Goal: Task Accomplishment & Management: Use online tool/utility

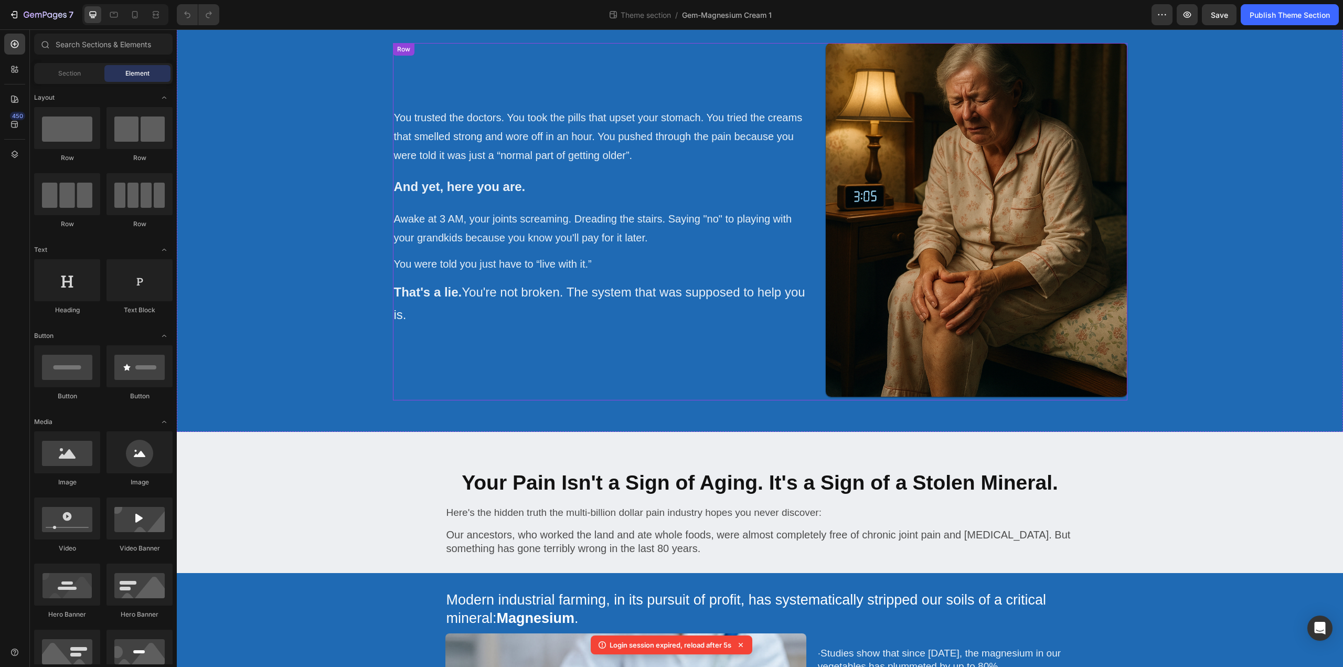
scroll to position [630, 0]
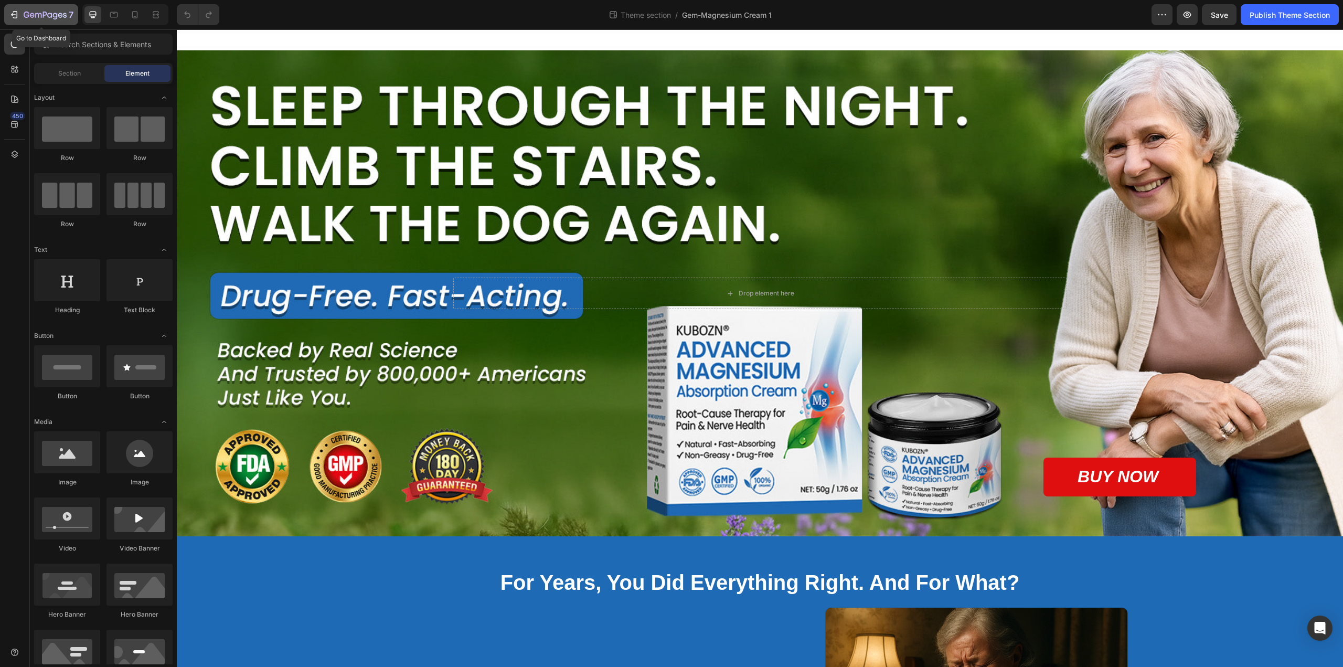
click at [20, 16] on div "7" at bounding box center [41, 14] width 65 height 13
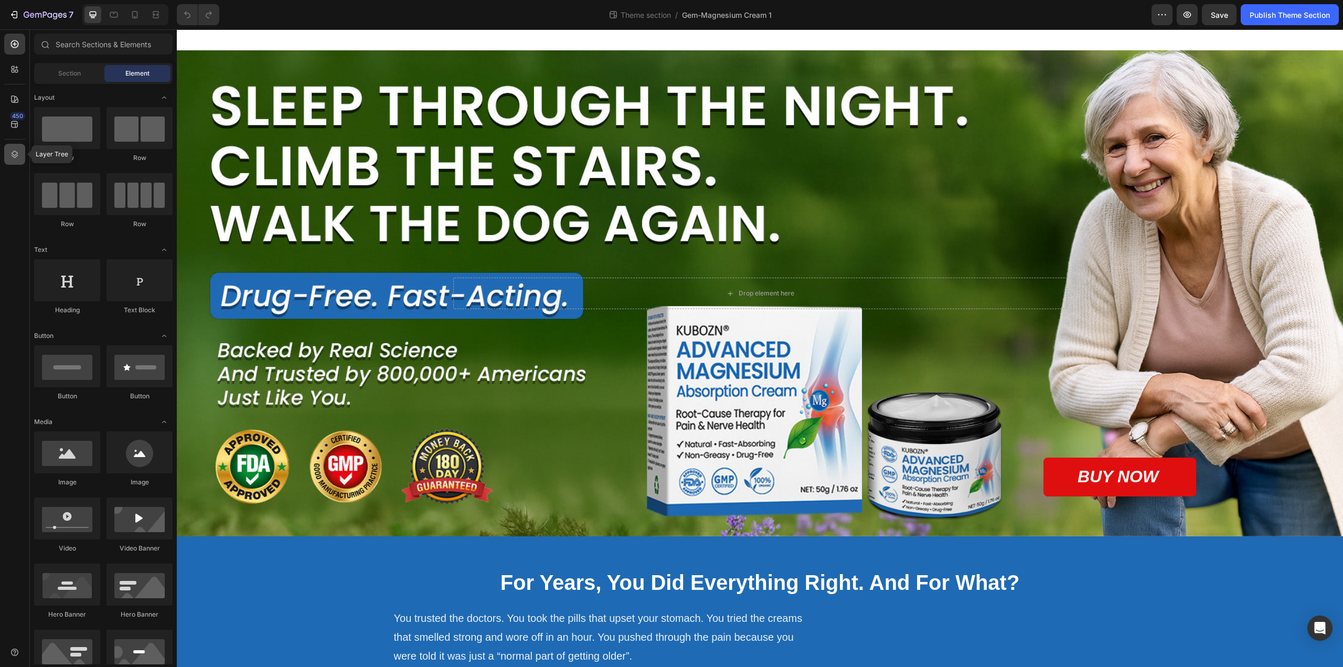
click at [15, 158] on icon at bounding box center [14, 154] width 10 height 10
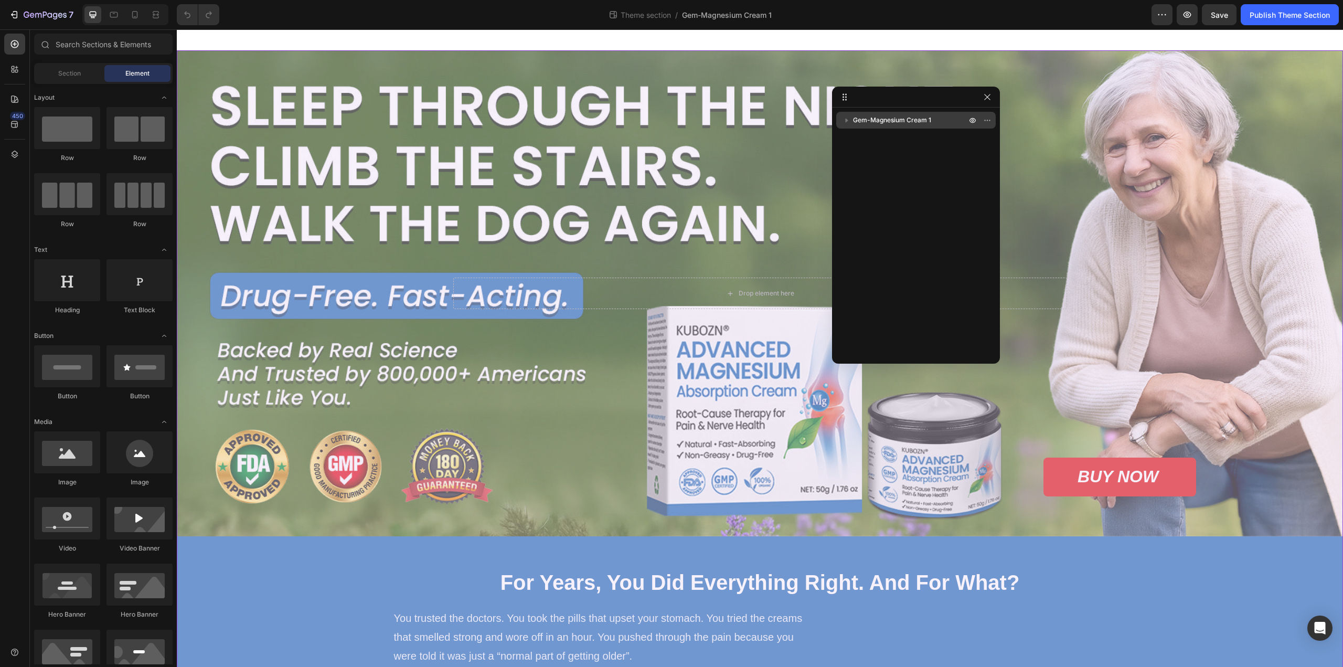
click at [885, 118] on span "Gem-Magnesium Cream 1" at bounding box center [892, 120] width 78 height 10
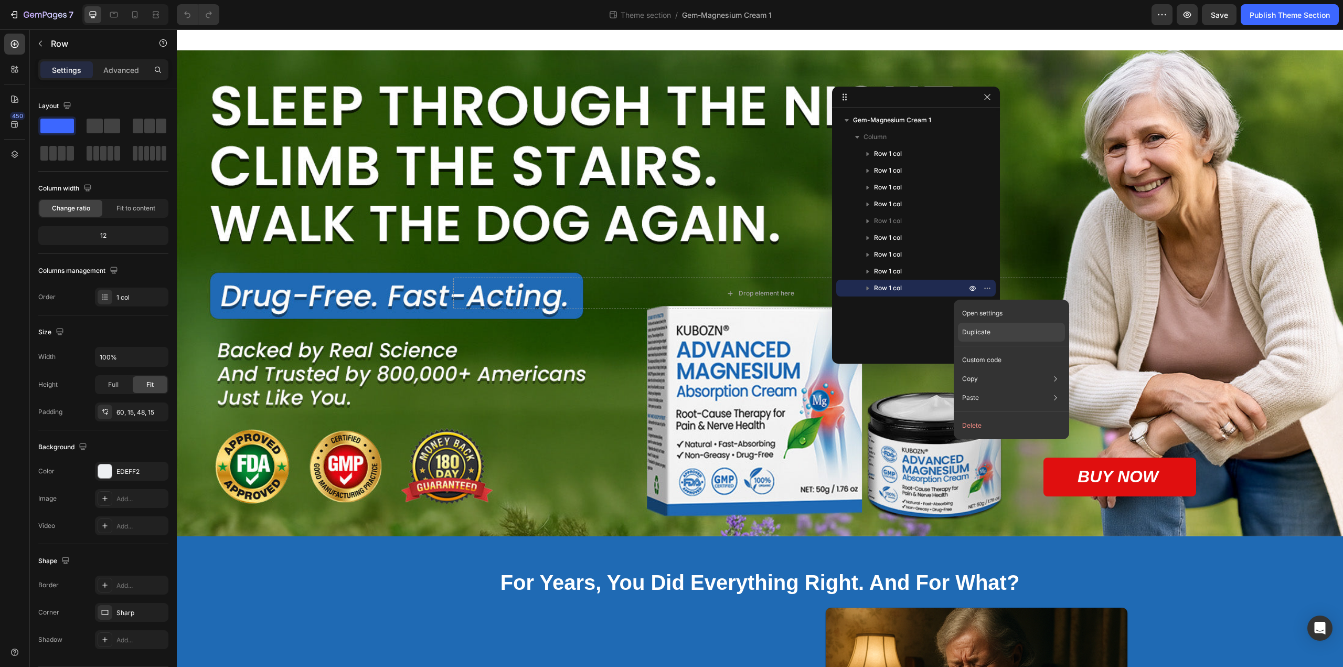
click at [993, 350] on div "Duplicate" at bounding box center [1011, 359] width 107 height 19
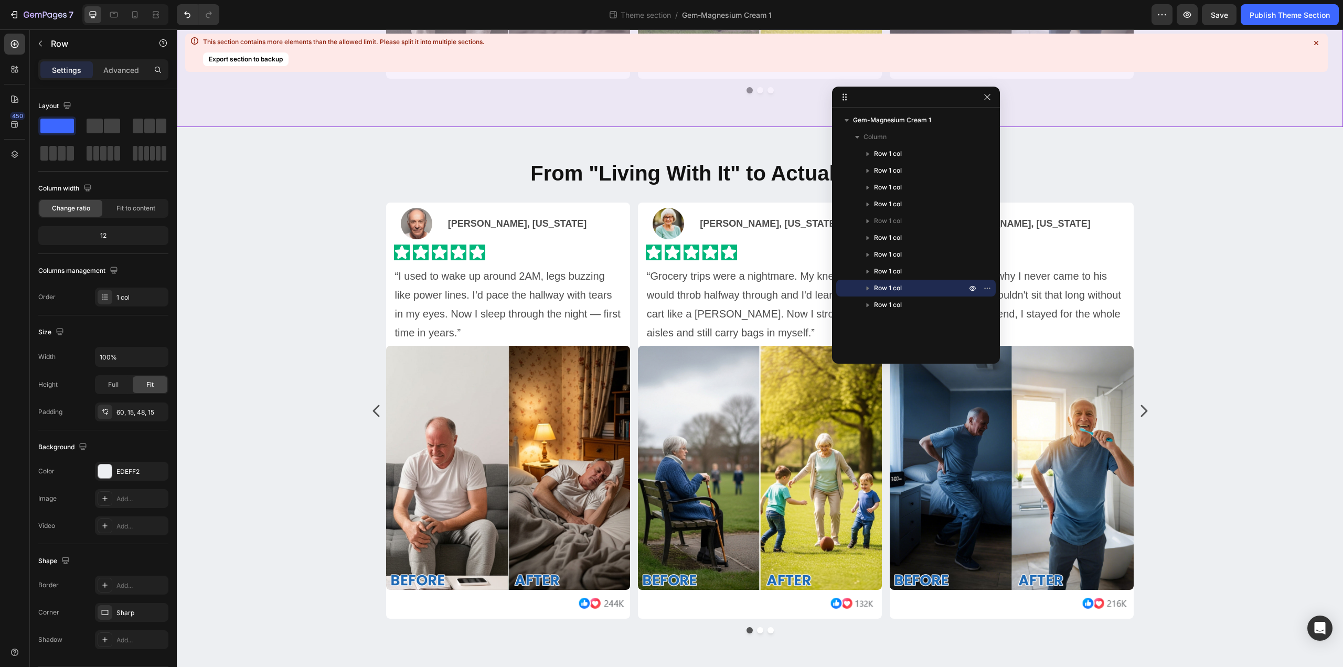
scroll to position [3008, 0]
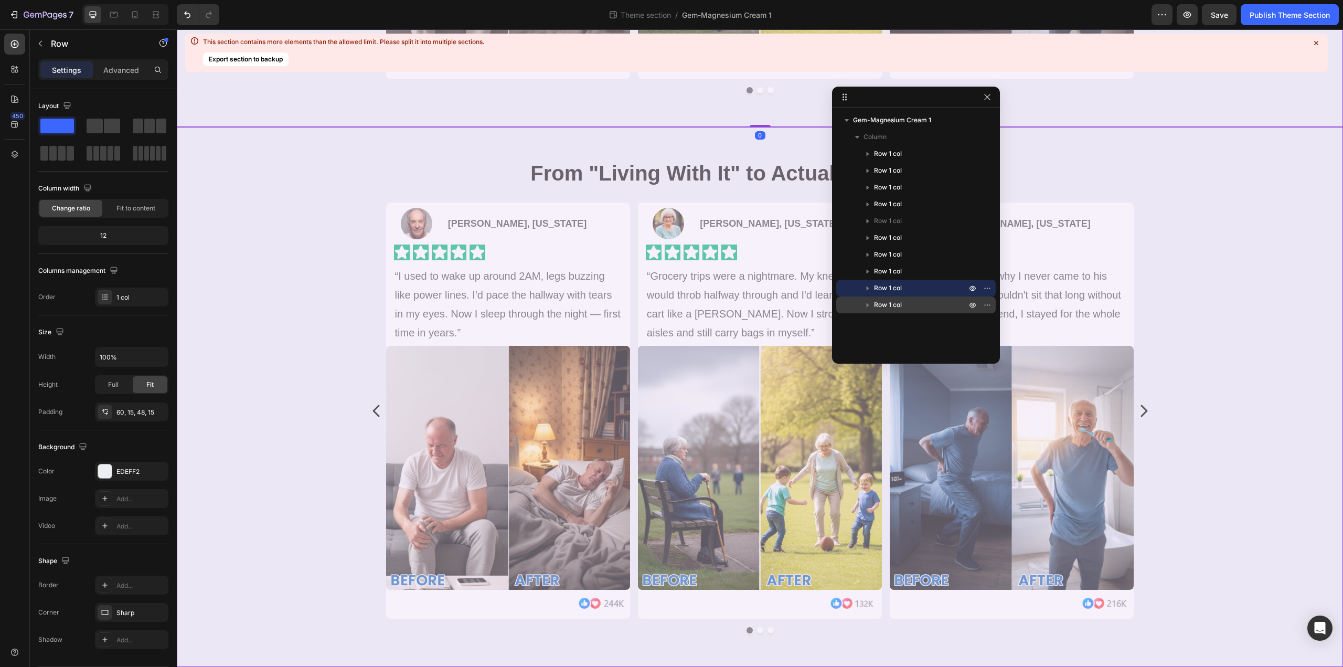
click at [899, 303] on span "Row 1 col" at bounding box center [888, 305] width 28 height 10
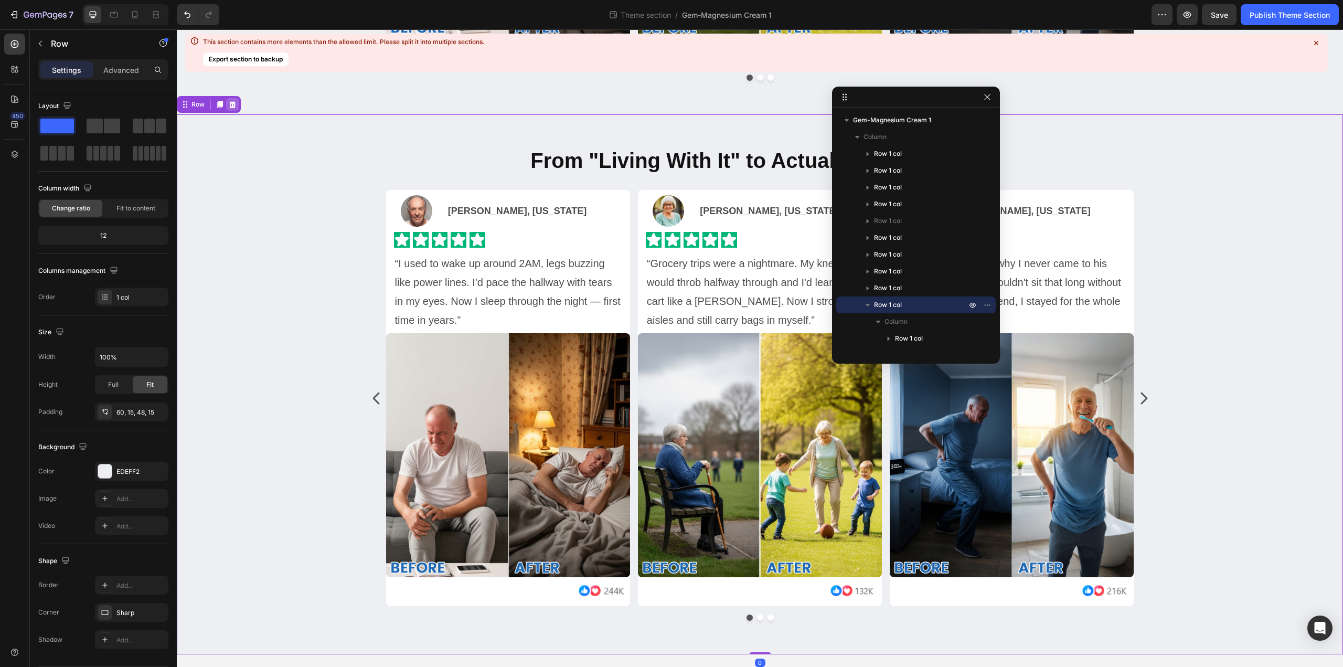
click at [230, 108] on icon at bounding box center [232, 104] width 7 height 7
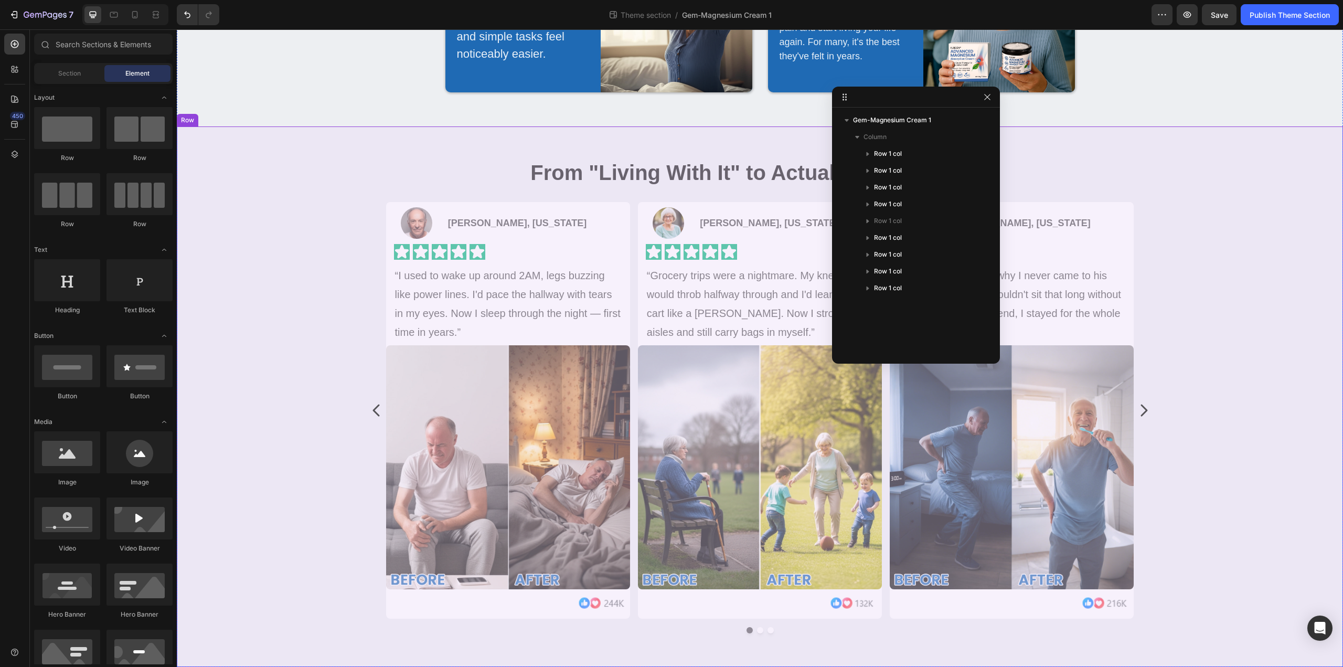
scroll to position [2495, 0]
click at [322, 191] on div "From "Living With It" to Actually Living Again. Heading Image [PERSON_NAME], [U…" at bounding box center [760, 399] width 1150 height 483
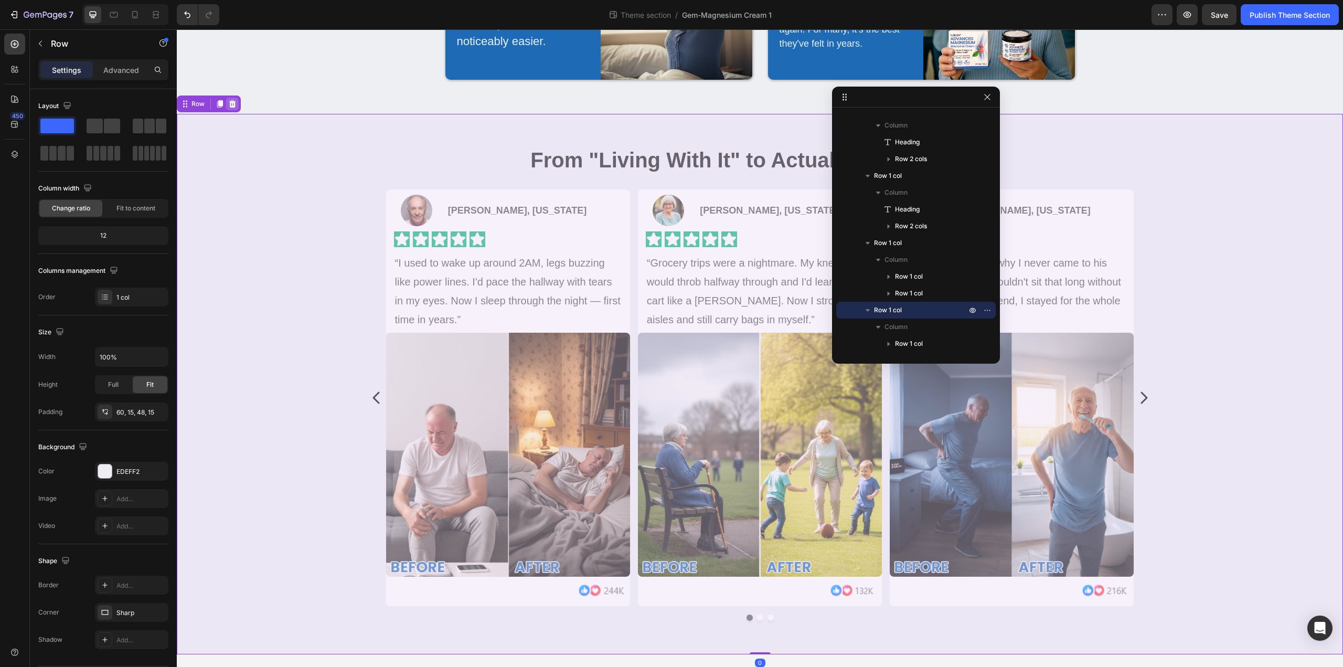
click at [232, 103] on icon at bounding box center [232, 103] width 7 height 7
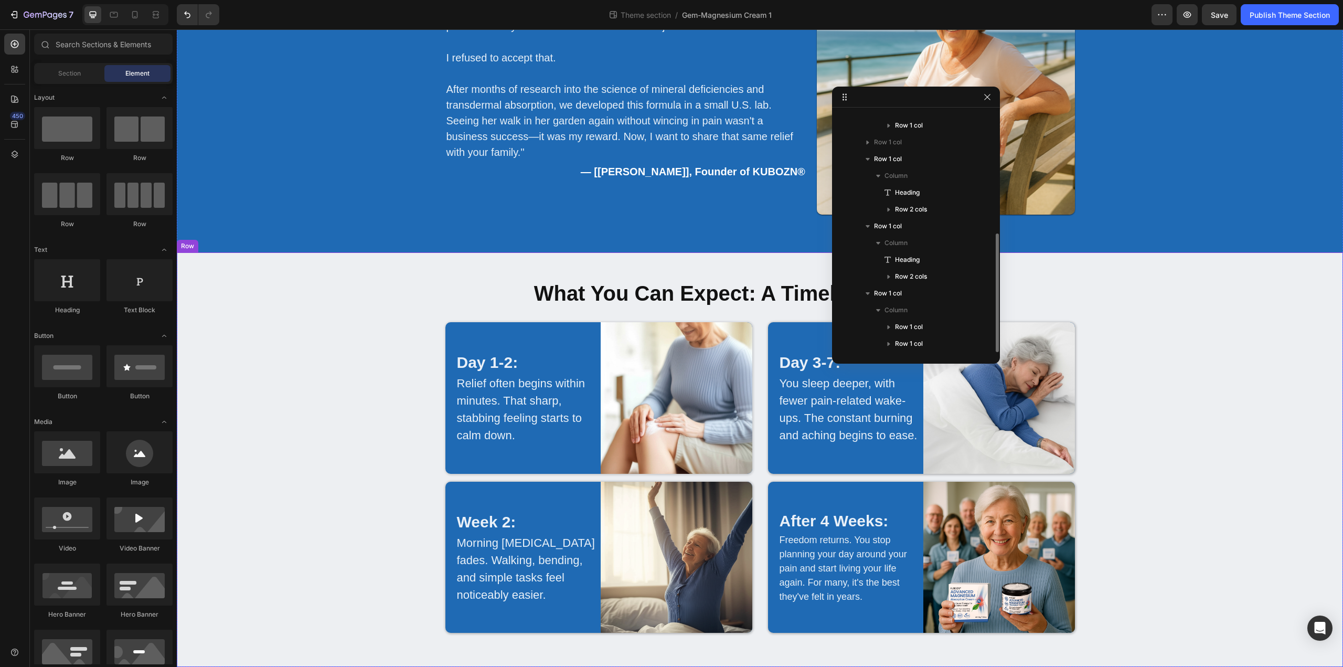
click at [287, 276] on div "What You Can Expect: A Timeline to Freedom Heading Row Day 1-2: Text Block Reli…" at bounding box center [760, 459] width 1166 height 414
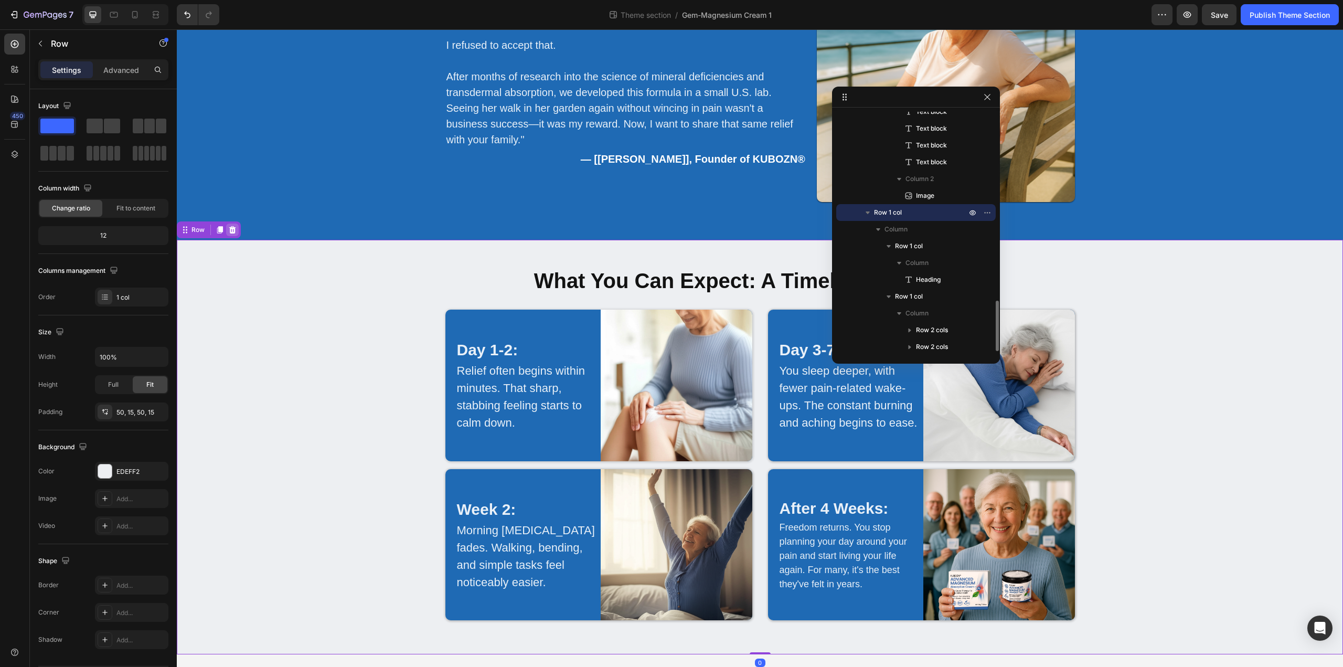
click at [237, 230] on div at bounding box center [232, 229] width 13 height 13
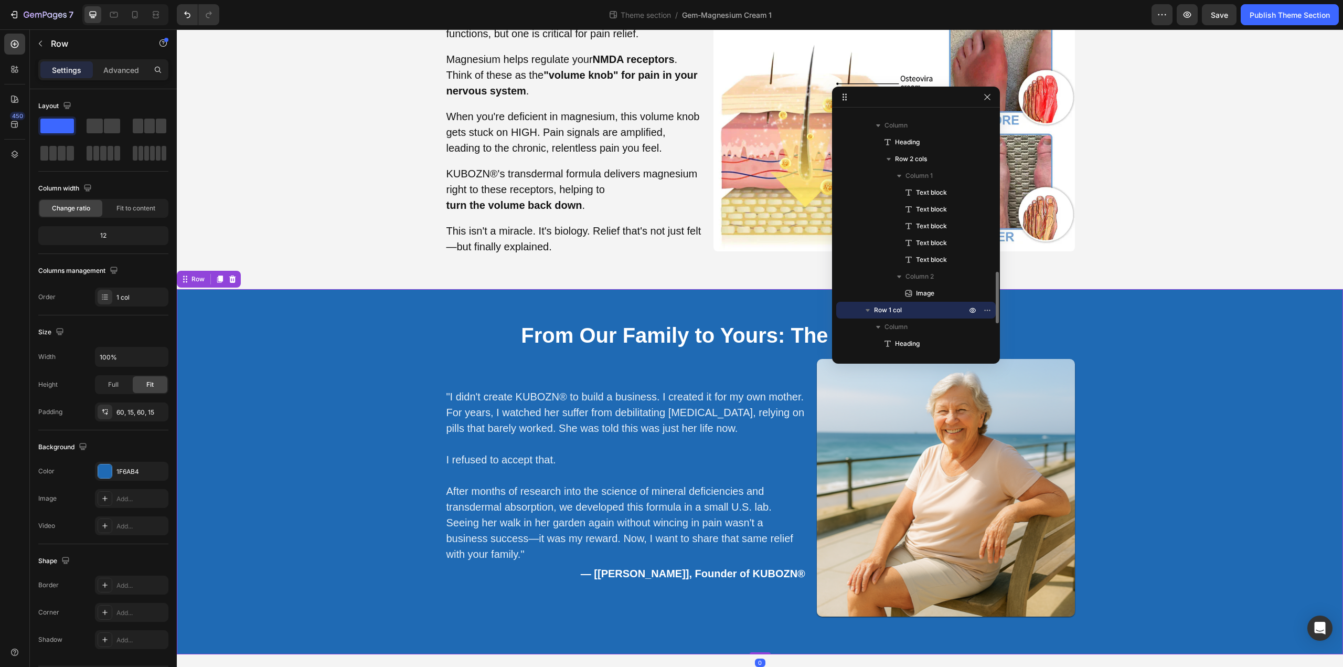
click at [263, 332] on div "From Our Family to Yours: The KUBOZN® Story Heading "I didn't create KUBOZN® to…" at bounding box center [760, 472] width 1166 height 366
click at [232, 276] on icon at bounding box center [232, 278] width 7 height 7
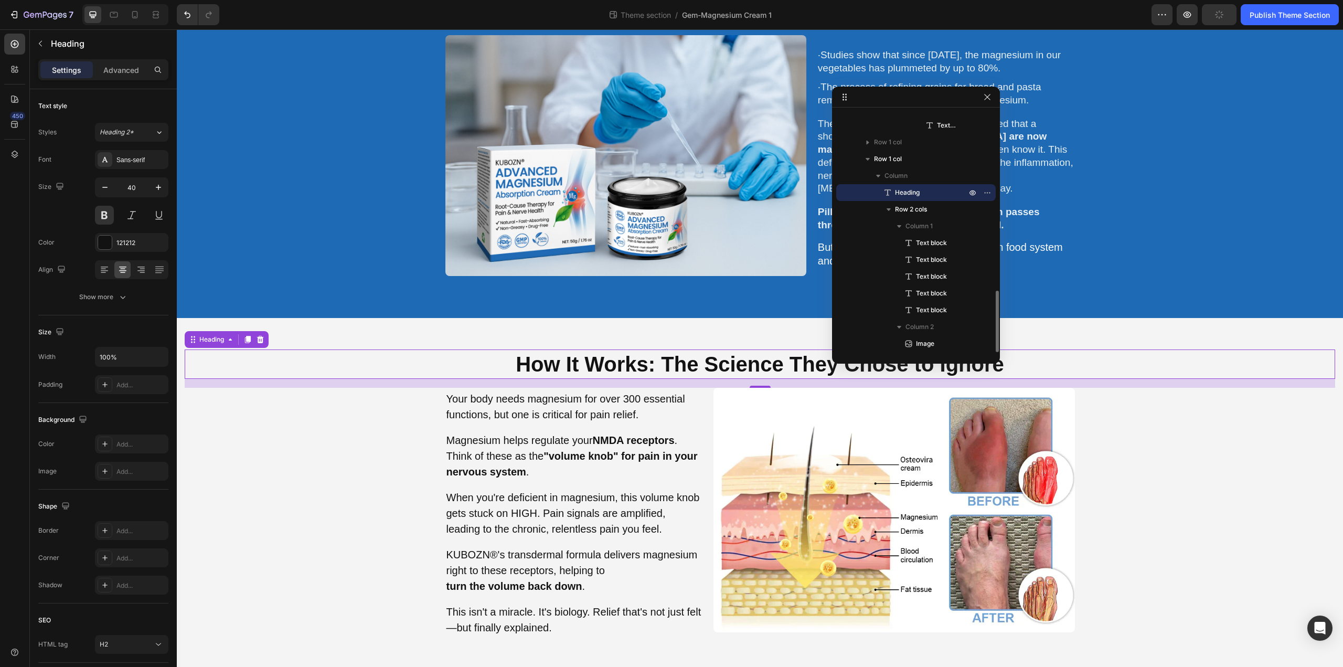
click at [318, 371] on h2 "How It Works: The Science They Chose to Ignore" at bounding box center [760, 363] width 1150 height 29
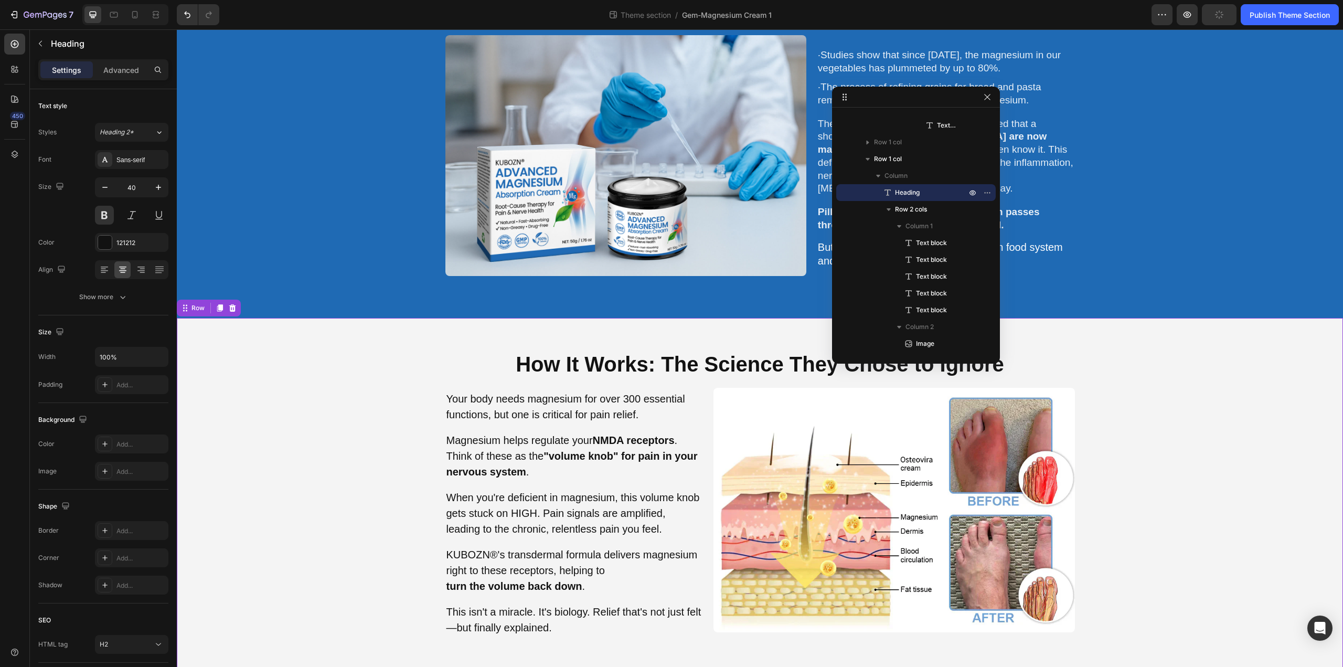
click at [327, 326] on div "How It Works: The Science They Chose to Ignore Heading Your body needs magnesiu…" at bounding box center [760, 494] width 1166 height 352
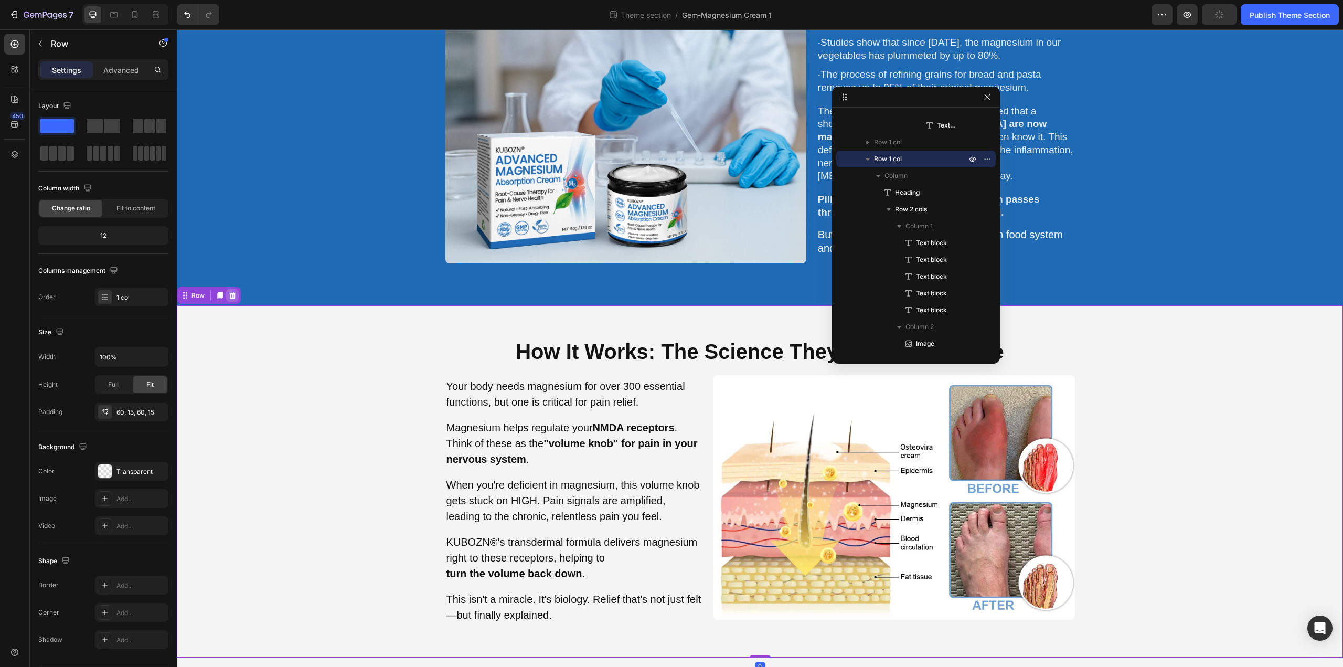
click at [233, 291] on icon at bounding box center [232, 295] width 8 height 8
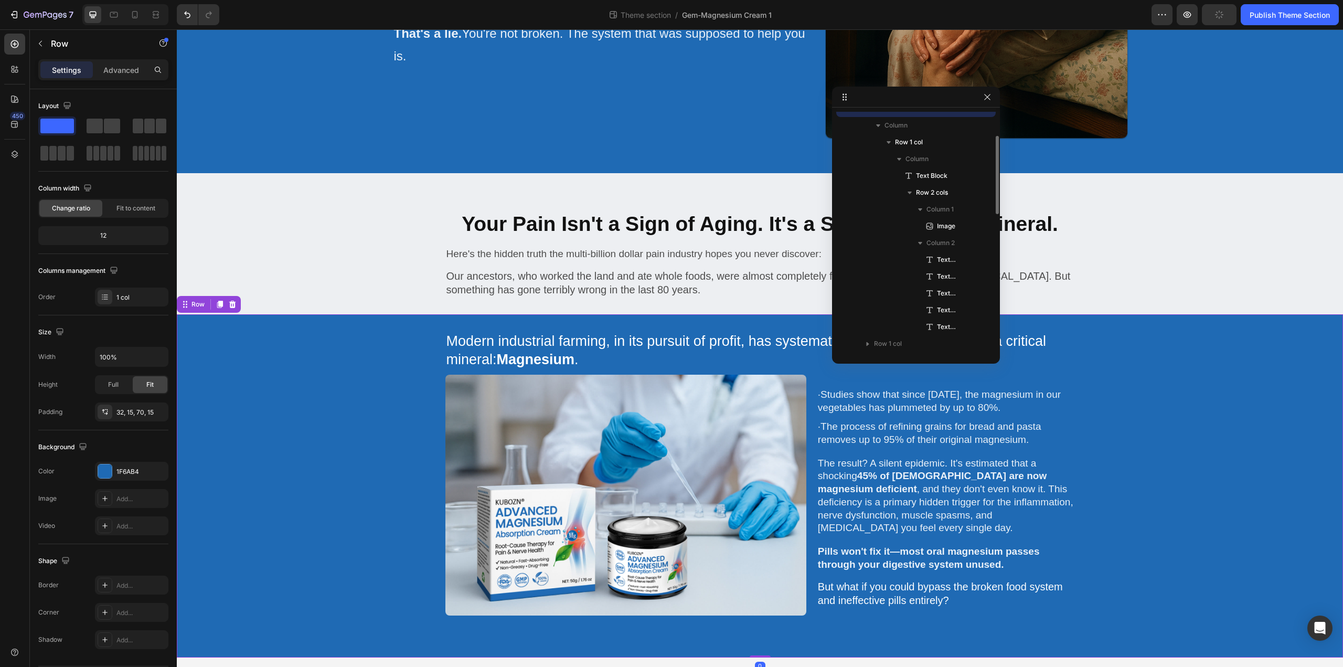
scroll to position [390, 0]
click at [285, 340] on div "Modern industrial farming, in its pursuit of profit, has systematically strippe…" at bounding box center [760, 476] width 1150 height 290
click at [236, 303] on icon at bounding box center [232, 304] width 8 height 8
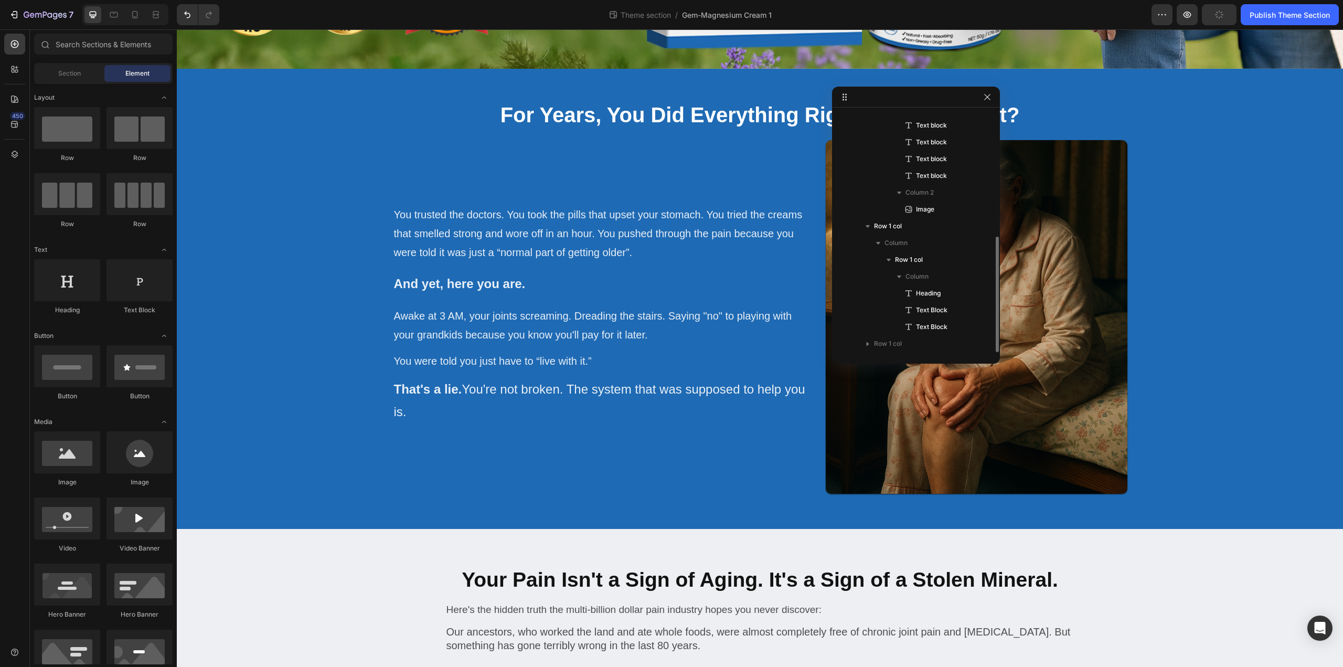
scroll to position [259, 0]
click at [251, 549] on div "Your Pain Isn't a Sign of Aging. It's a Sign of a Stolen Mineral. Heading Here'…" at bounding box center [760, 599] width 1166 height 141
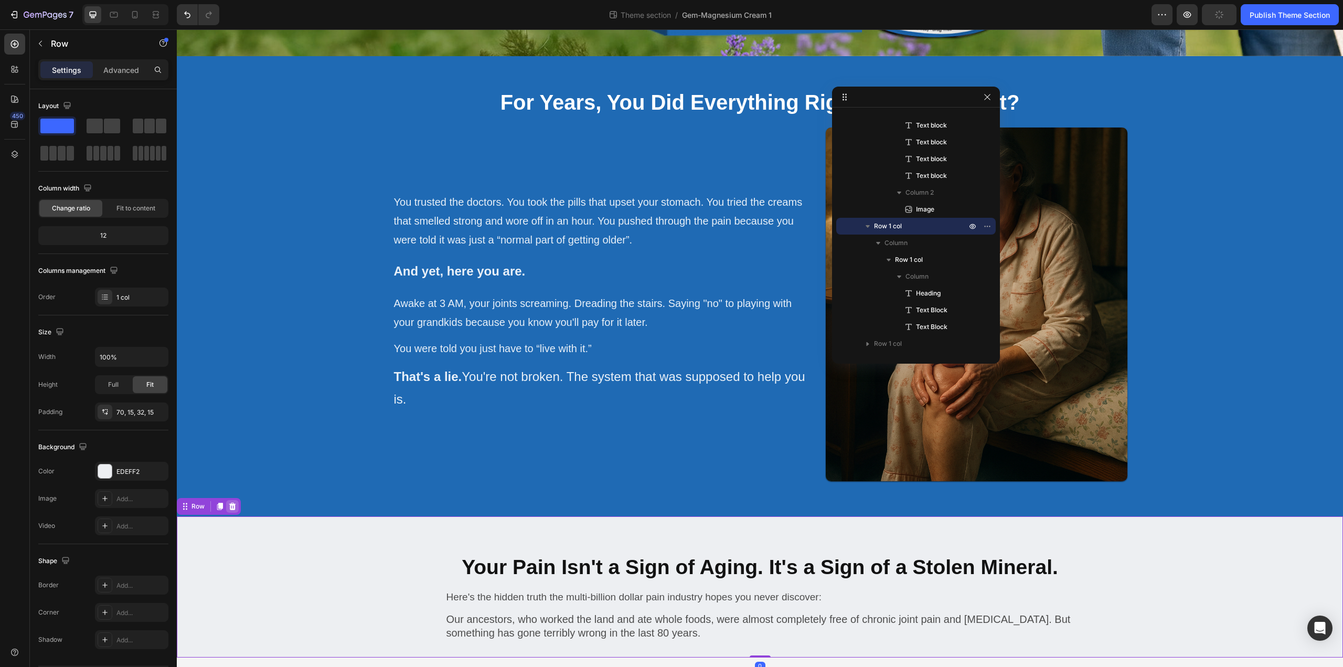
click at [233, 504] on icon at bounding box center [232, 506] width 8 height 8
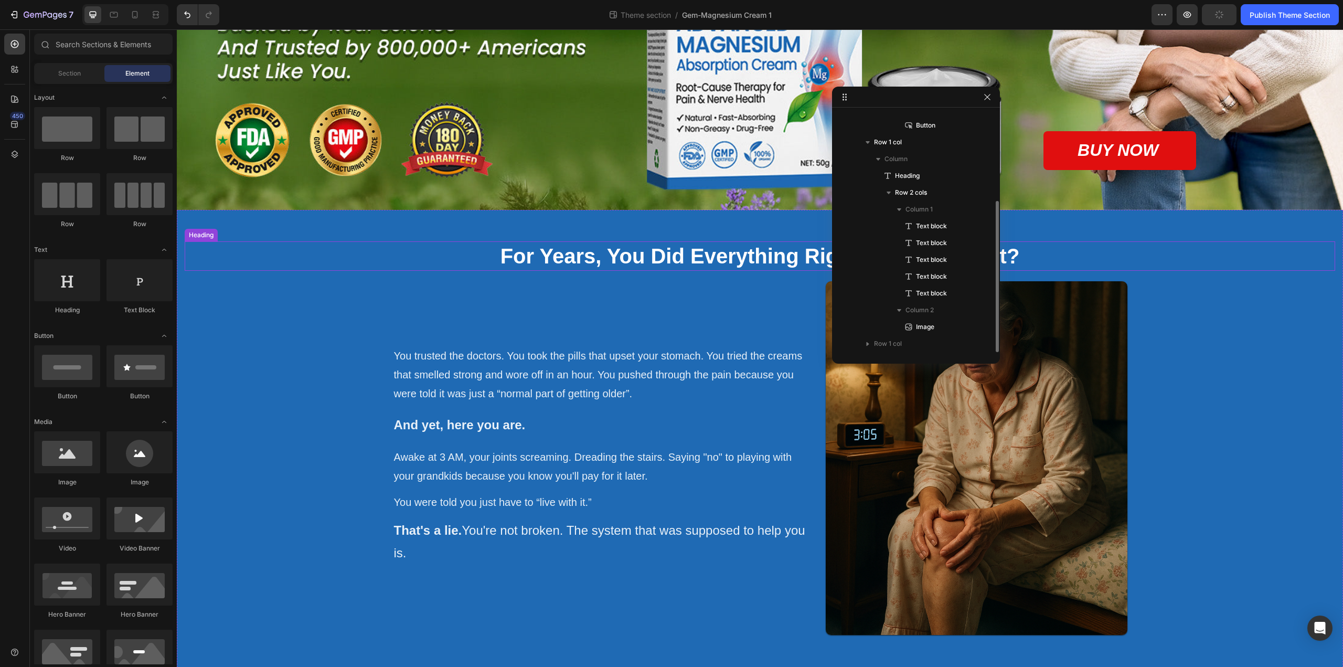
click at [261, 258] on h2 "For Years, You Did Everything Right. And For What?" at bounding box center [760, 255] width 1150 height 29
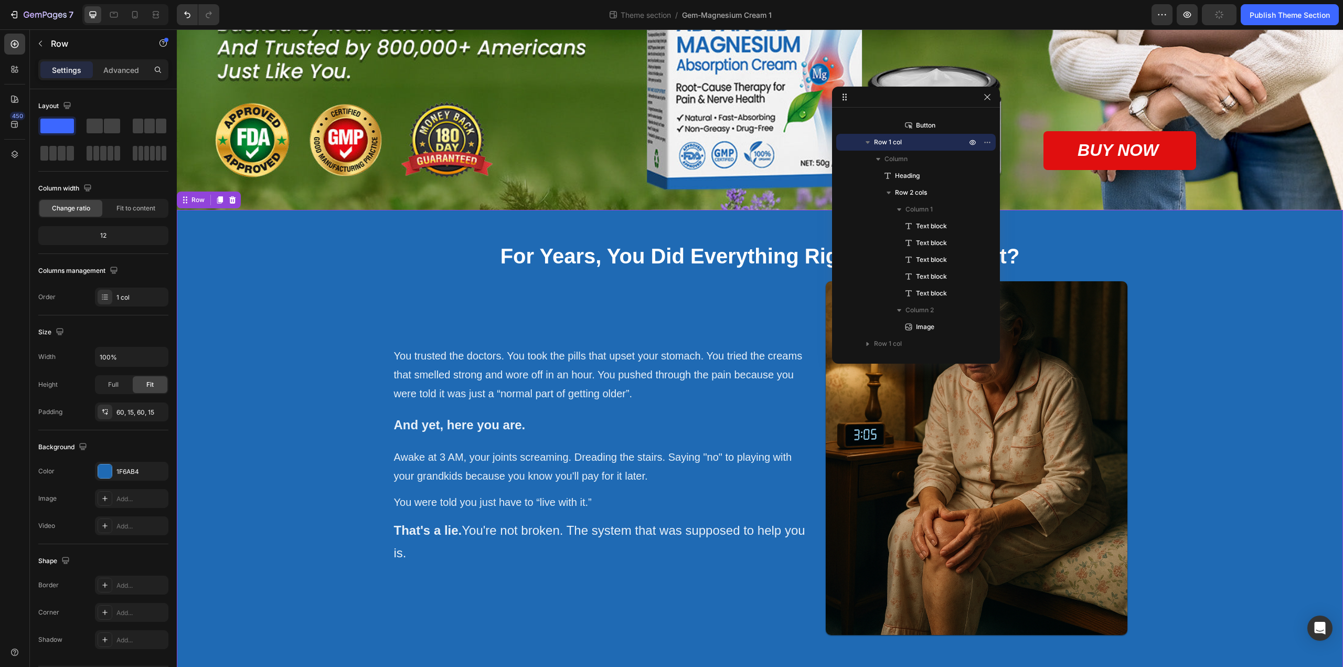
scroll to position [339, 0]
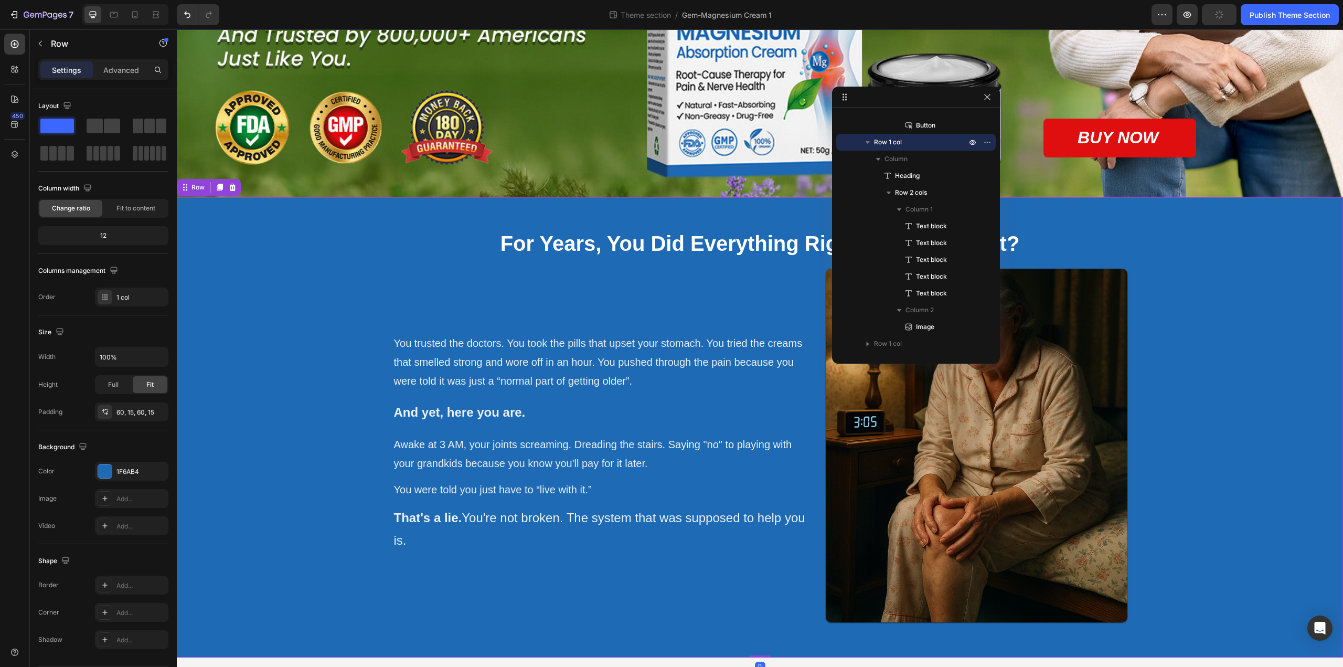
click at [269, 216] on div "For Years, You Did Everything Right. And For What? Heading You trusted the doct…" at bounding box center [760, 427] width 1166 height 460
click at [235, 185] on icon at bounding box center [232, 187] width 8 height 8
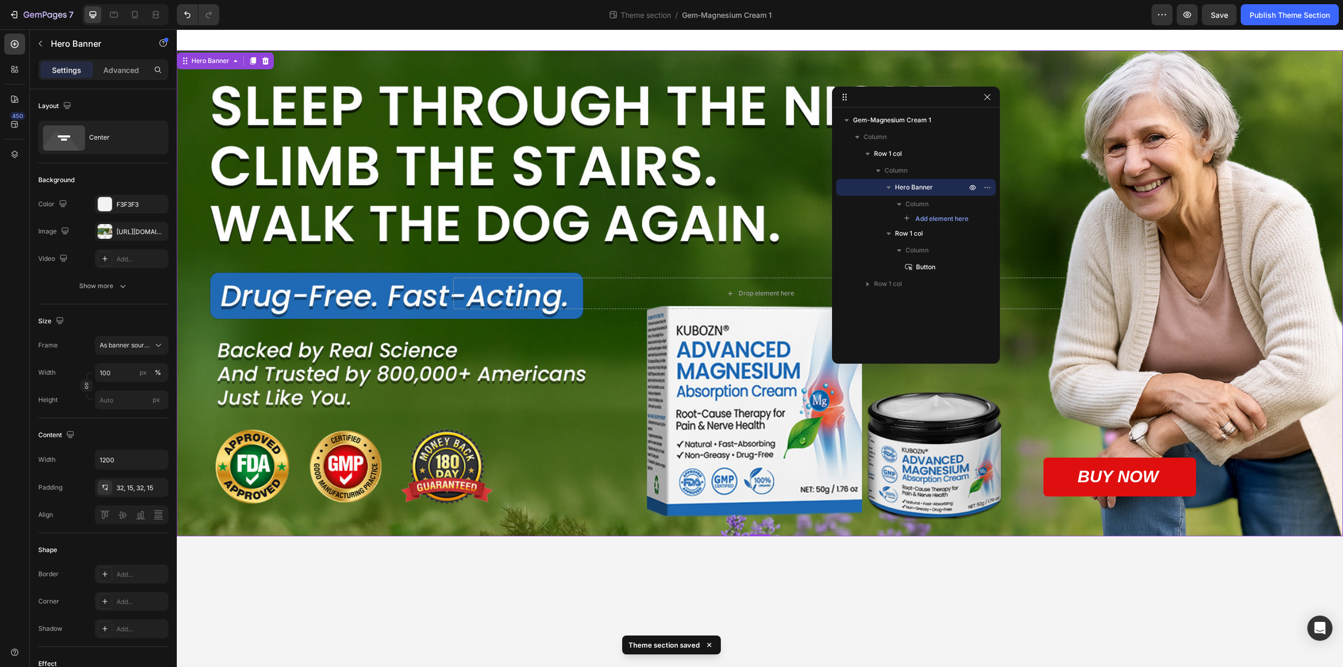
click at [293, 56] on div "Background Image" at bounding box center [760, 293] width 1166 height 486
click at [265, 61] on icon at bounding box center [265, 60] width 7 height 7
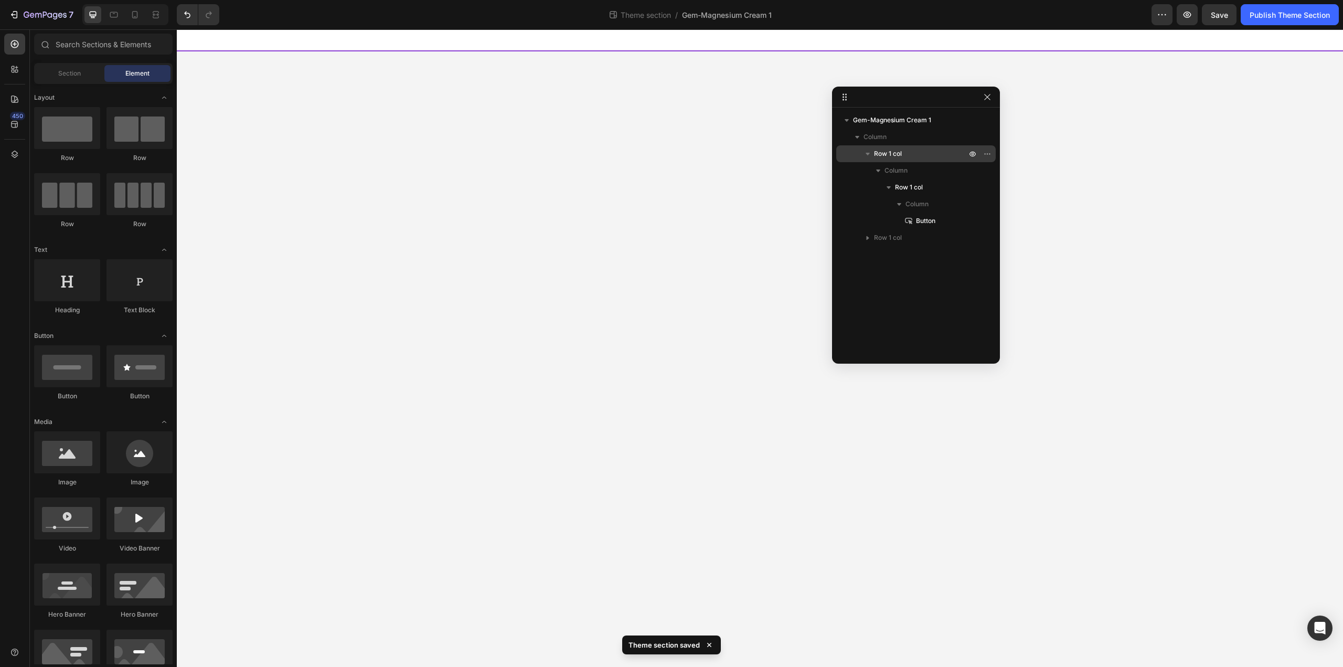
click at [901, 156] on span "Row 1 col" at bounding box center [888, 153] width 28 height 10
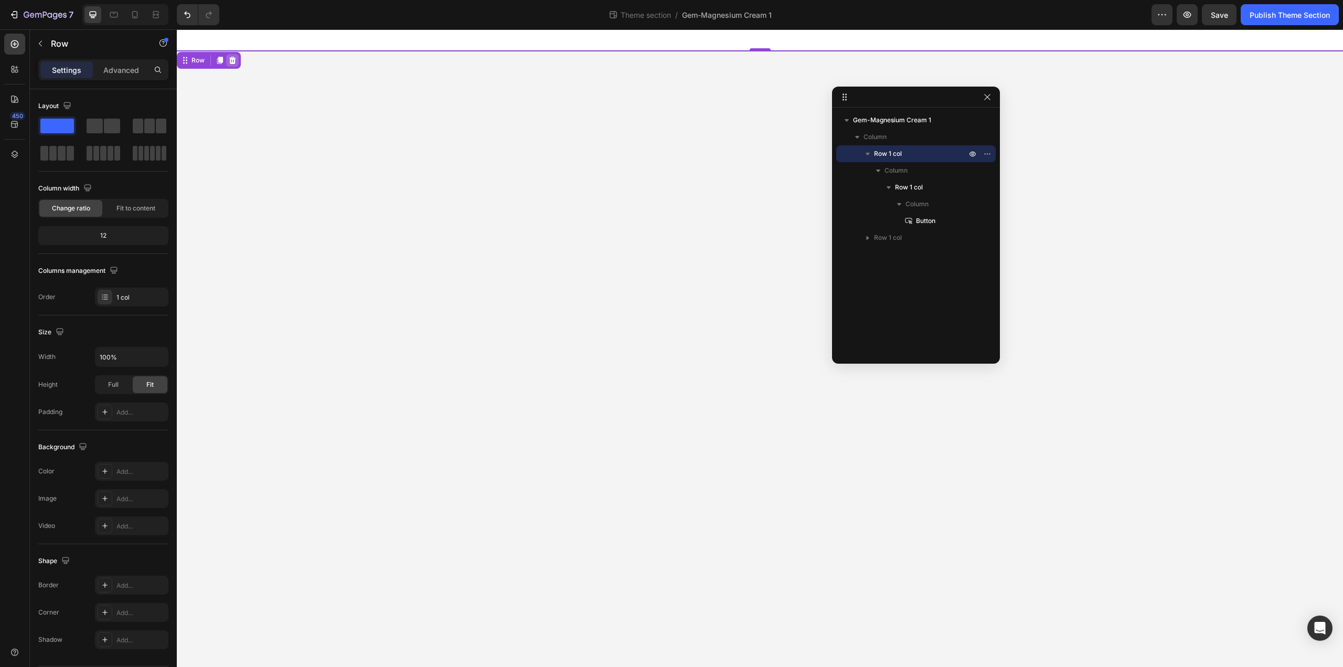
click at [234, 60] on icon at bounding box center [232, 60] width 7 height 7
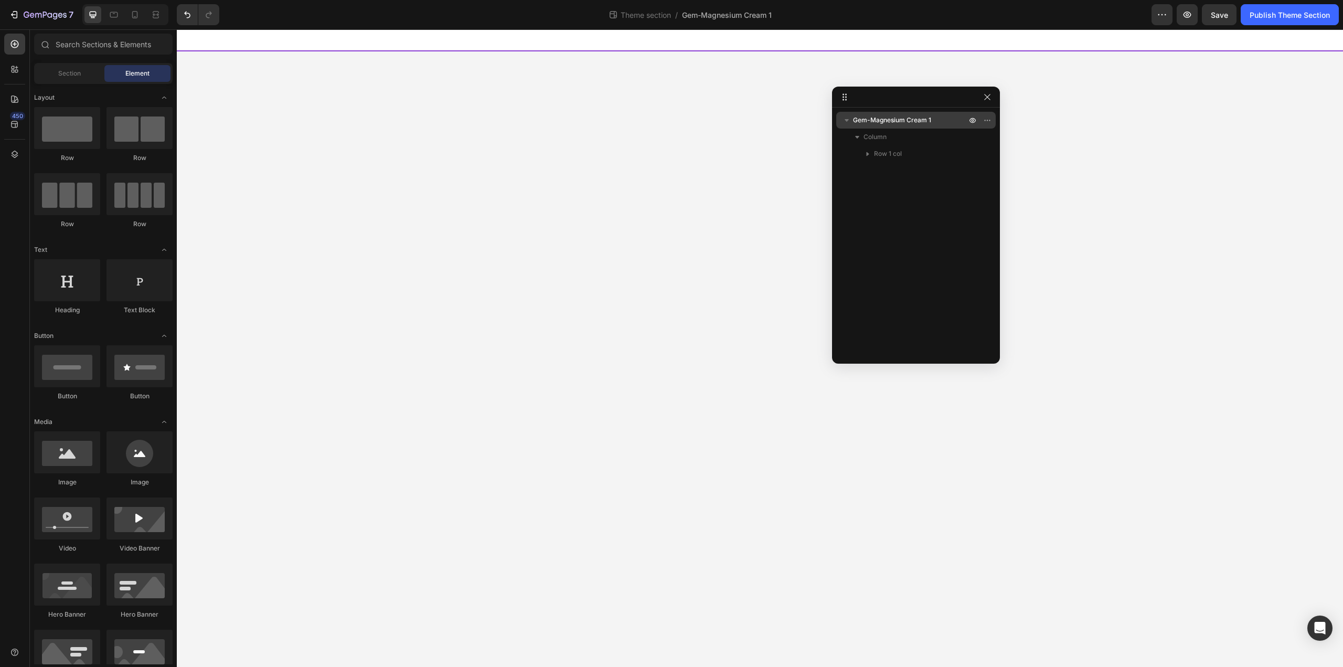
click at [870, 118] on span "Gem-Magnesium Cream 1" at bounding box center [892, 120] width 78 height 10
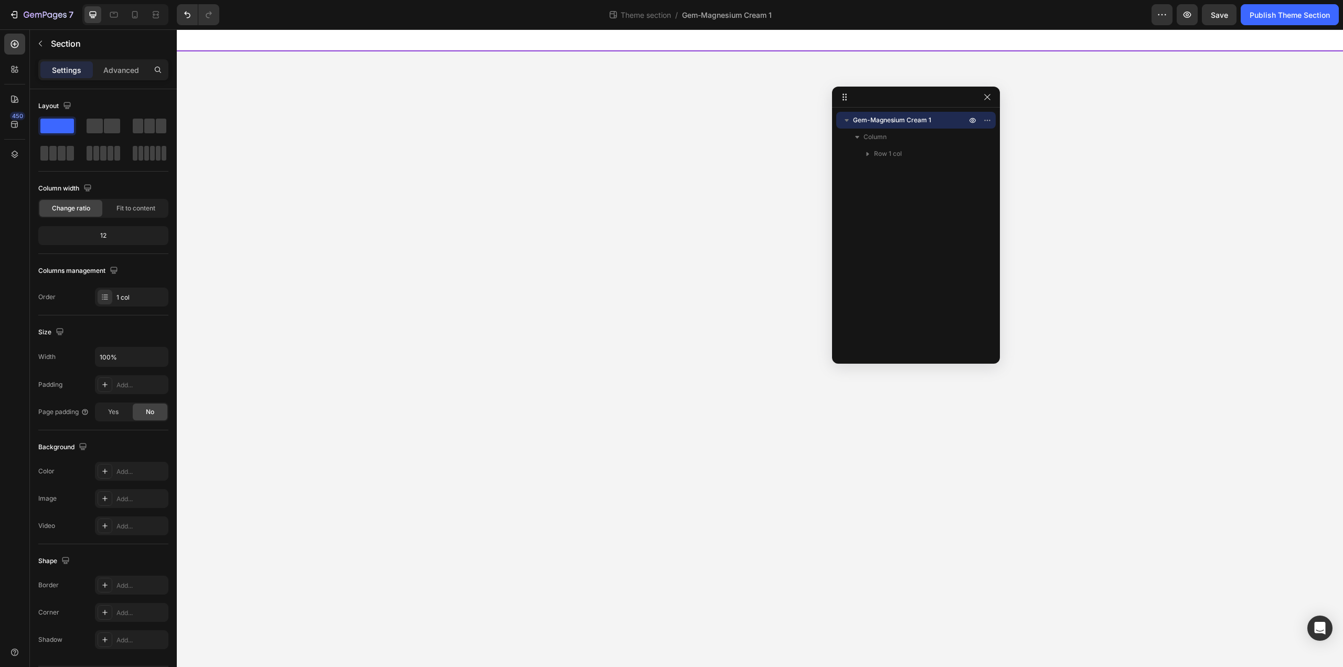
click at [874, 118] on span "Gem-Magnesium Cream 1" at bounding box center [892, 120] width 78 height 10
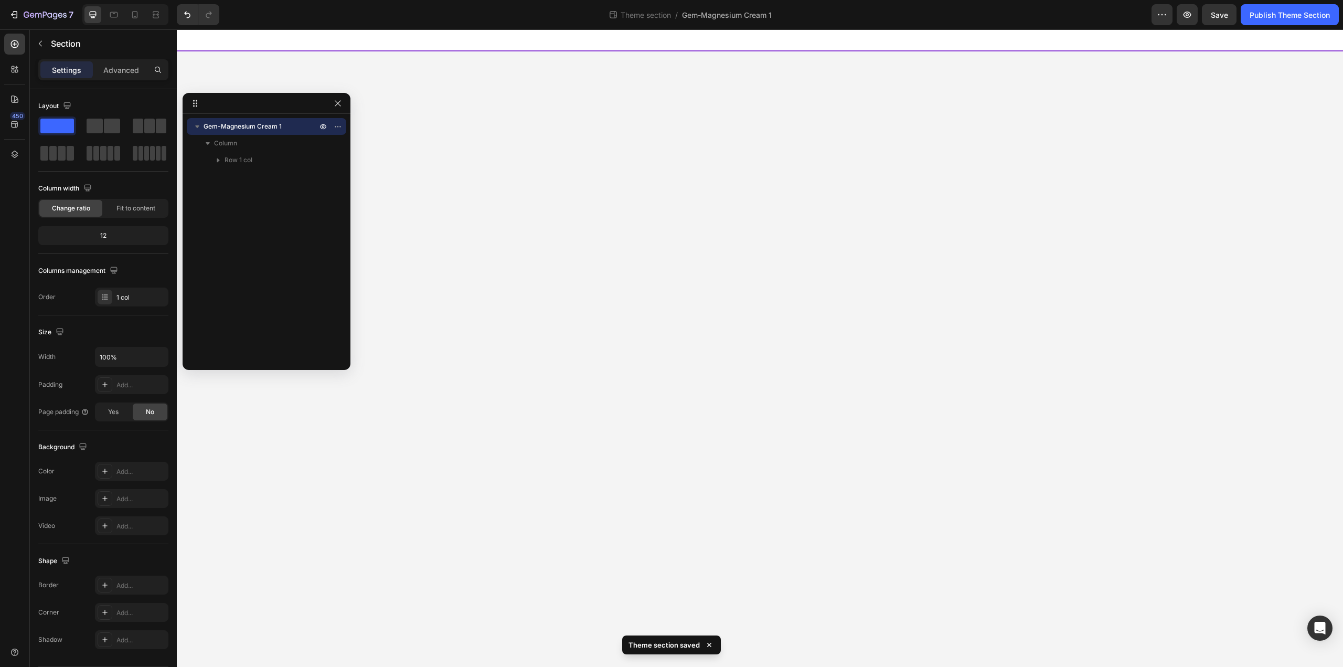
drag, startPoint x: 890, startPoint y: 98, endPoint x: 194, endPoint y: 104, distance: 696.2
click at [249, 197] on div "Gem-Magnesium Cream 1 Column Row 1 col" at bounding box center [267, 238] width 168 height 240
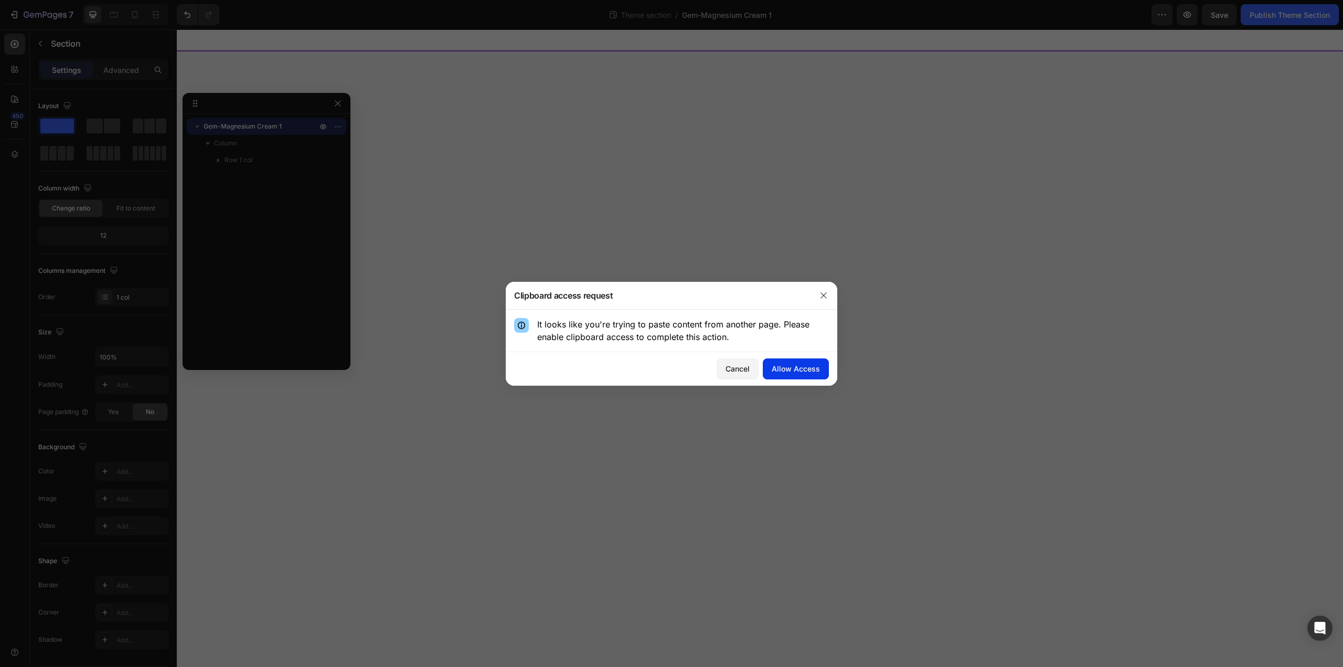
click at [817, 365] on div "Allow Access" at bounding box center [796, 368] width 48 height 11
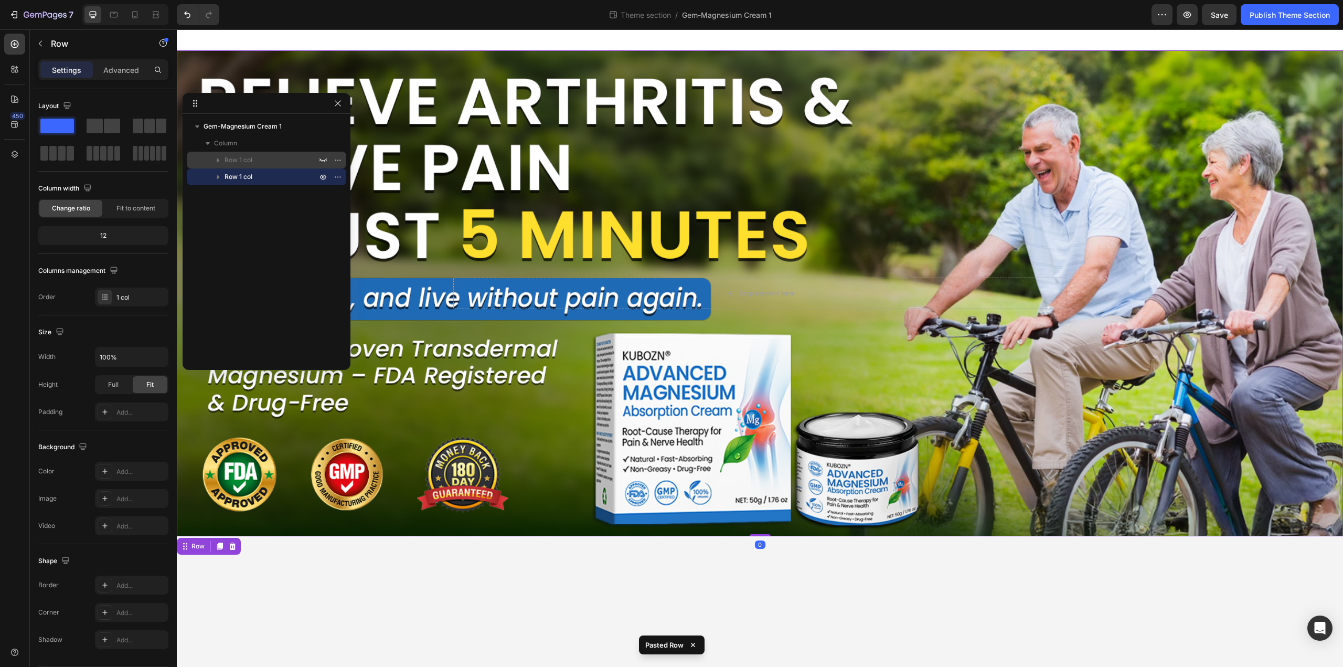
click at [227, 161] on span "Row 1 col" at bounding box center [239, 160] width 28 height 10
click at [339, 159] on icon "button" at bounding box center [338, 160] width 8 height 8
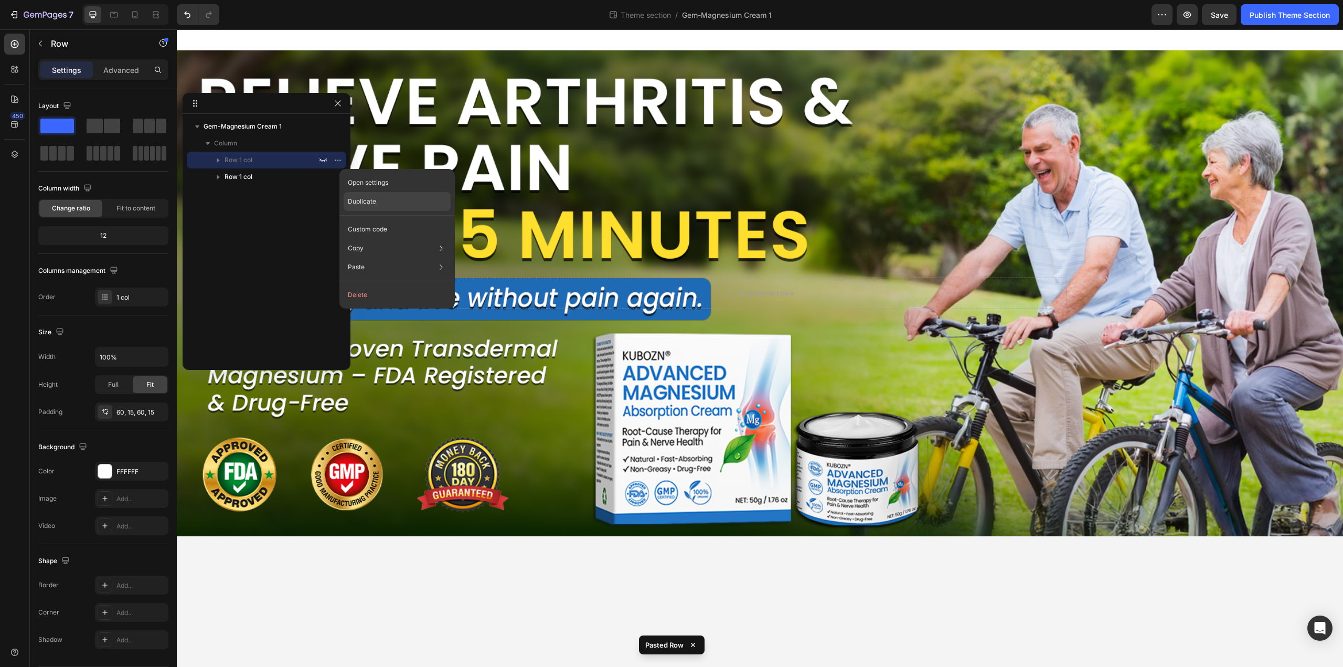
click at [362, 203] on p "Duplicate" at bounding box center [362, 201] width 28 height 9
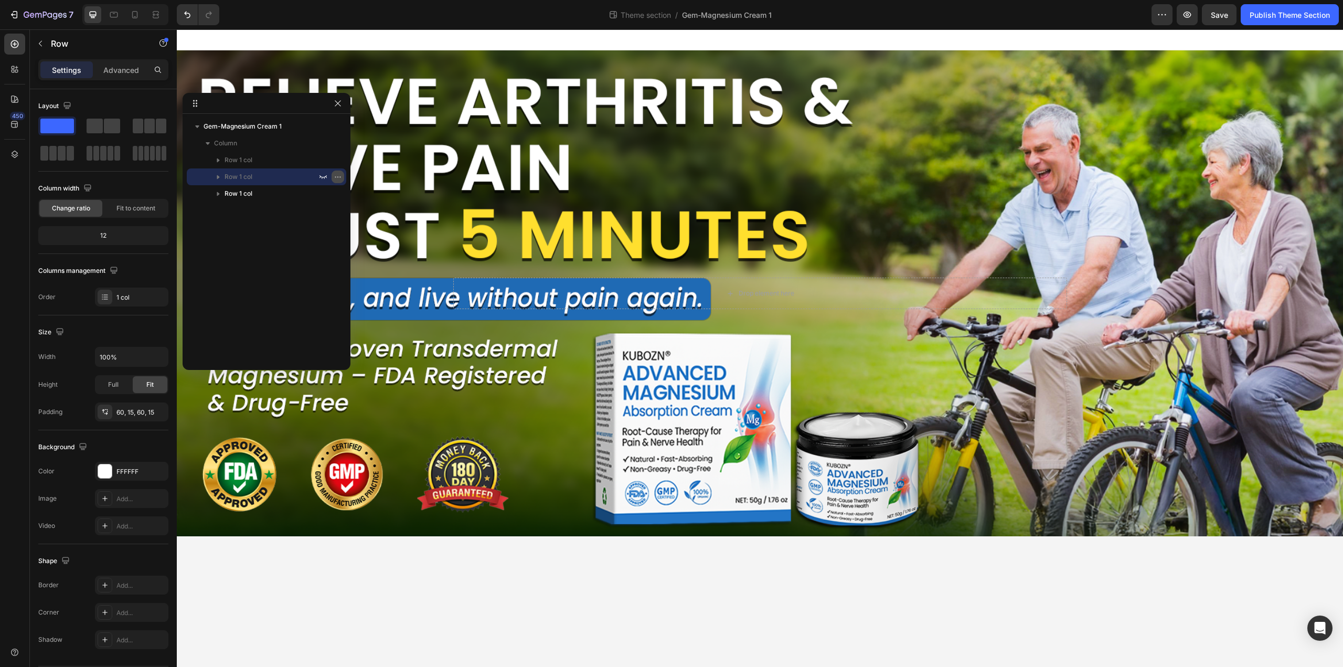
click at [340, 175] on icon "button" at bounding box center [338, 177] width 8 height 8
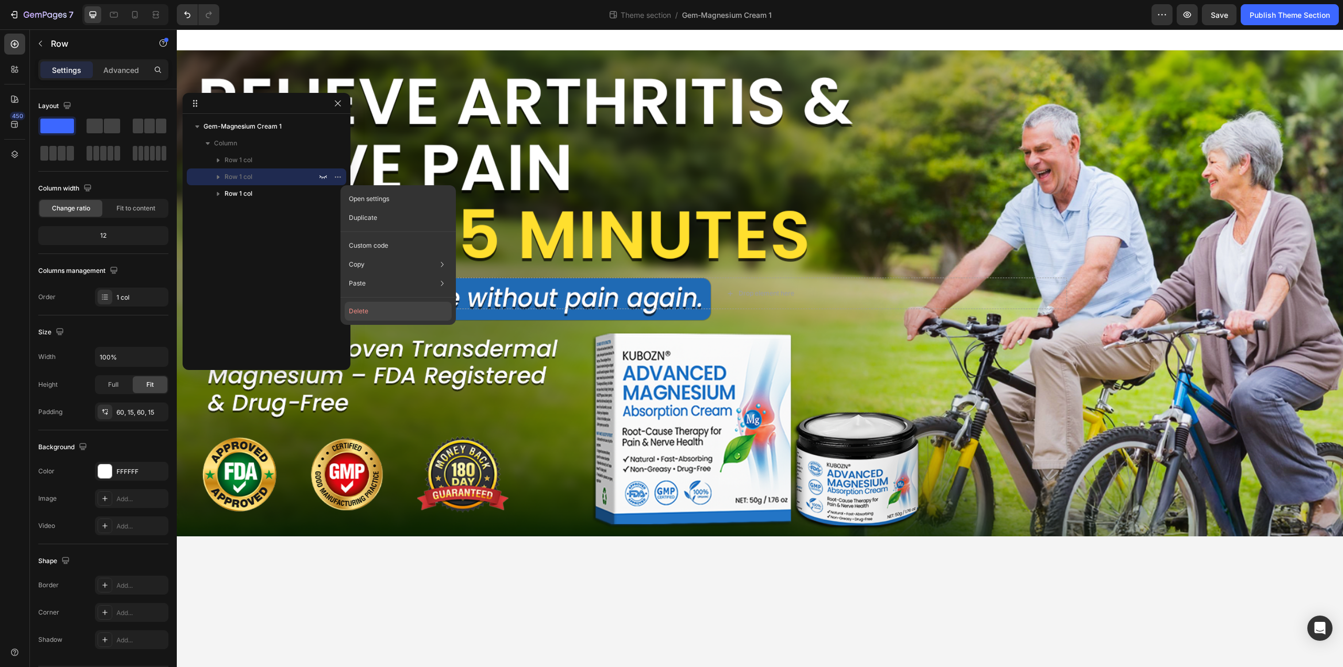
click at [371, 313] on button "Delete" at bounding box center [398, 311] width 107 height 19
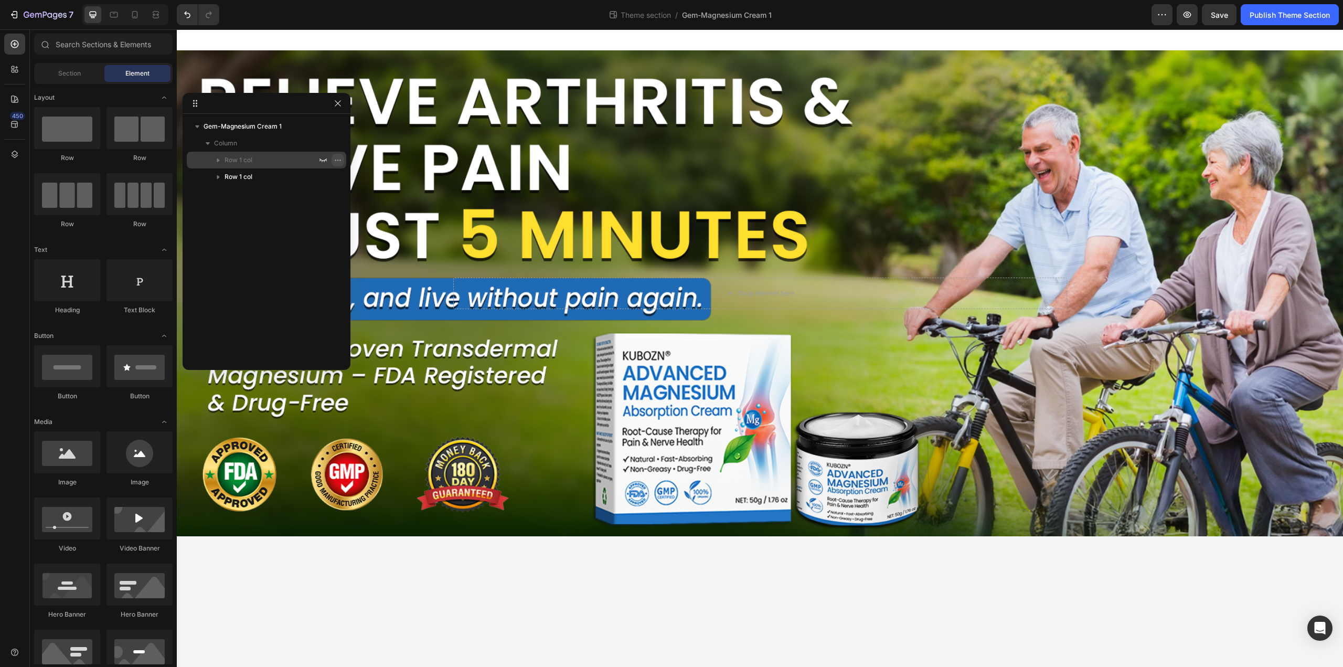
click at [336, 162] on icon "button" at bounding box center [338, 160] width 8 height 8
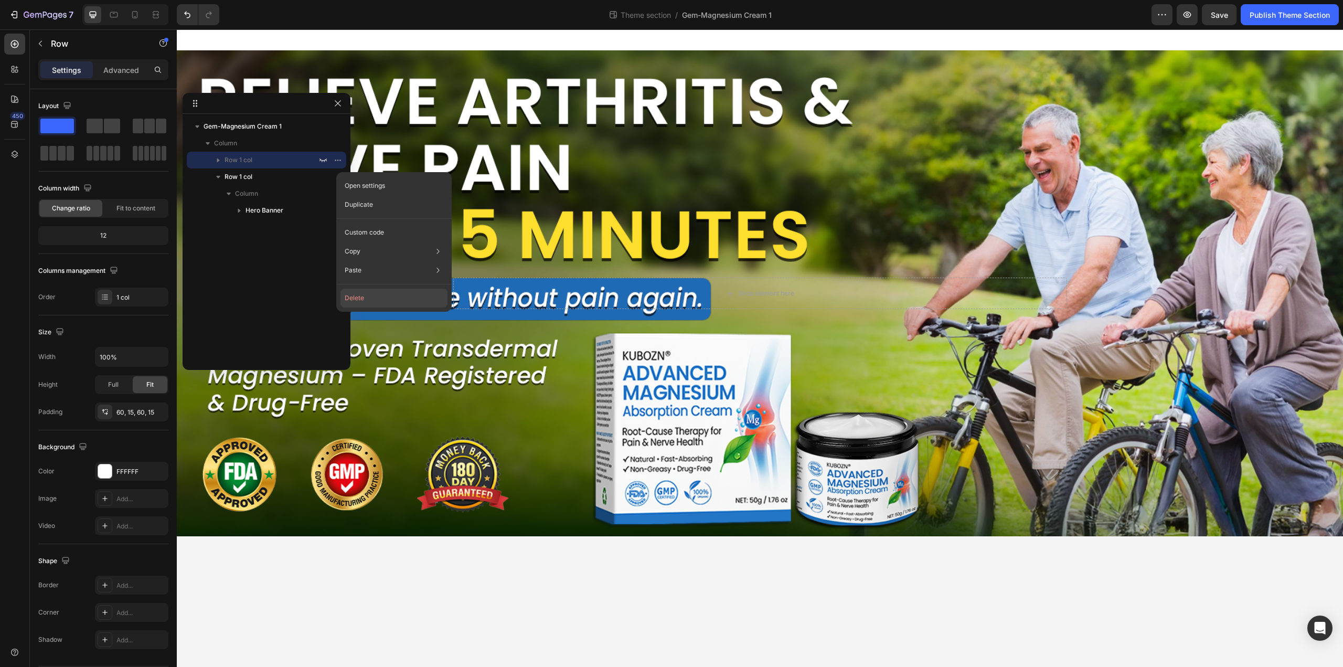
click at [356, 302] on button "Delete" at bounding box center [393, 298] width 107 height 19
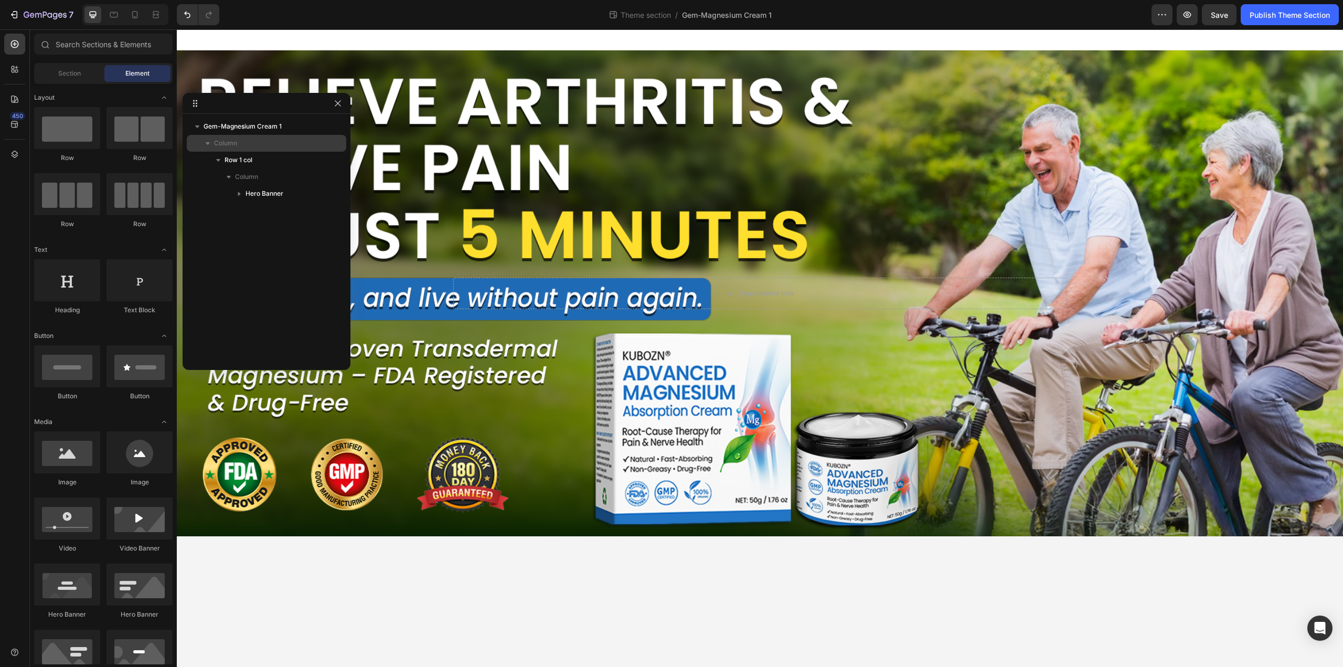
click at [251, 146] on p "Column" at bounding box center [266, 143] width 105 height 10
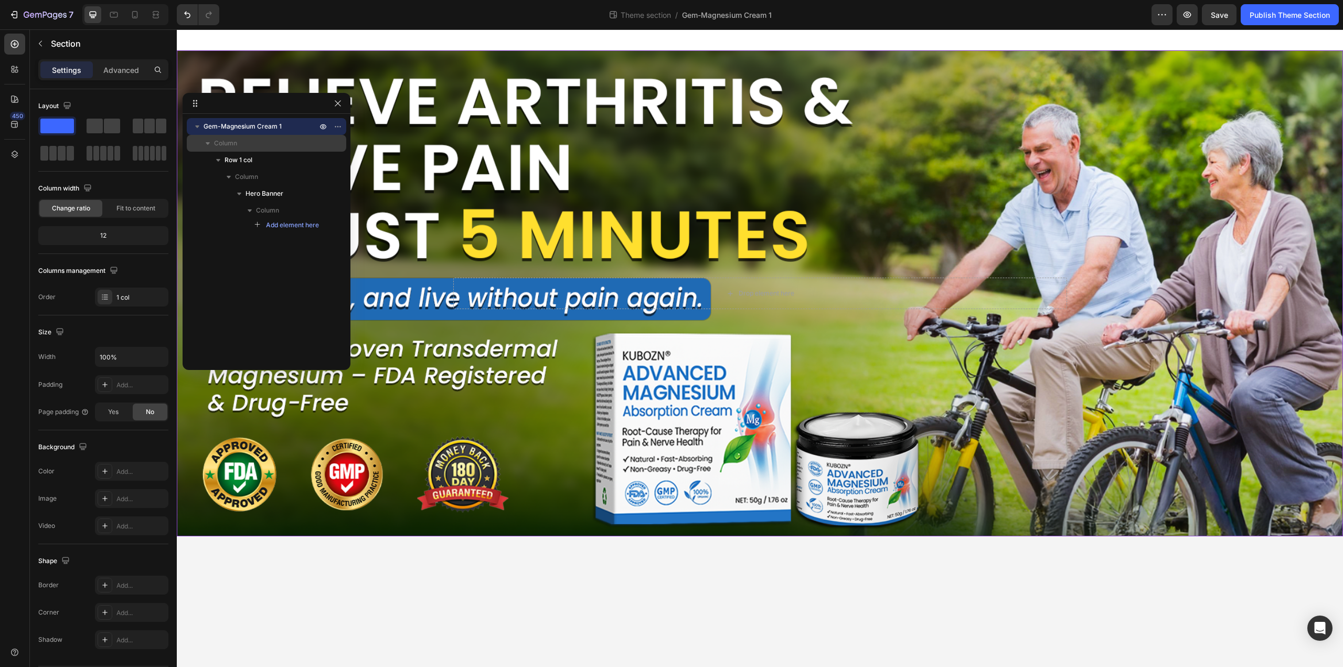
click at [251, 144] on p "Column" at bounding box center [266, 143] width 105 height 10
click at [251, 143] on p "Column" at bounding box center [266, 143] width 105 height 10
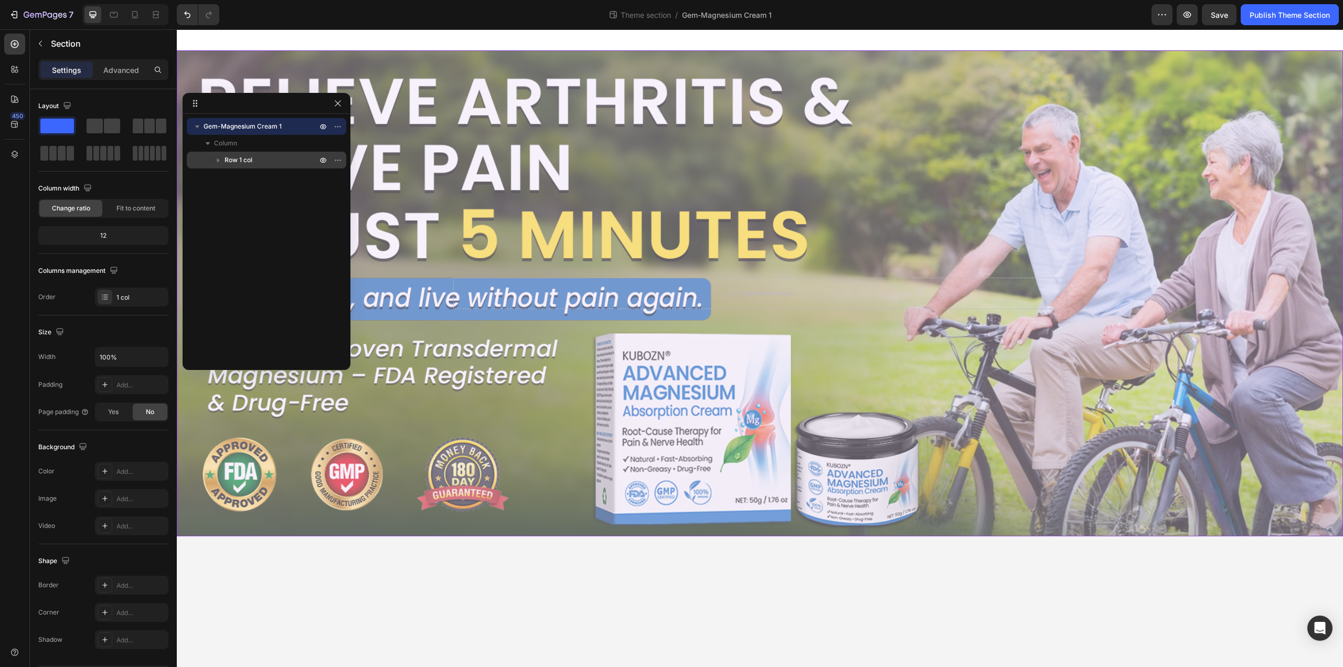
click at [255, 158] on p "Row 1 col" at bounding box center [272, 160] width 94 height 10
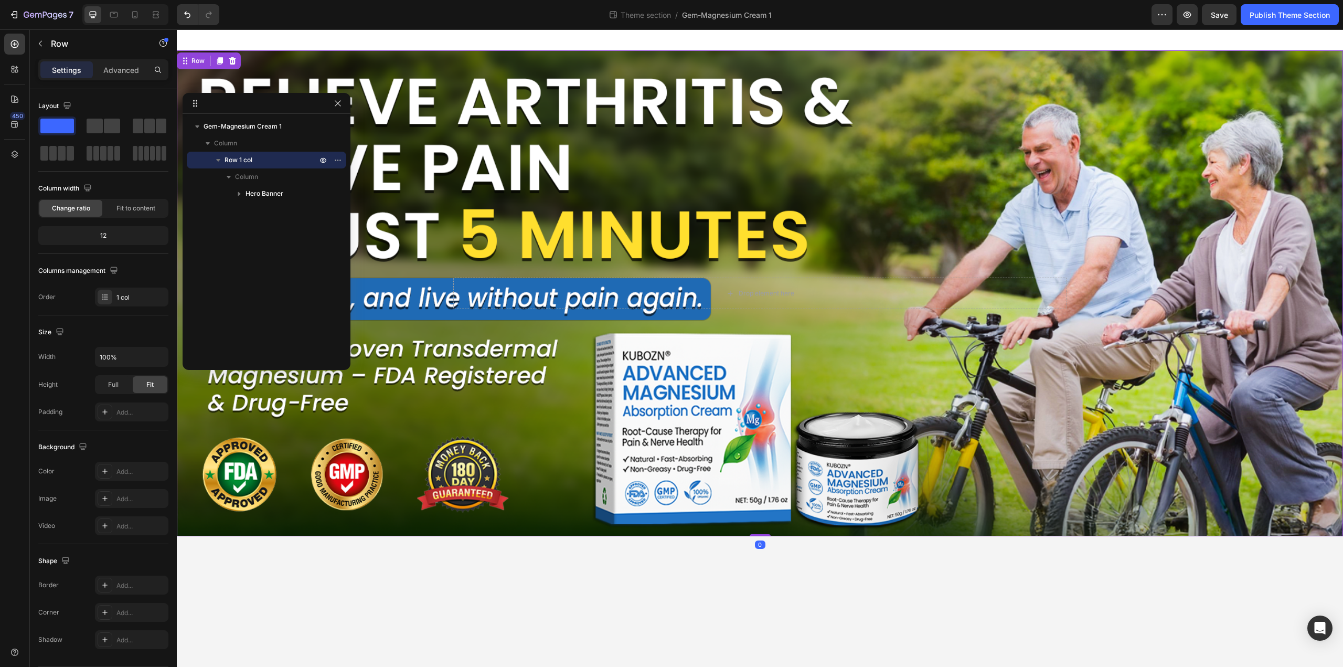
click at [255, 158] on p "Row 1 col" at bounding box center [272, 160] width 94 height 10
click at [224, 195] on div "Gem-Magnesium Cream 1 Column Row 1 col" at bounding box center [267, 238] width 168 height 240
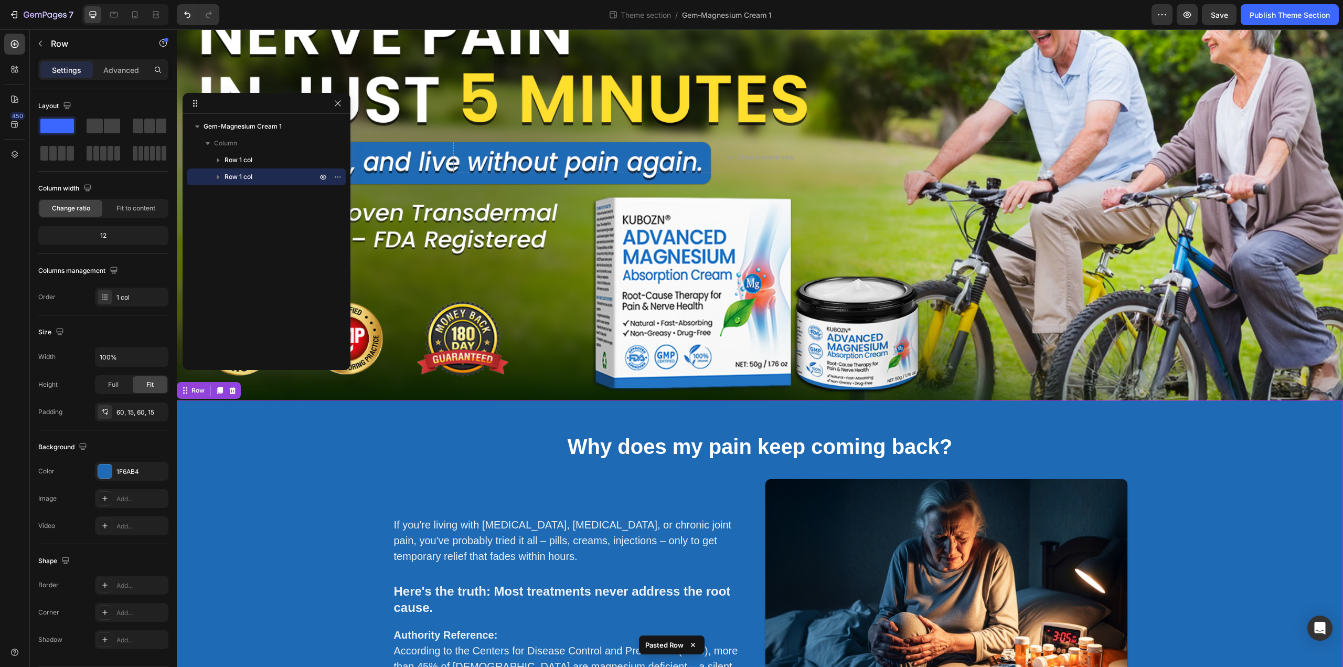
scroll to position [157, 0]
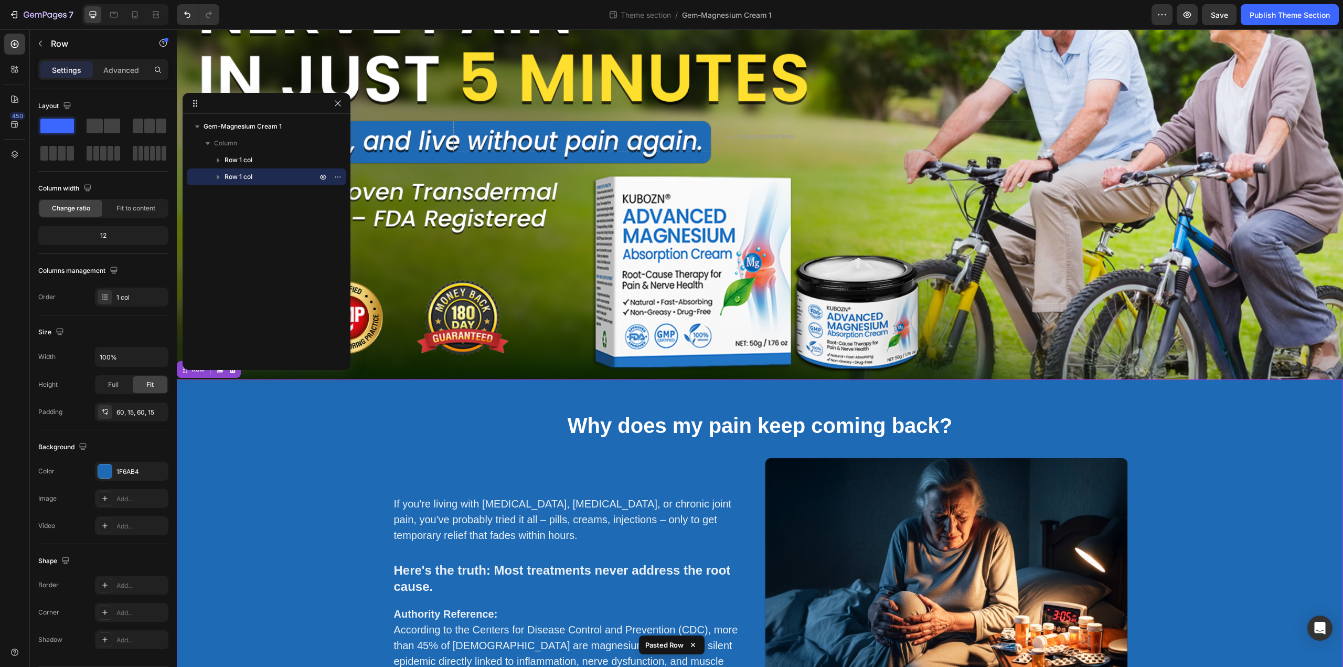
click at [269, 198] on div "Gem-Magnesium Cream [STREET_ADDRESS]" at bounding box center [267, 238] width 168 height 240
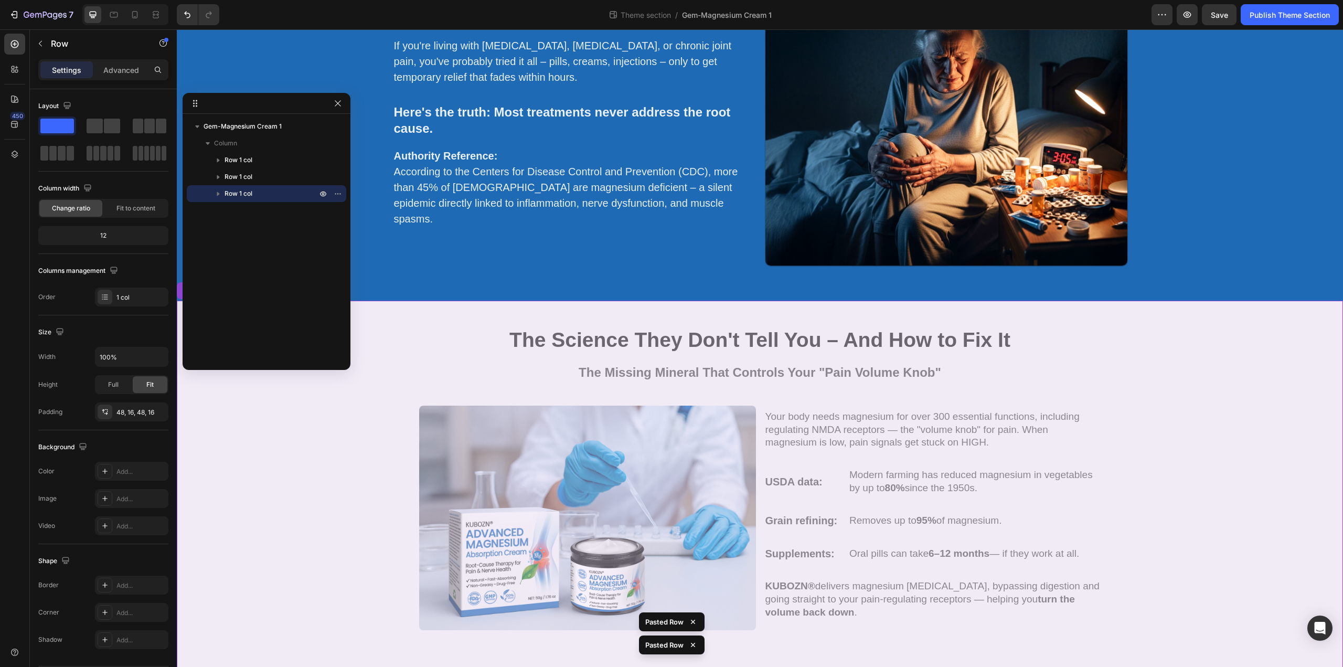
scroll to position [630, 0]
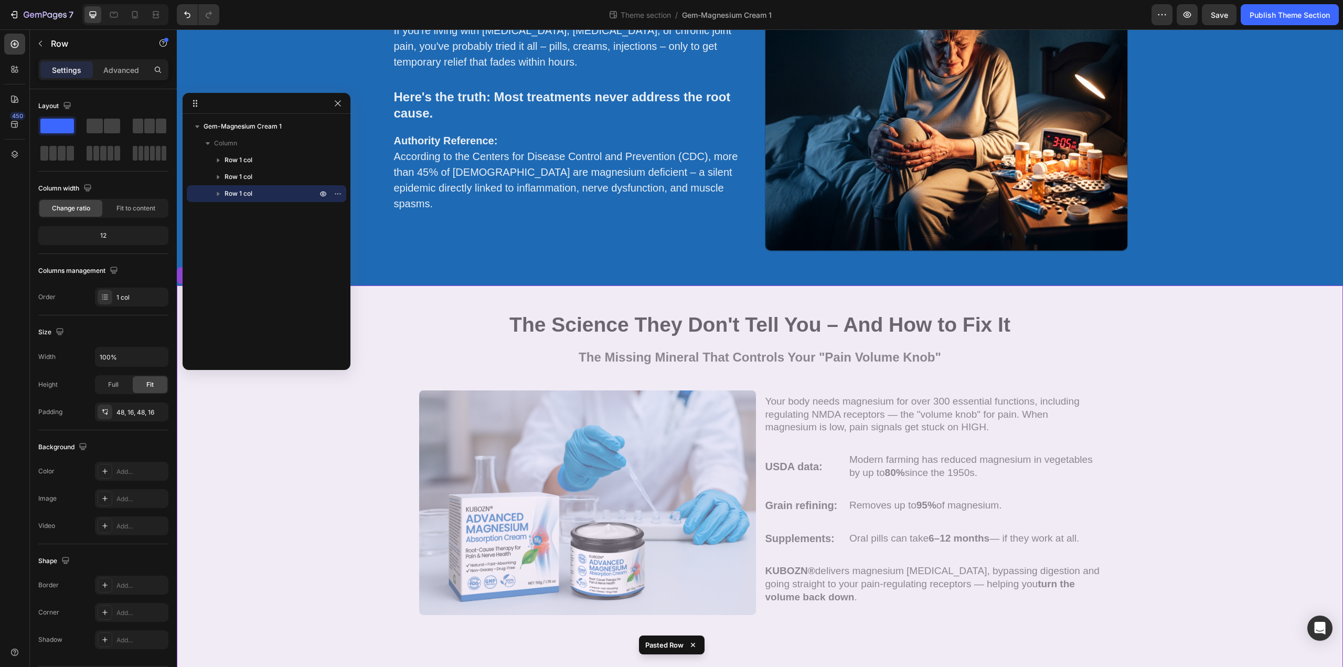
click at [287, 220] on div "Gem-Magnesium Cream [STREET_ADDRESS]" at bounding box center [267, 238] width 168 height 240
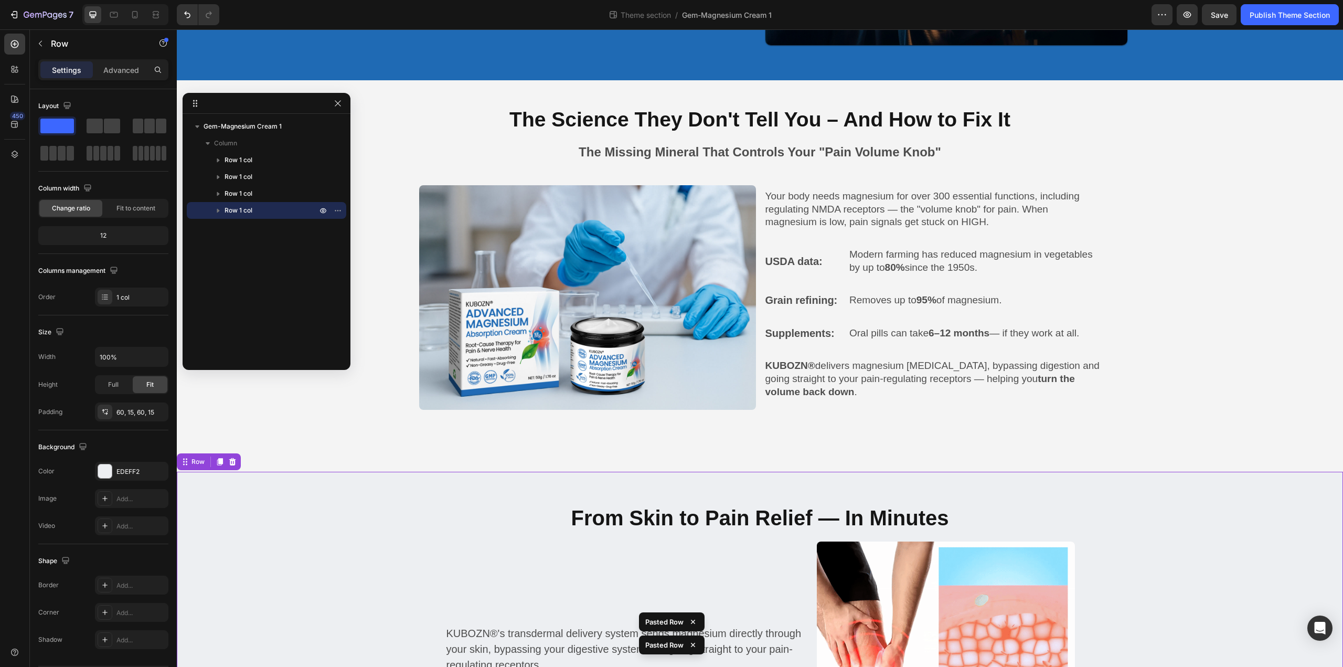
scroll to position [837, 0]
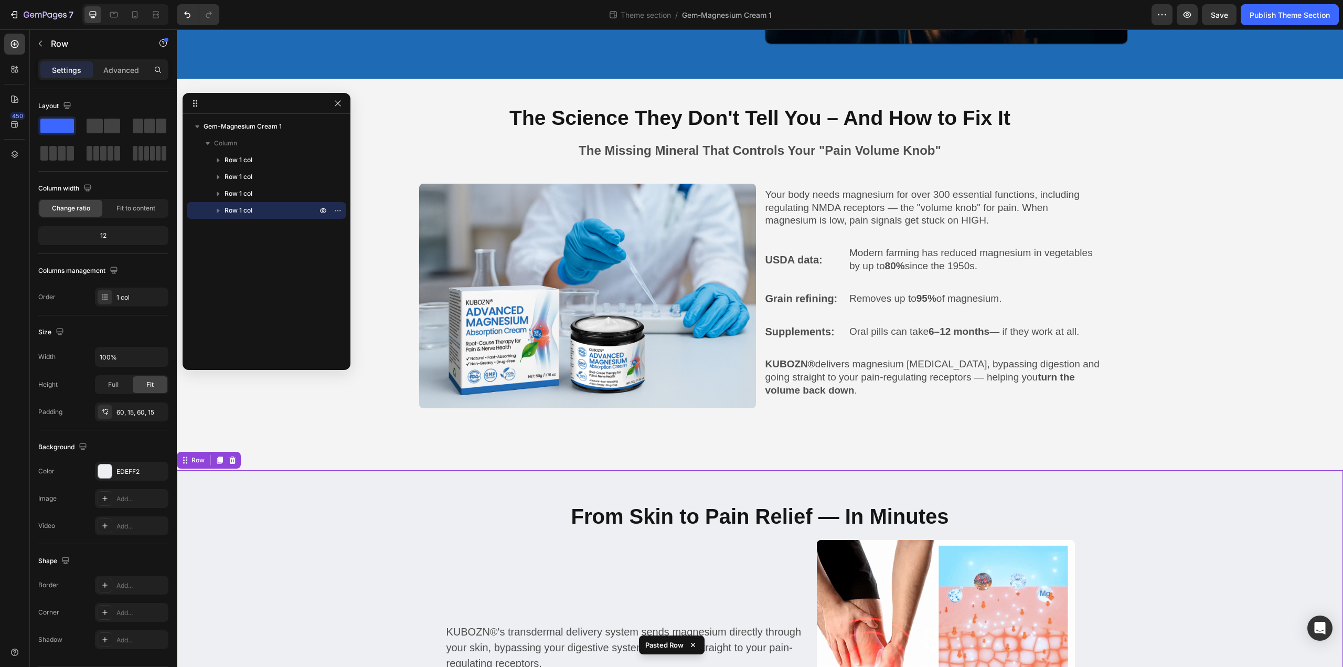
click at [263, 230] on div "Gem-Magnesium Cream 1 Column Row 1 col Row 1 col Row 1 col Row 1 col" at bounding box center [267, 238] width 168 height 240
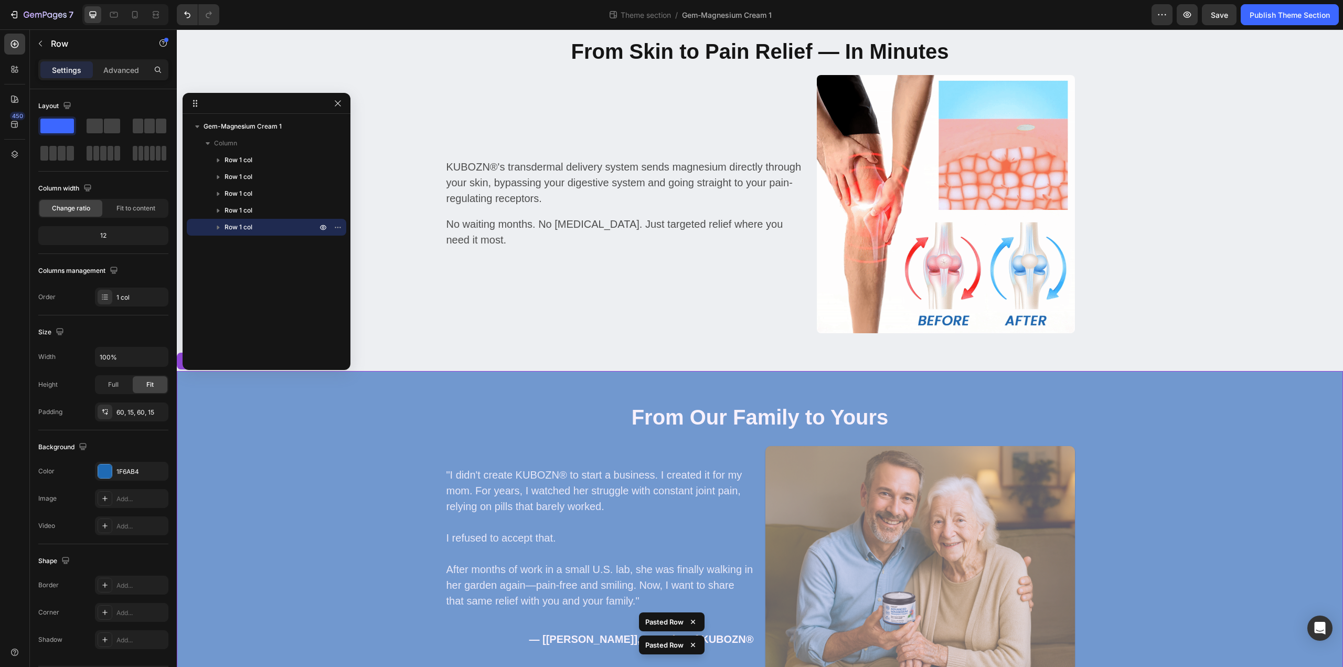
scroll to position [1302, 0]
click at [264, 255] on div "Gem-Magnesium Cream 1 Column Row 1 col Row 1 col Row 1 col Row 1 col Row 1 col" at bounding box center [267, 238] width 168 height 240
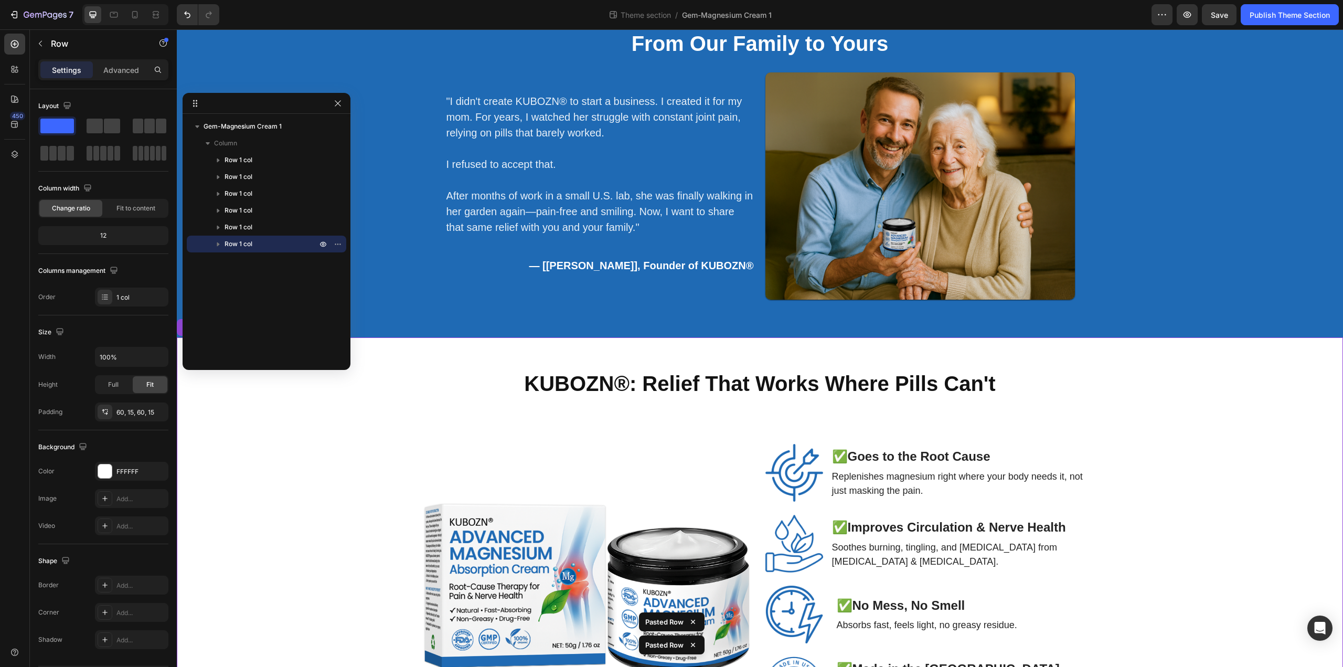
scroll to position [1679, 0]
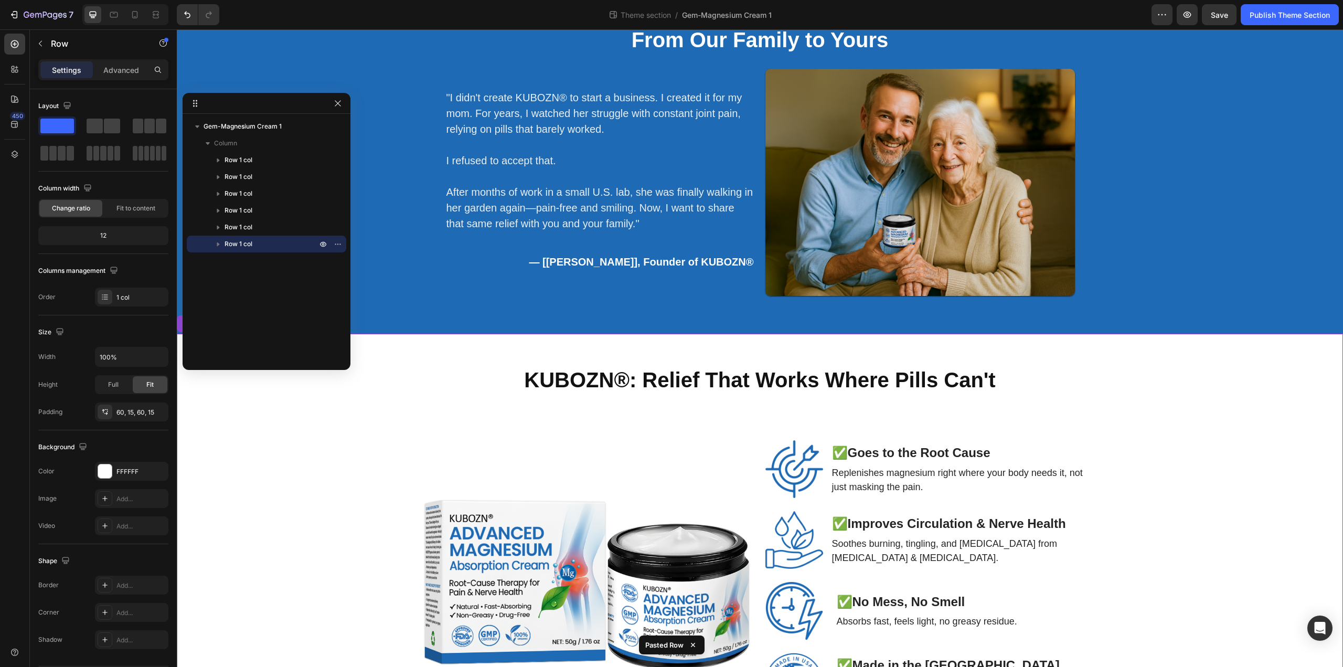
click at [238, 278] on div "Gem-Magnesium Cream 1 Column Row 1 col Row 1 col Row 1 col Row 1 col Row 1 col …" at bounding box center [267, 238] width 168 height 240
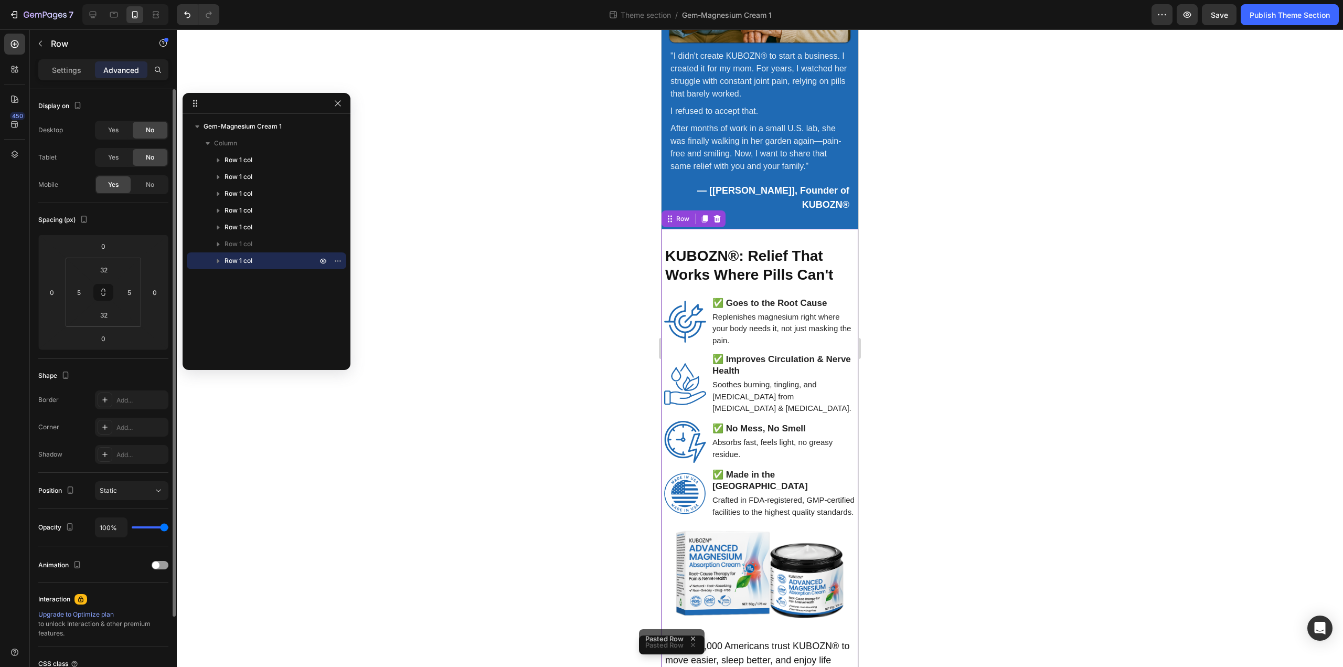
scroll to position [1829, 0]
click at [245, 293] on div "Gem-Magnesium Cream 1 Column Row 1 col Row 1 col Row 1 col Row 1 col Row 1 col …" at bounding box center [267, 238] width 168 height 240
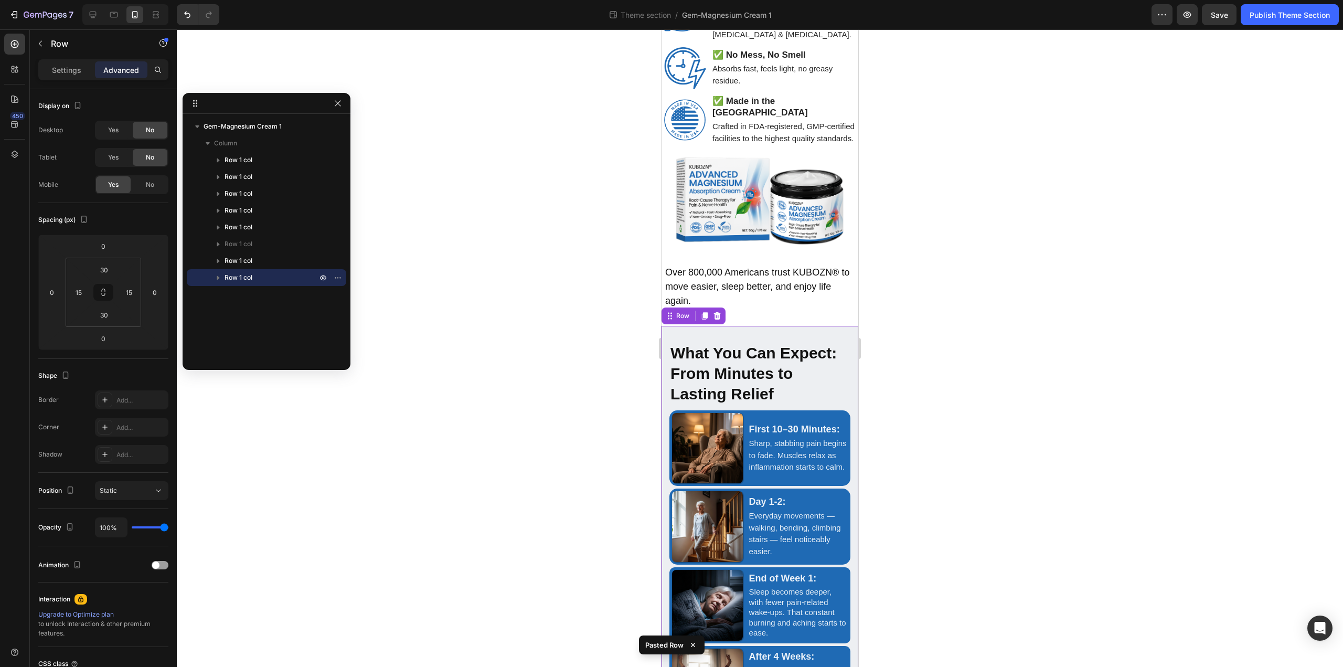
scroll to position [2207, 0]
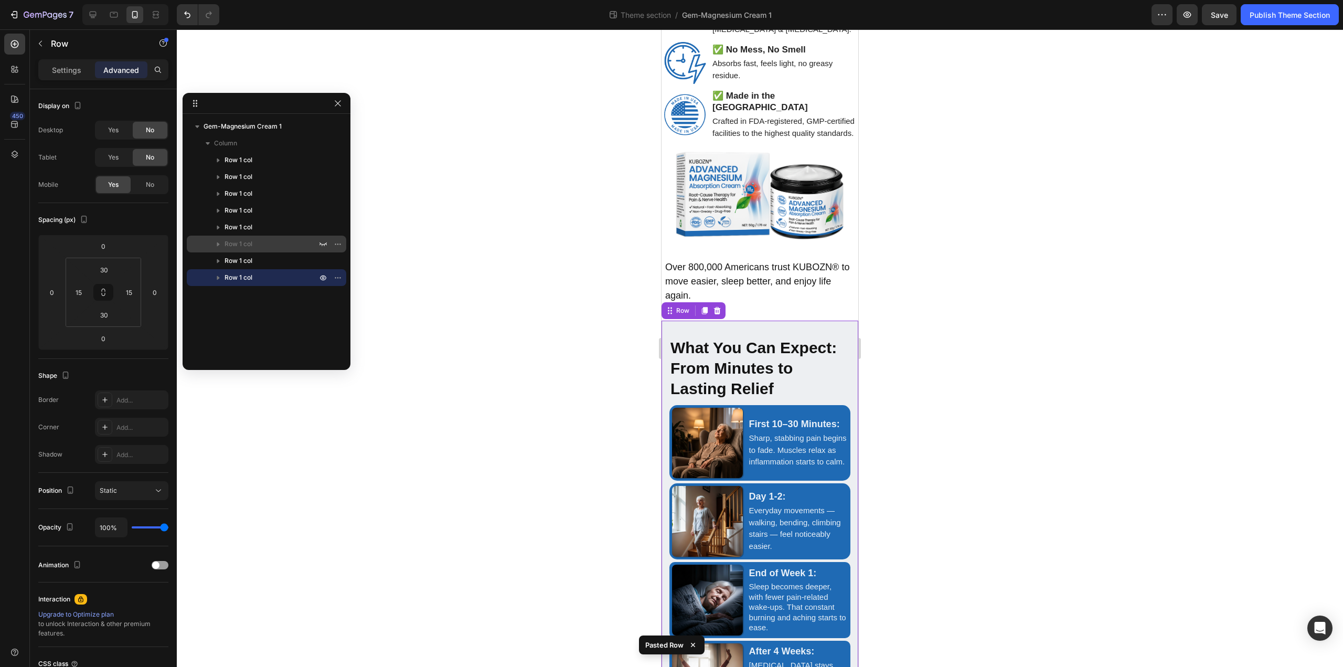
click at [252, 238] on div "Row 1 col" at bounding box center [266, 244] width 151 height 17
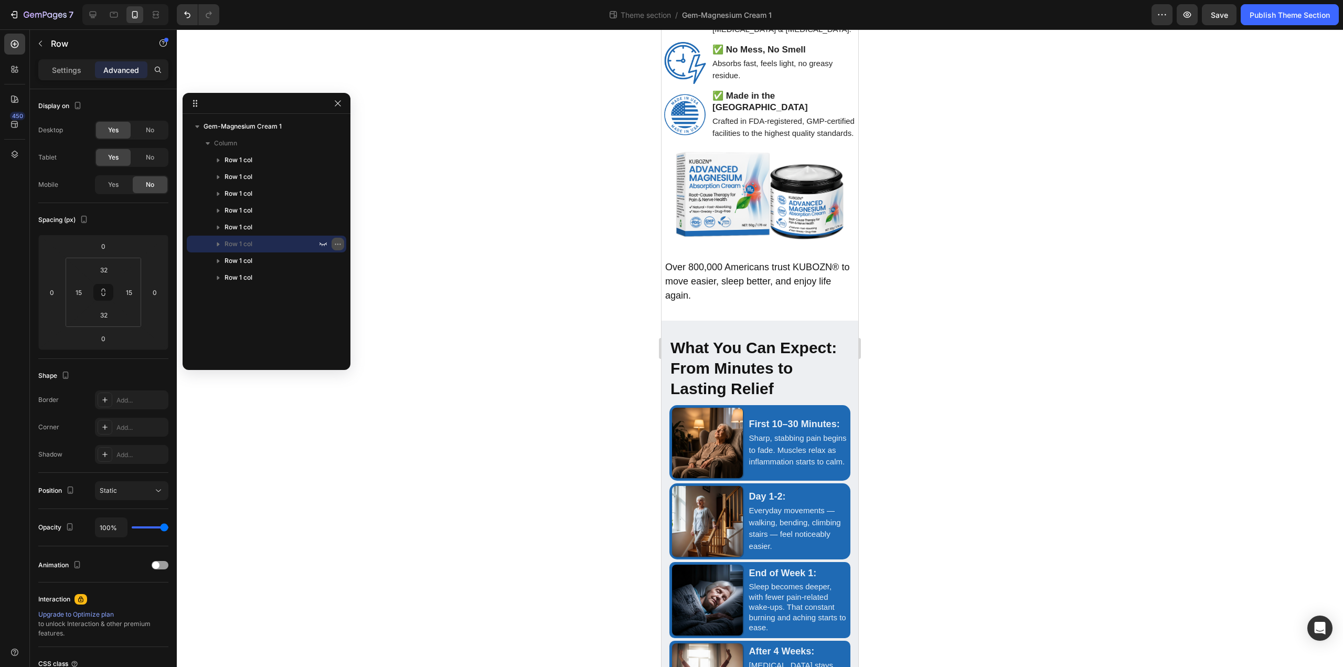
click at [342, 242] on icon "button" at bounding box center [338, 244] width 8 height 8
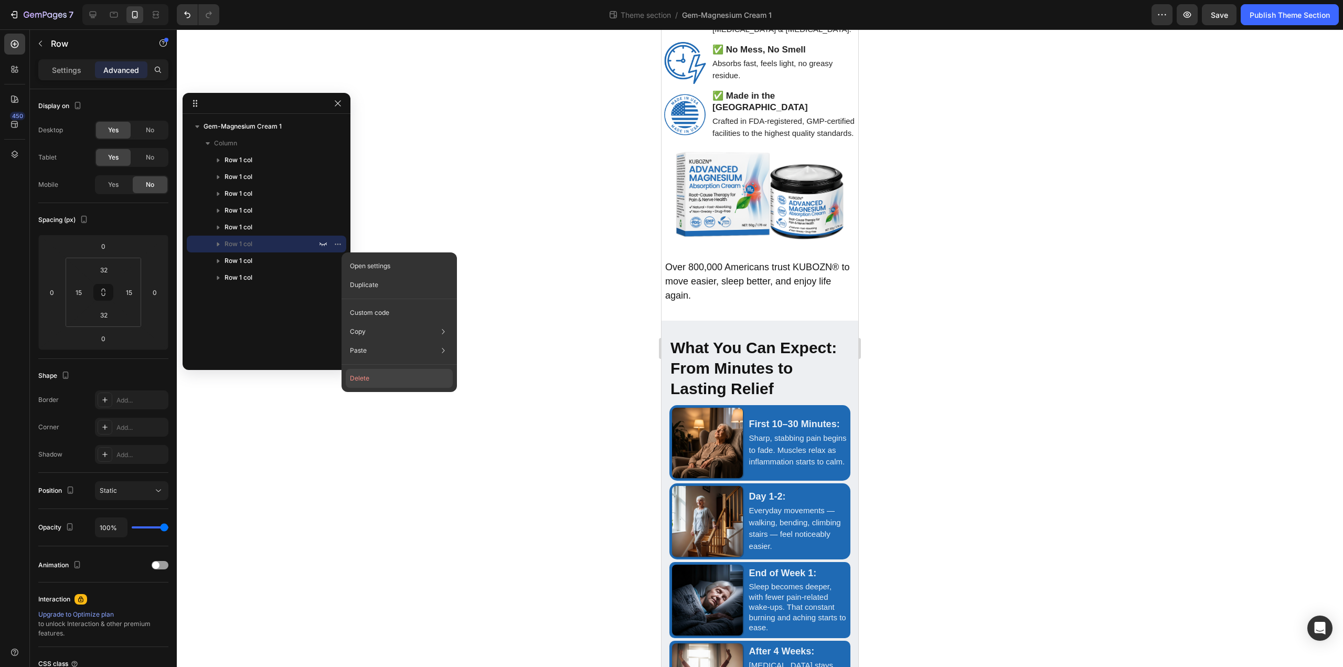
click at [372, 379] on button "Delete" at bounding box center [399, 378] width 107 height 19
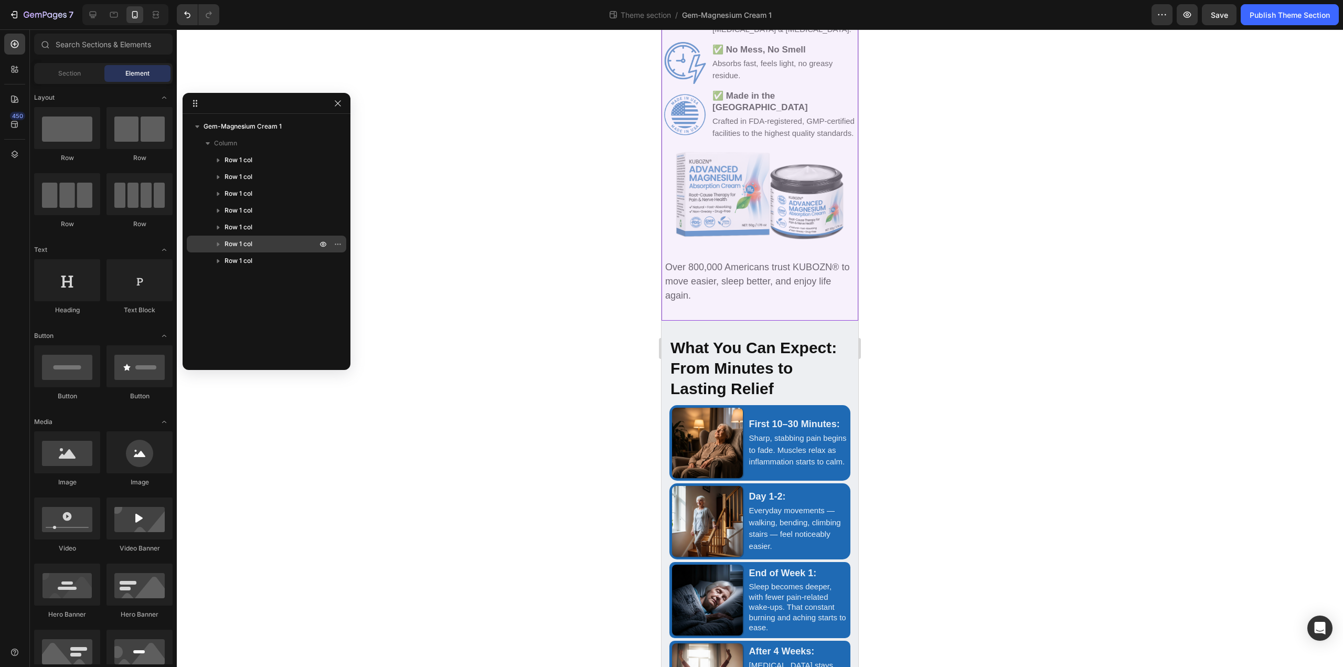
click at [251, 241] on span "Row 1 col" at bounding box center [239, 244] width 28 height 10
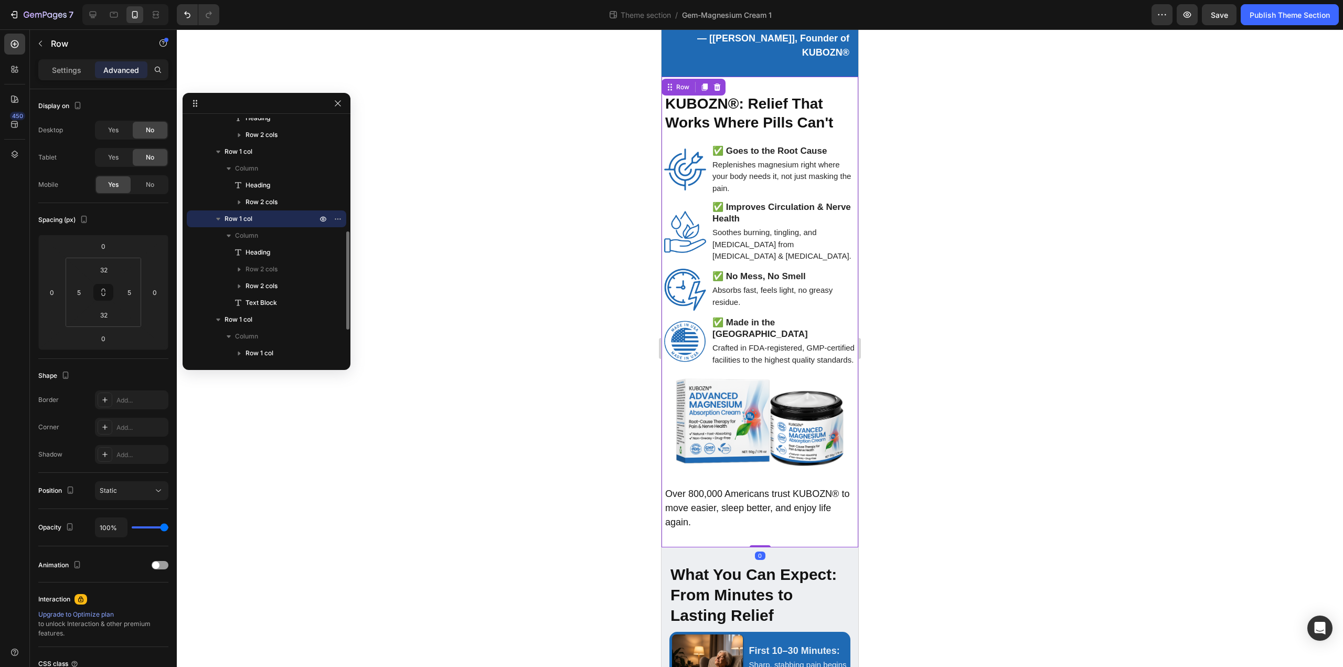
scroll to position [1978, 0]
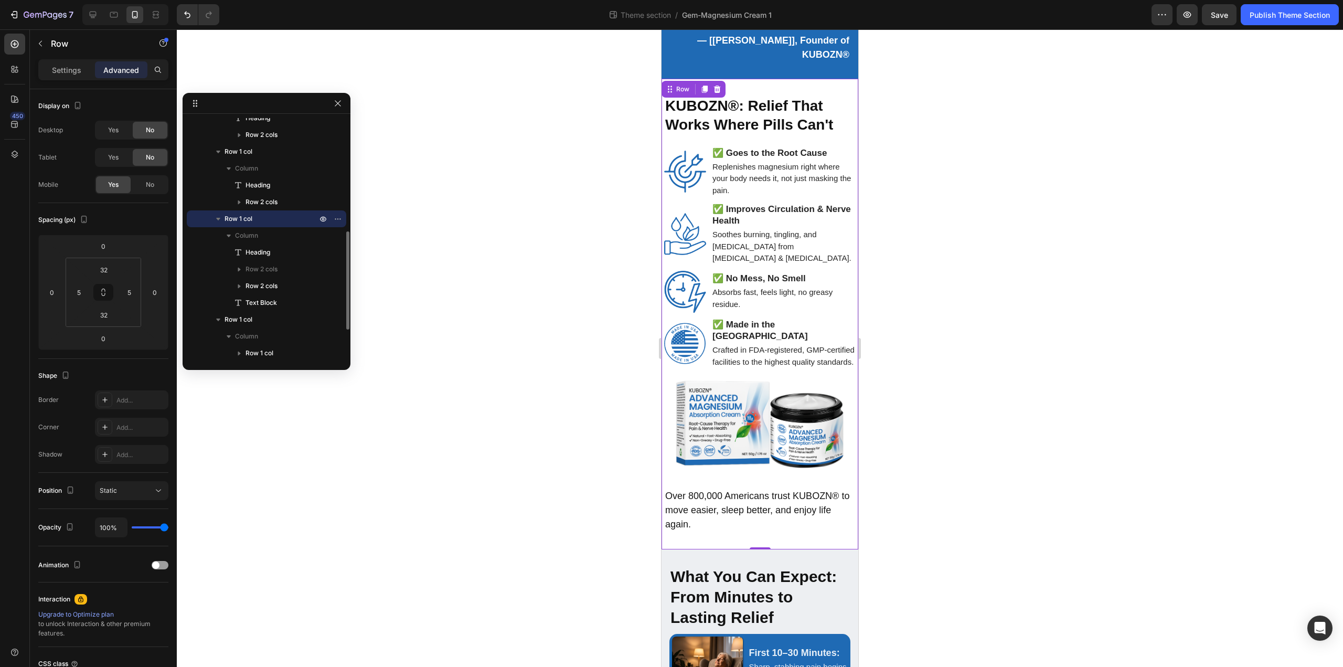
click at [282, 219] on p "Row 1 col" at bounding box center [272, 219] width 94 height 10
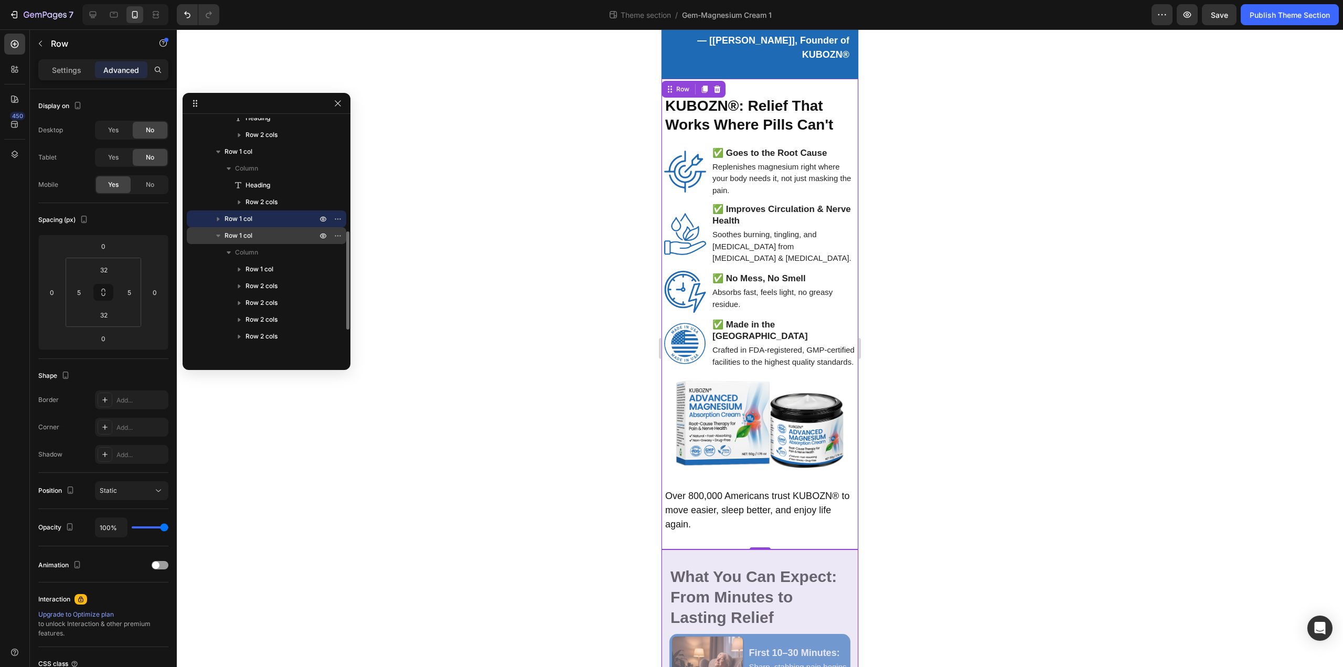
click at [260, 230] on p "Row 1 col" at bounding box center [272, 235] width 94 height 10
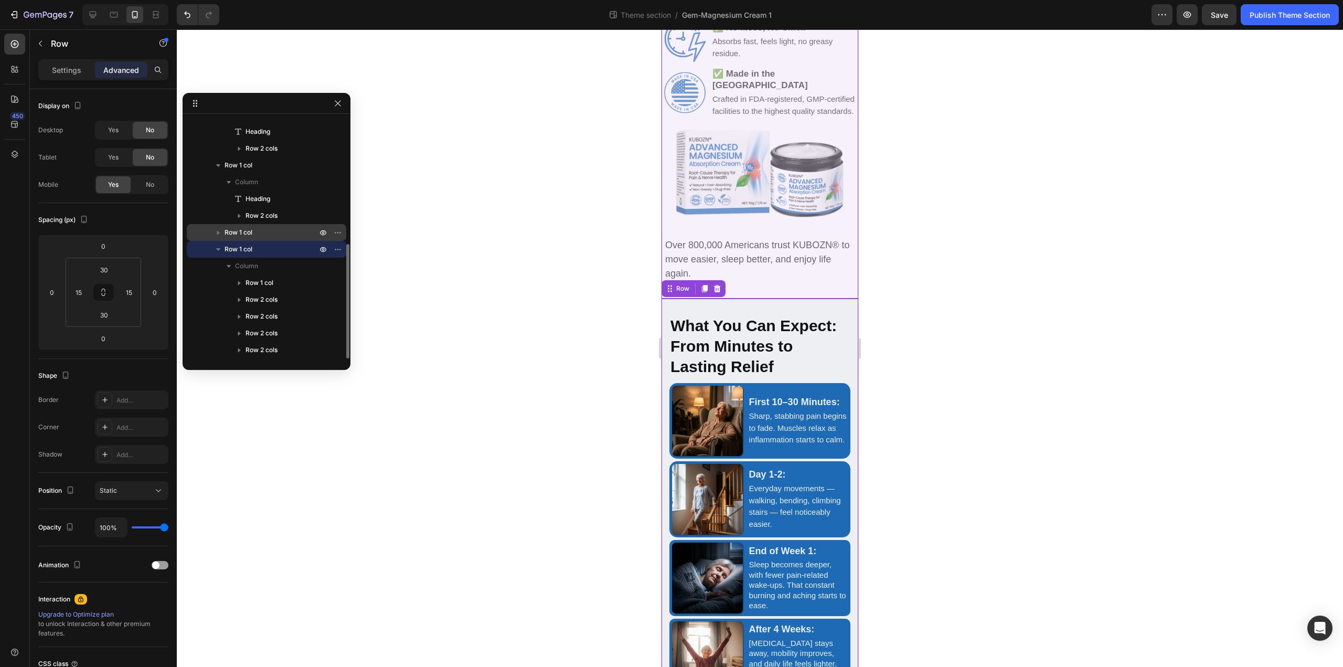
scroll to position [2230, 0]
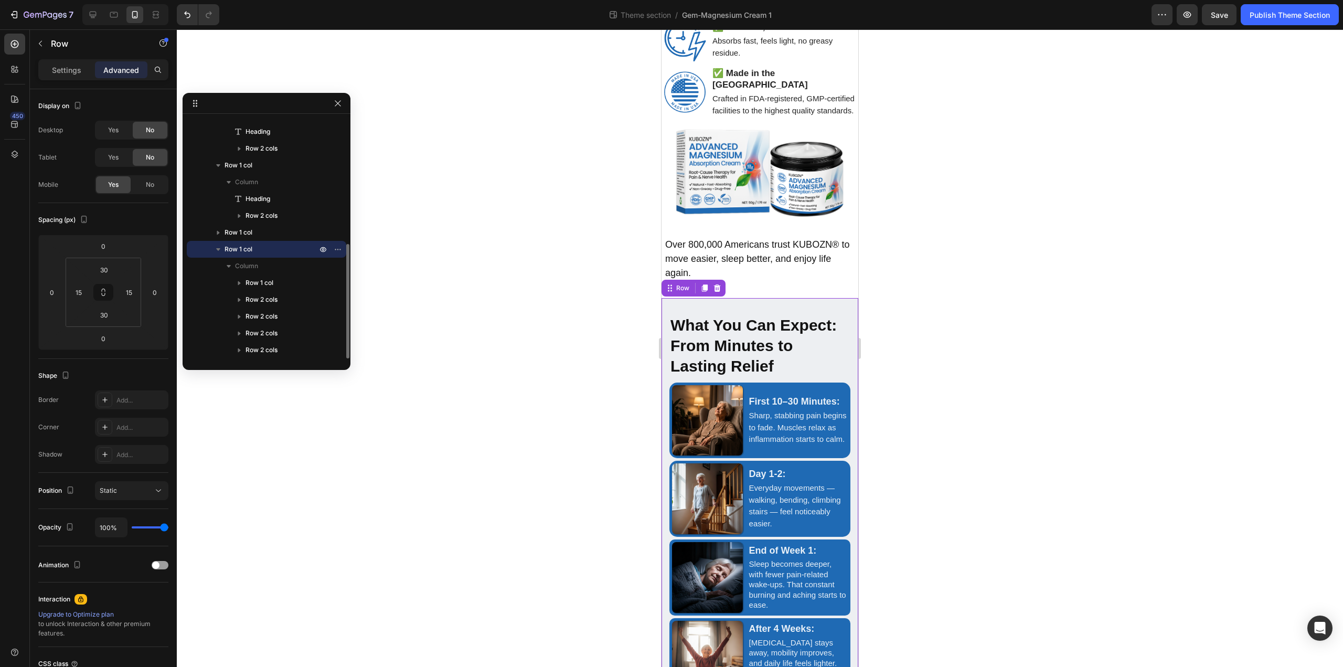
click at [250, 247] on span "Row 1 col" at bounding box center [239, 249] width 28 height 10
click at [340, 246] on icon "button" at bounding box center [338, 249] width 8 height 8
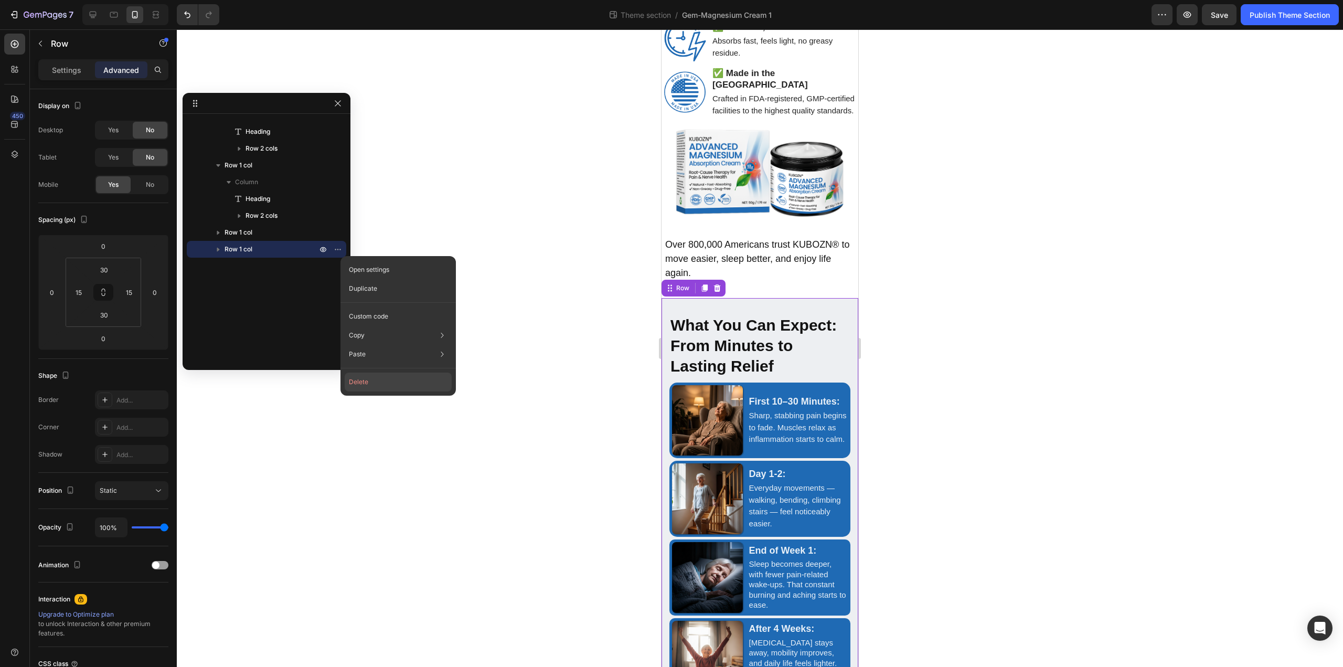
click at [371, 379] on button "Delete" at bounding box center [398, 381] width 107 height 19
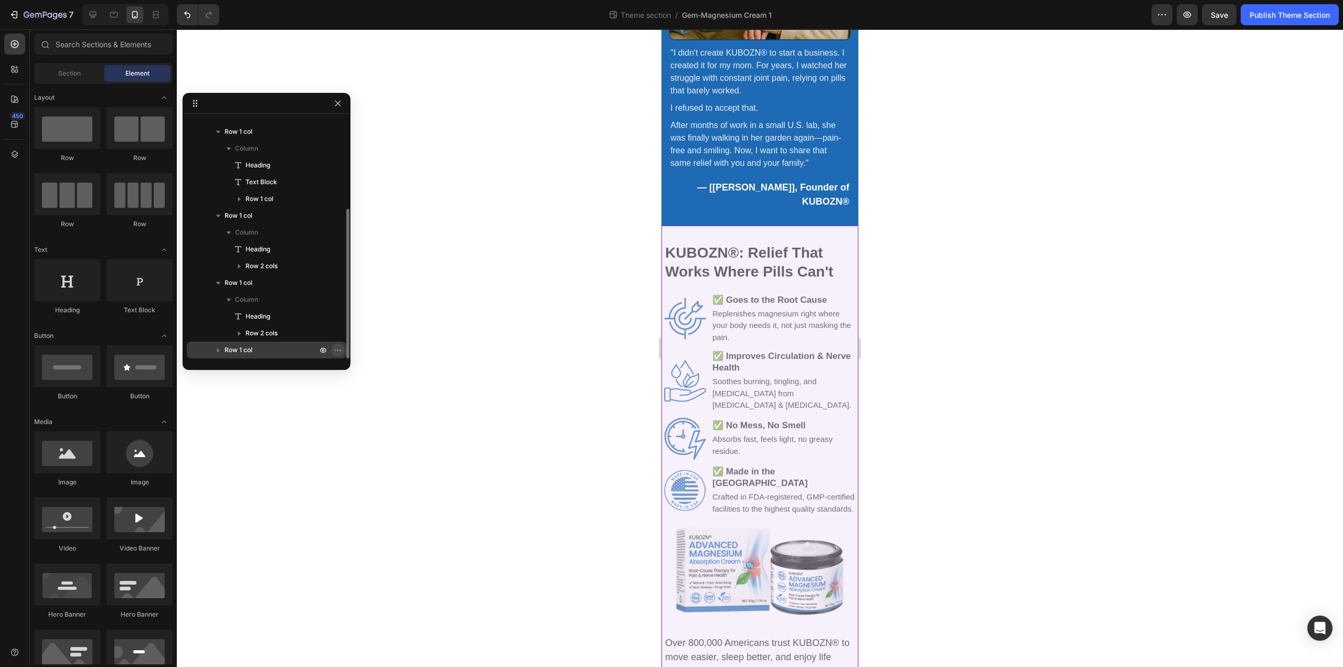
click at [339, 350] on icon "button" at bounding box center [338, 350] width 8 height 8
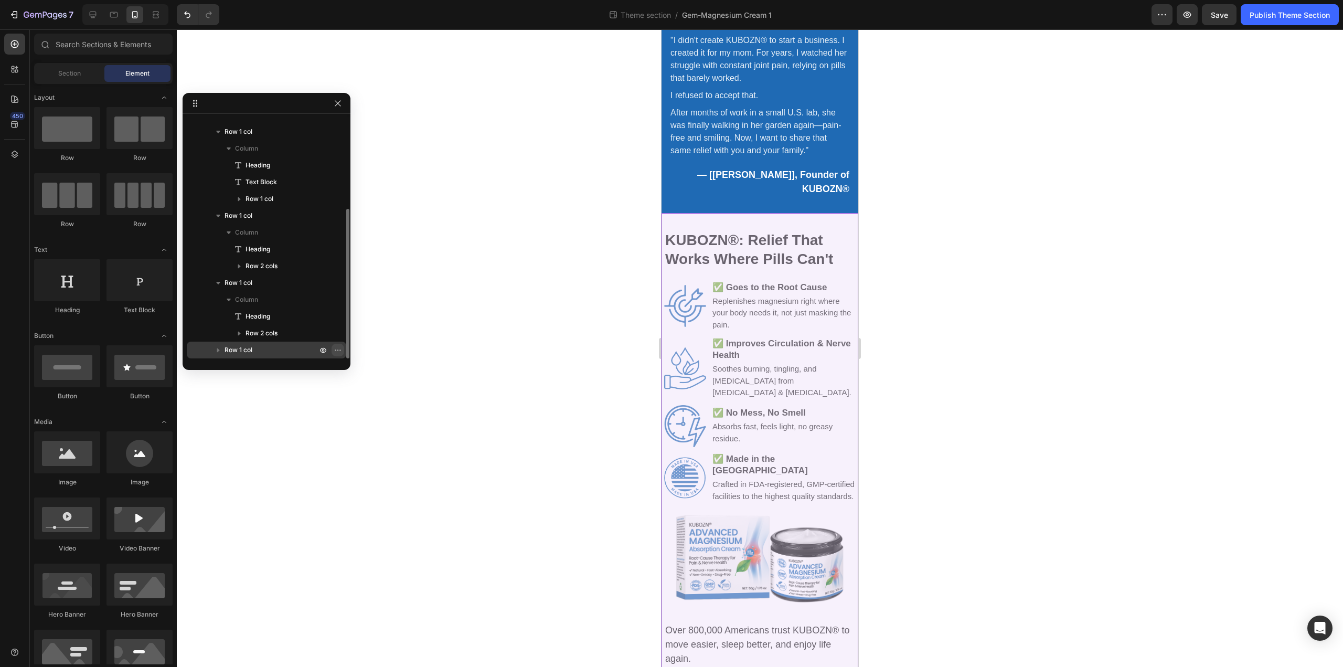
scroll to position [595, 0]
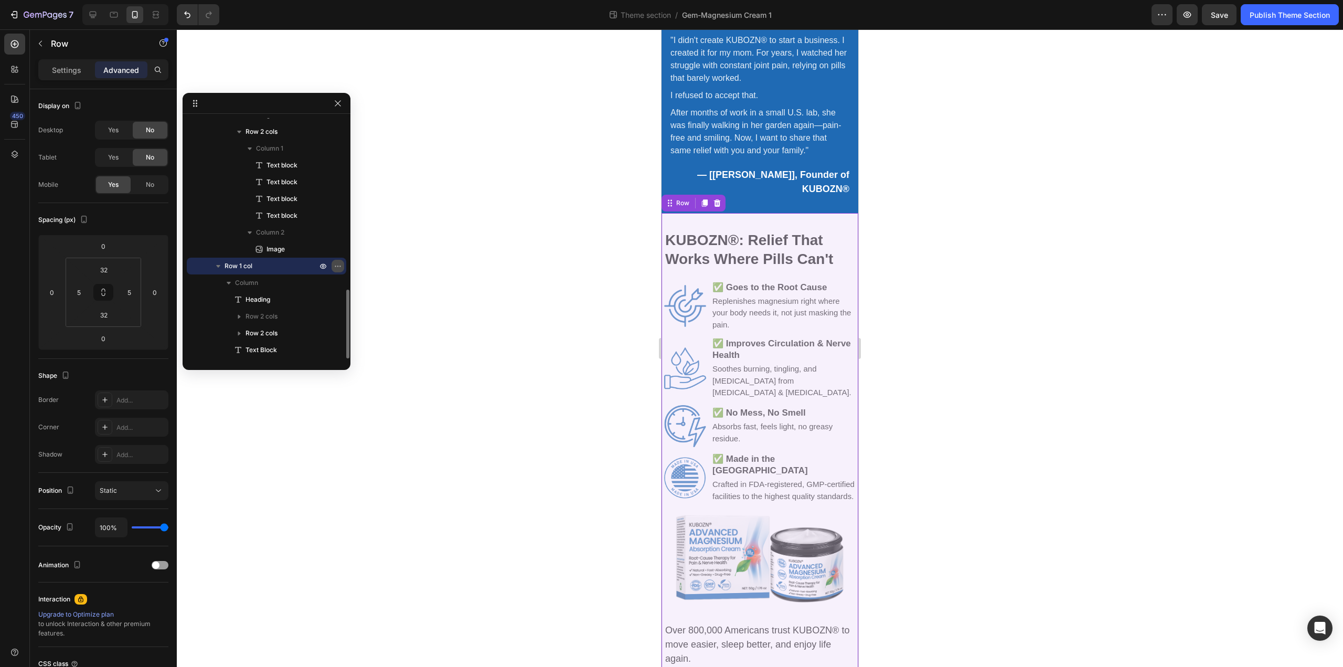
click at [337, 265] on icon "button" at bounding box center [338, 266] width 8 height 8
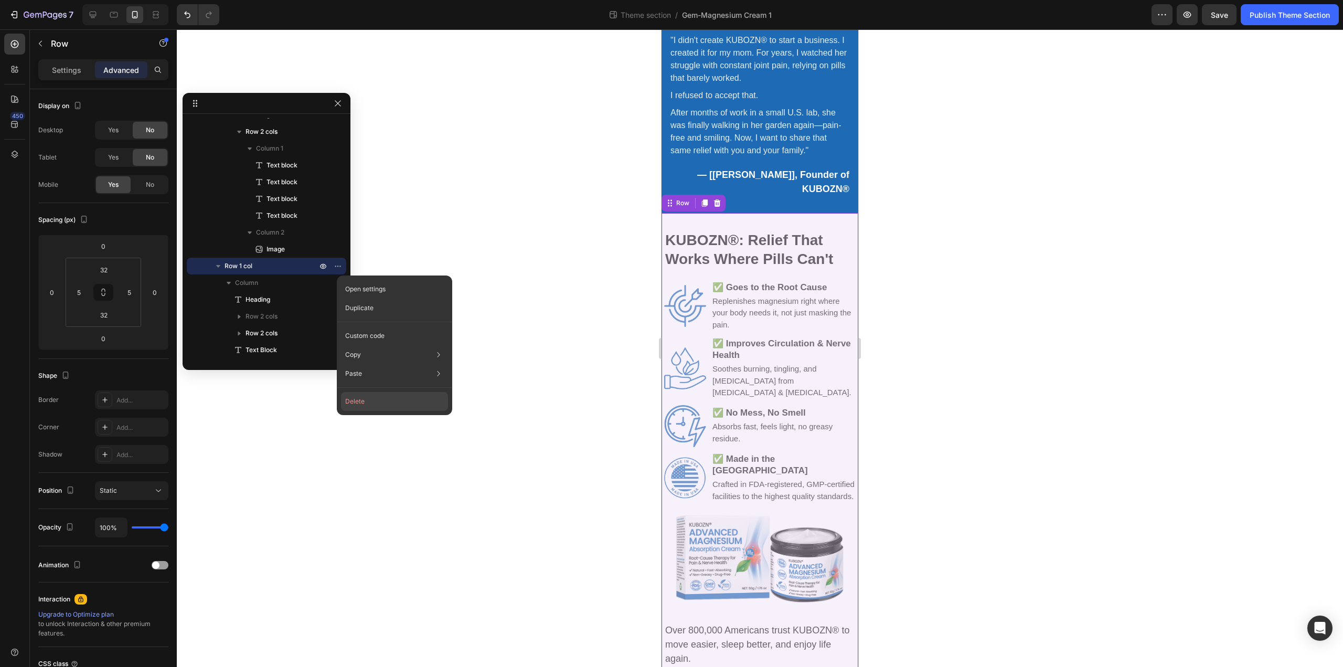
click at [369, 399] on button "Delete" at bounding box center [394, 401] width 107 height 19
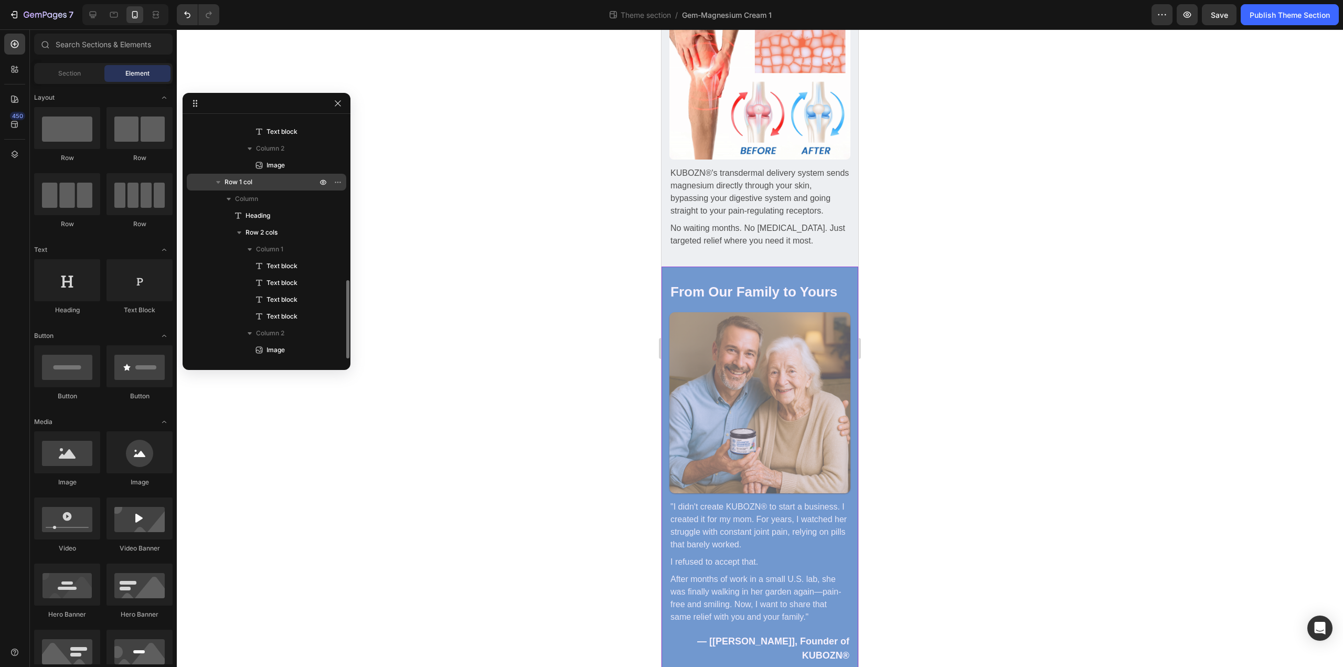
click at [258, 183] on p "Row 1 col" at bounding box center [272, 182] width 94 height 10
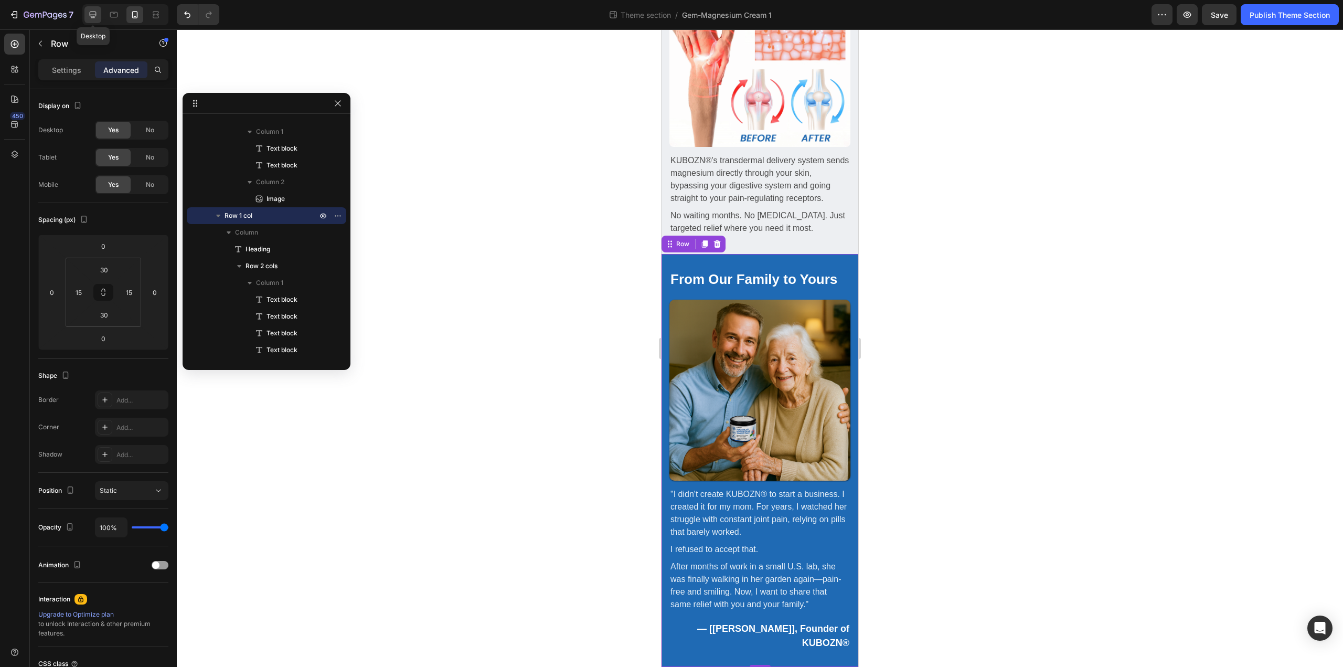
click at [90, 15] on icon at bounding box center [93, 15] width 7 height 7
type input "60"
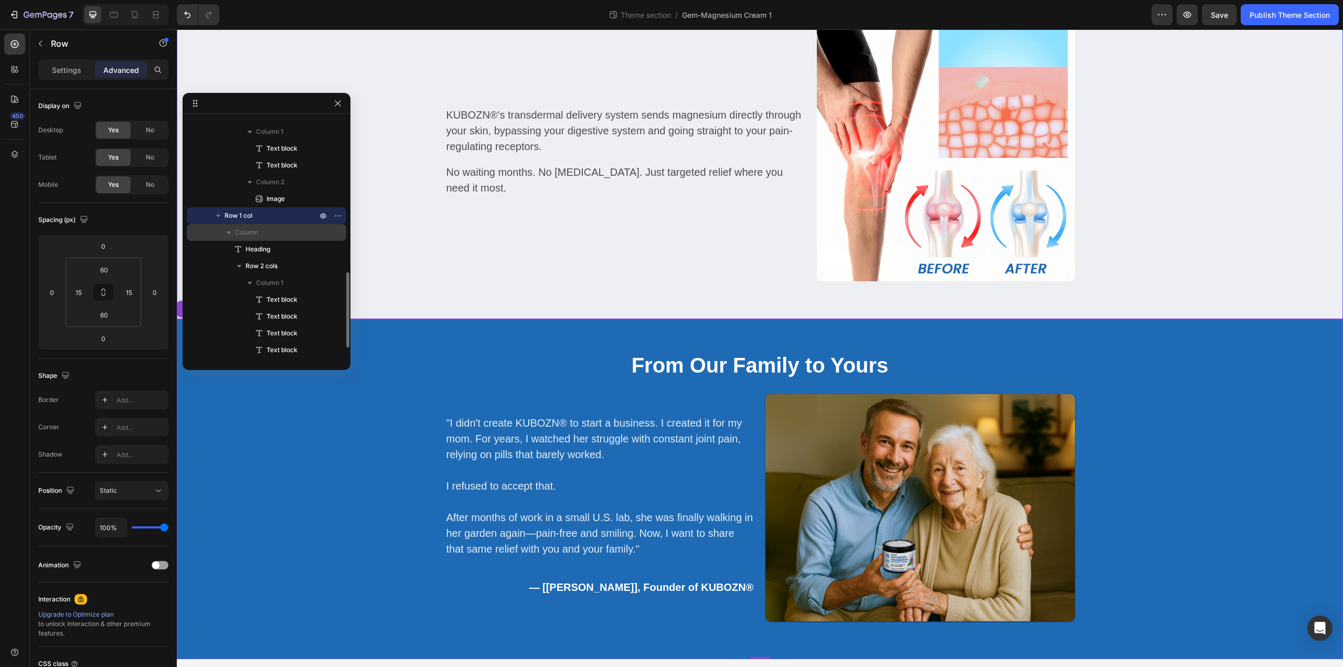
scroll to position [1355, 0]
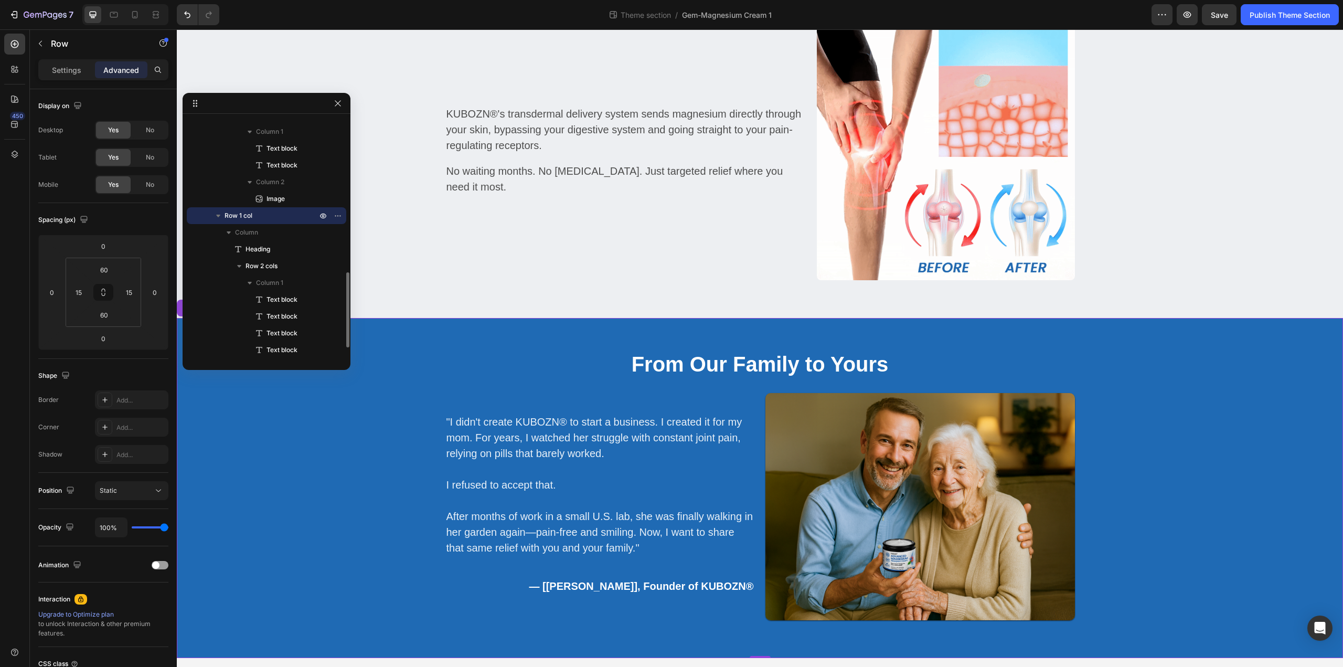
click at [240, 214] on span "Row 1 col" at bounding box center [239, 215] width 28 height 10
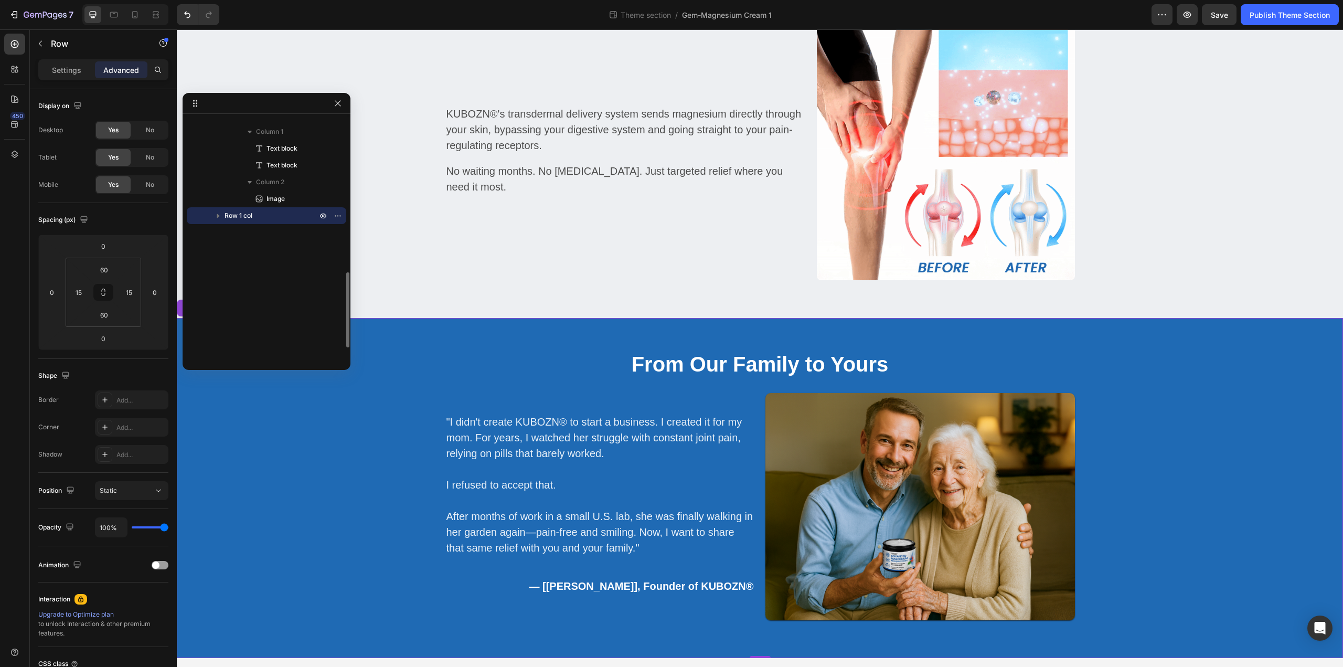
click at [252, 243] on div "Gem-Magnesium Cream 1 Column Row 1 col Column Hero Banner Column Add element he…" at bounding box center [267, 238] width 168 height 240
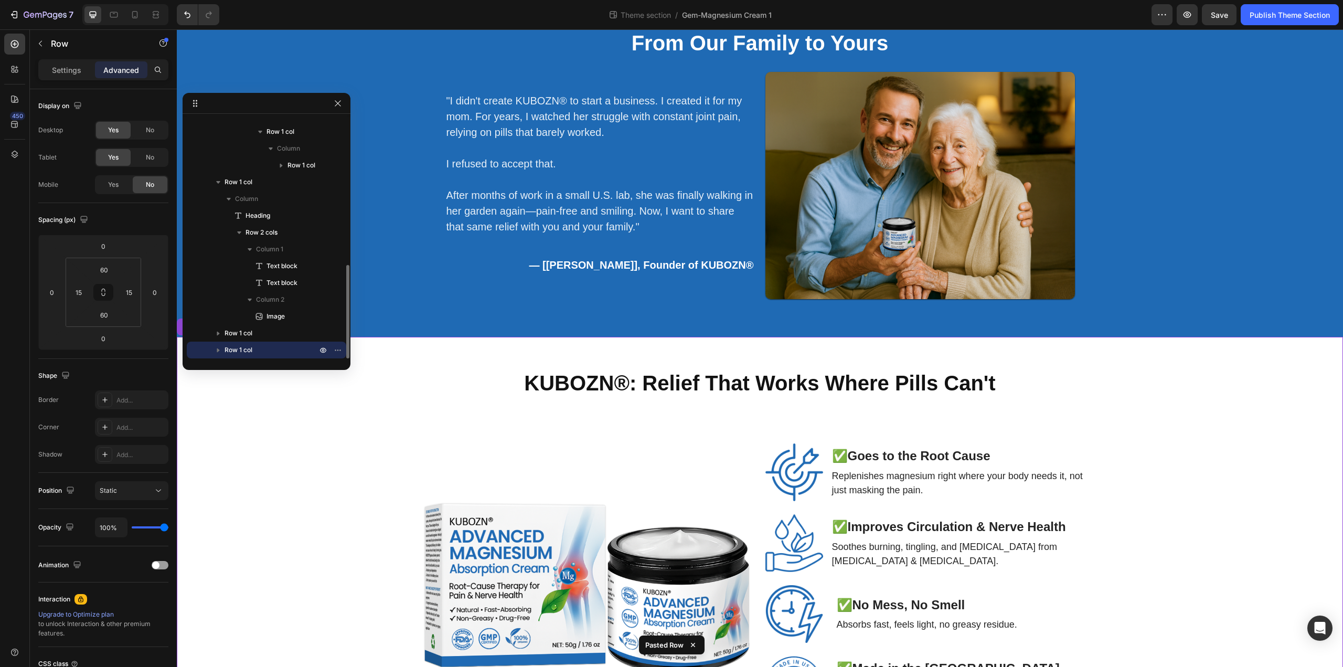
scroll to position [1679, 0]
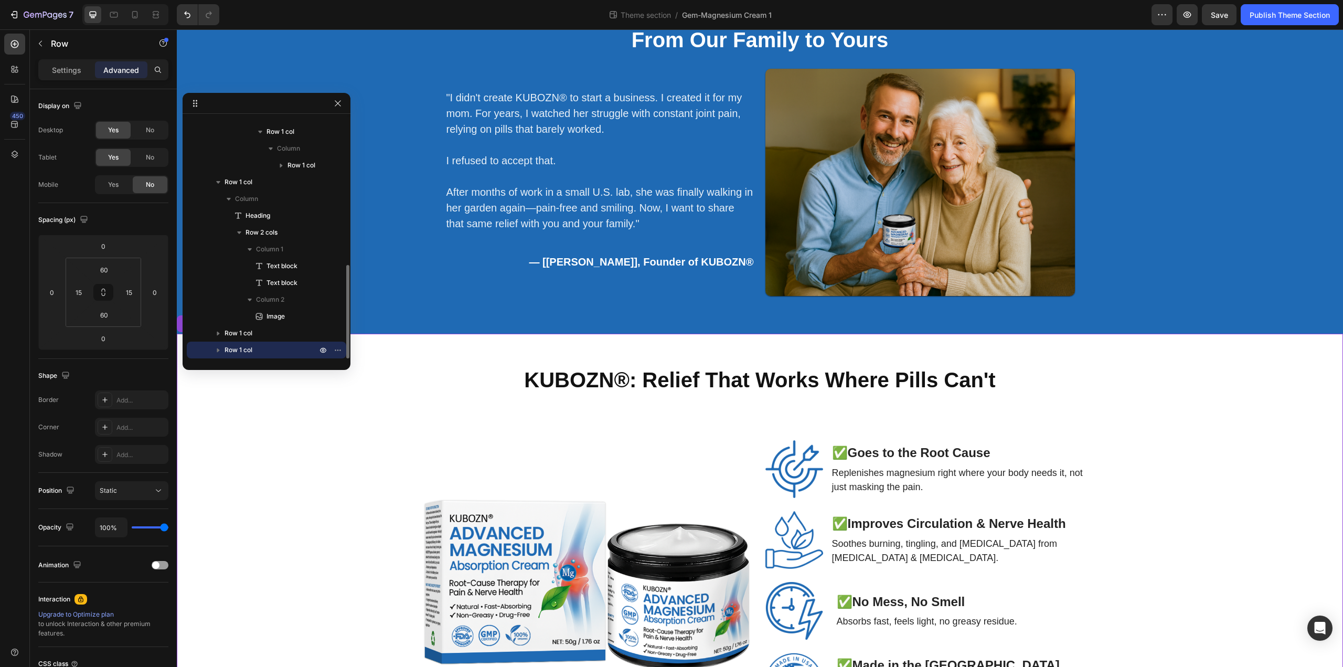
click at [231, 345] on span "Row 1 col" at bounding box center [239, 350] width 28 height 10
click at [236, 351] on span "Row 1 col" at bounding box center [239, 350] width 28 height 10
click at [236, 350] on span "Row 1 col" at bounding box center [239, 350] width 28 height 10
click at [231, 348] on span "Row 1 col" at bounding box center [239, 350] width 28 height 10
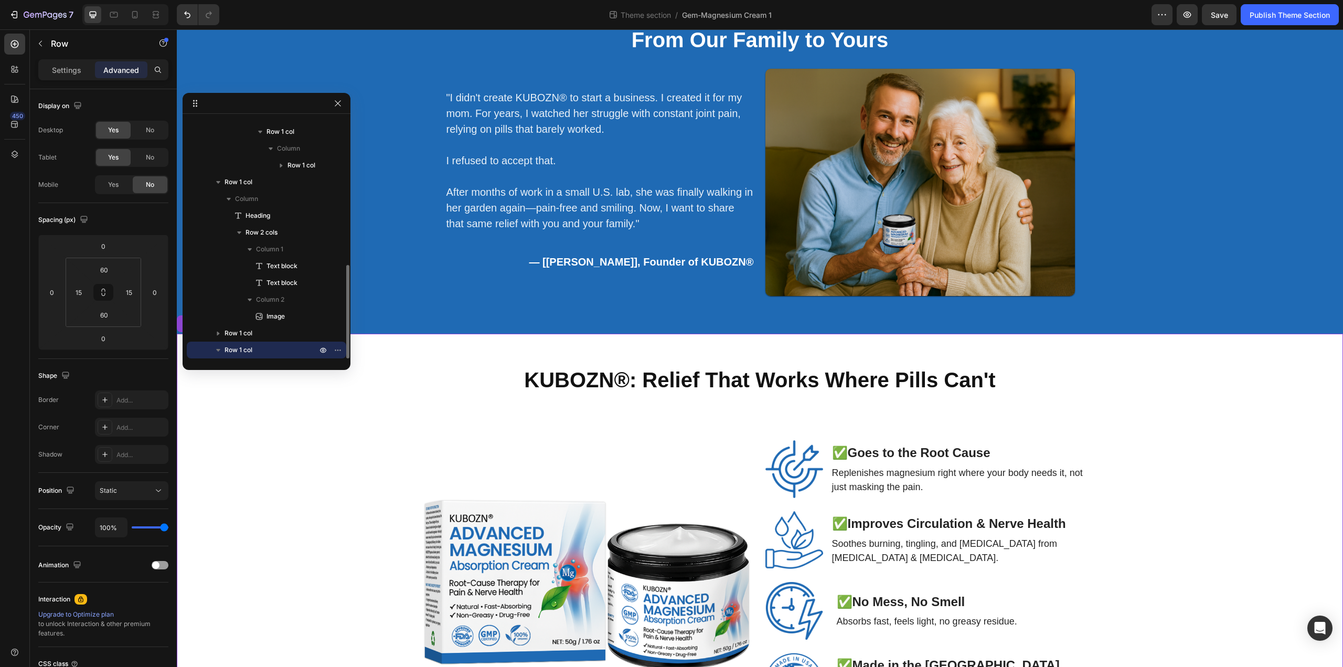
click at [231, 348] on span "Row 1 col" at bounding box center [239, 350] width 28 height 10
type input "32"
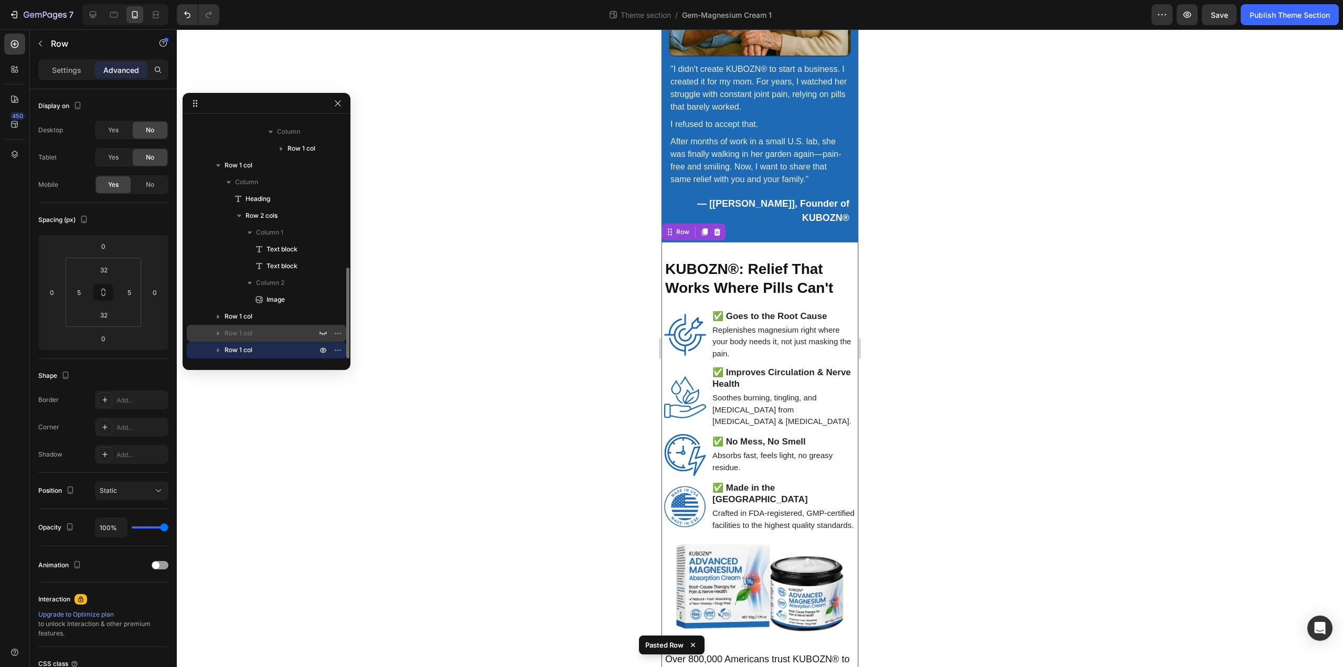
scroll to position [1831, 0]
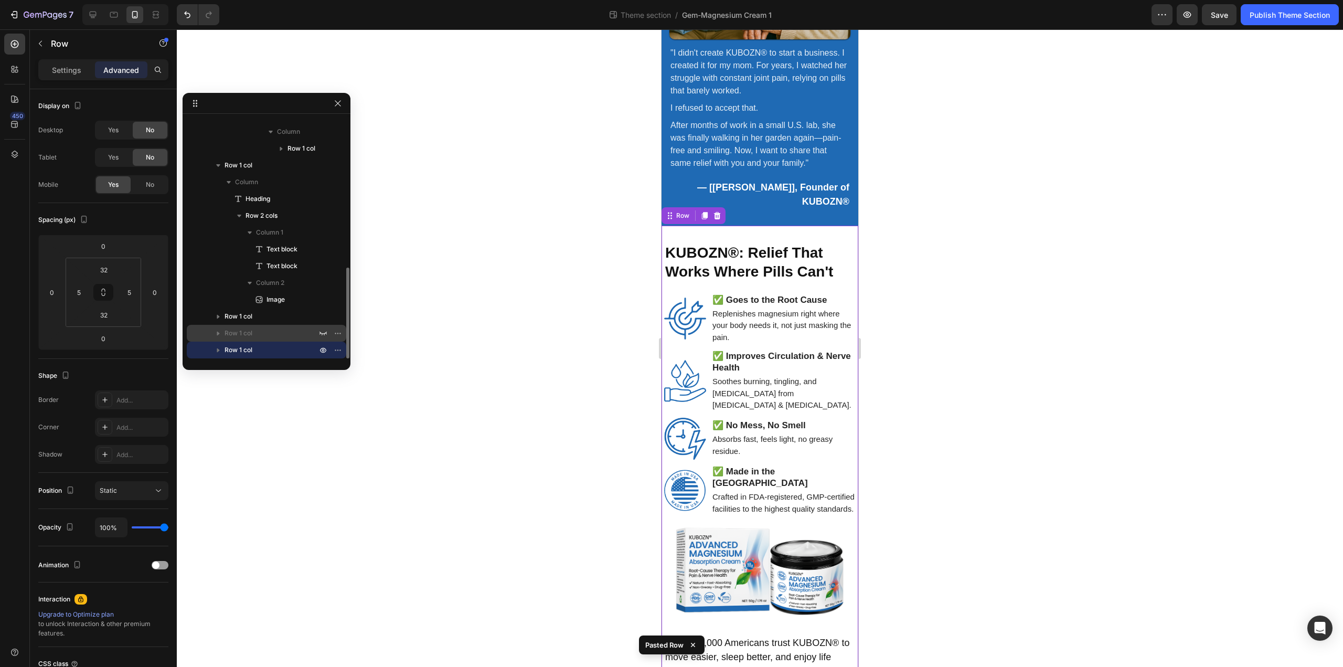
click at [265, 326] on div "Row 1 col" at bounding box center [266, 333] width 151 height 17
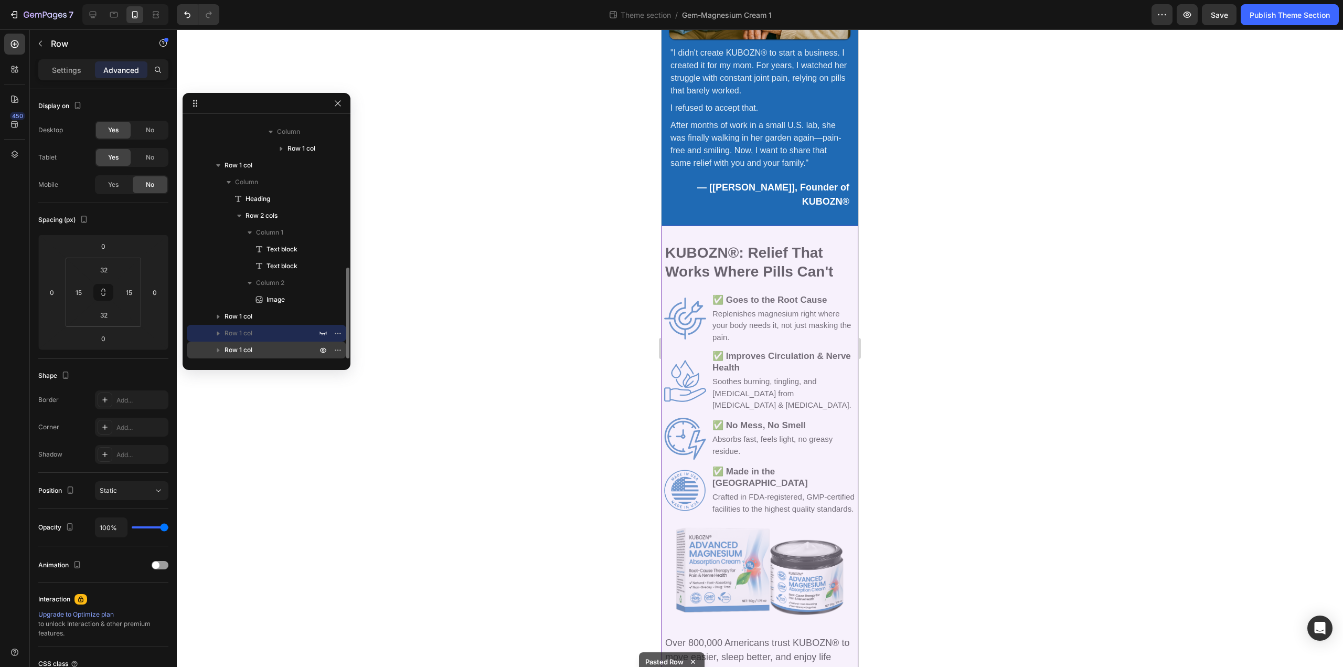
click at [263, 343] on div "Row 1 col" at bounding box center [266, 350] width 151 height 17
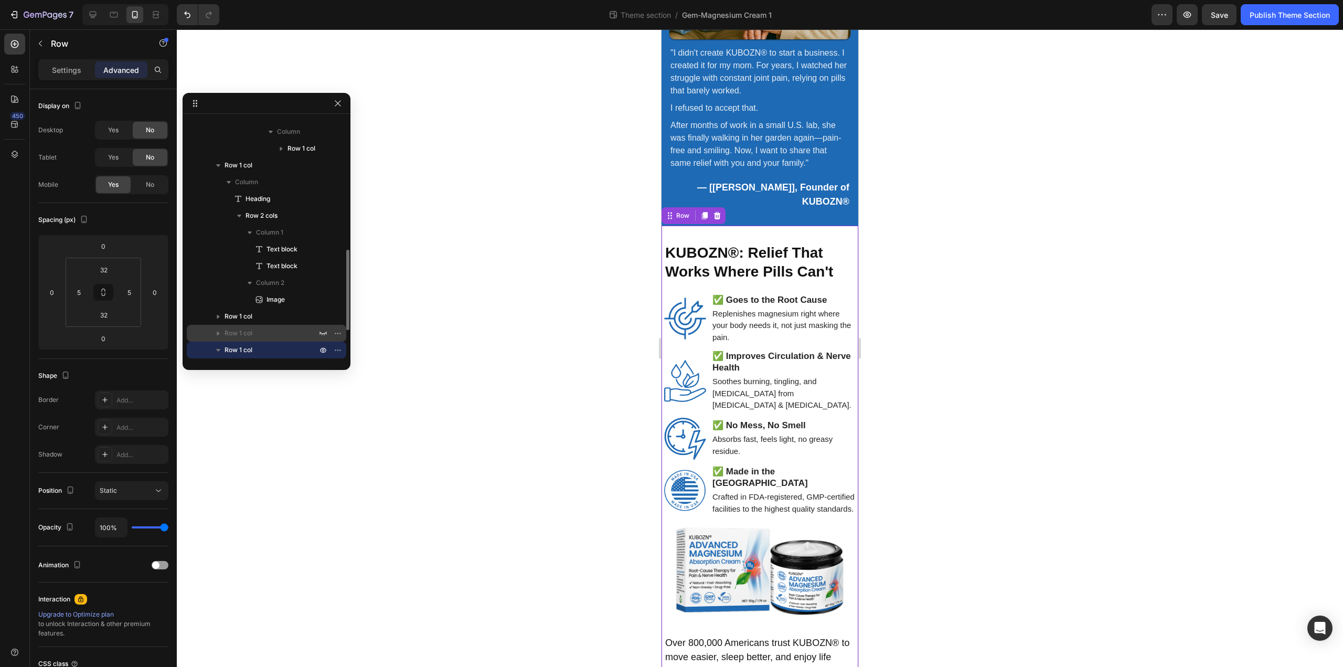
click at [263, 335] on p "Row 1 col" at bounding box center [272, 333] width 94 height 10
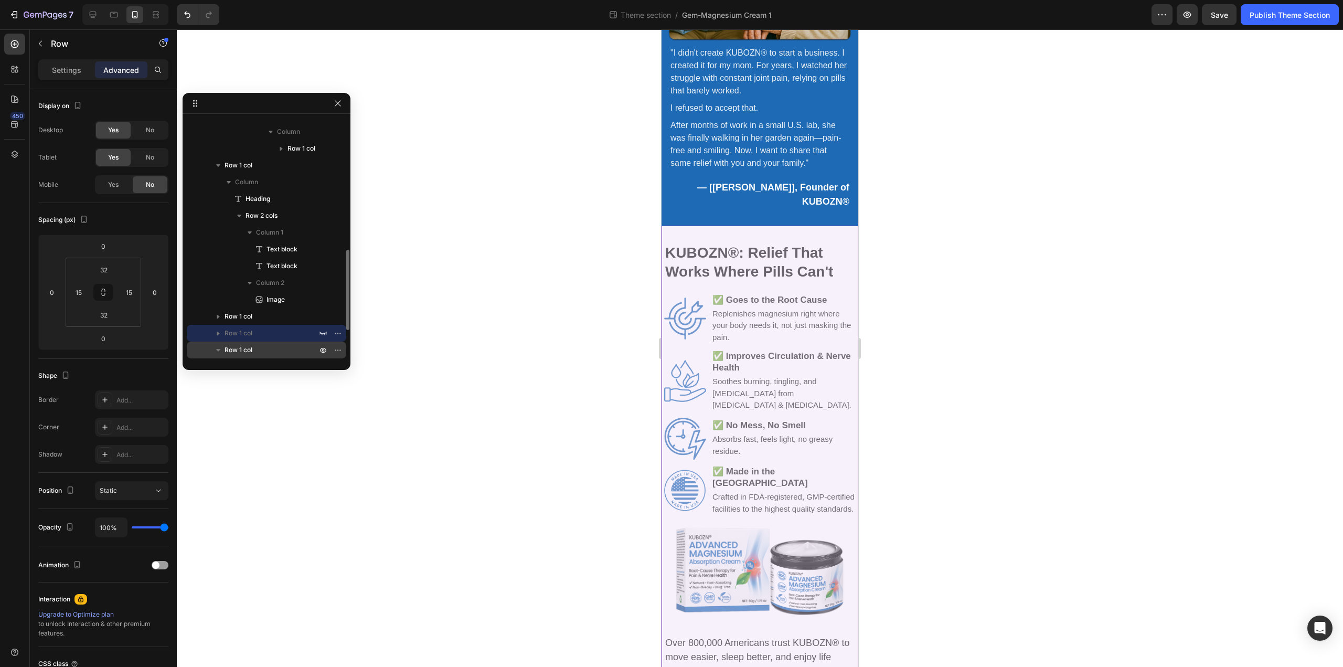
drag, startPoint x: 242, startPoint y: 334, endPoint x: 241, endPoint y: 347, distance: 13.2
click at [241, 347] on div "Row 1 col Column Hero Banner Column Add element here Row 1 col Column Heading R…" at bounding box center [266, 100] width 159 height 684
click at [236, 350] on span "Row 1 col" at bounding box center [239, 350] width 28 height 10
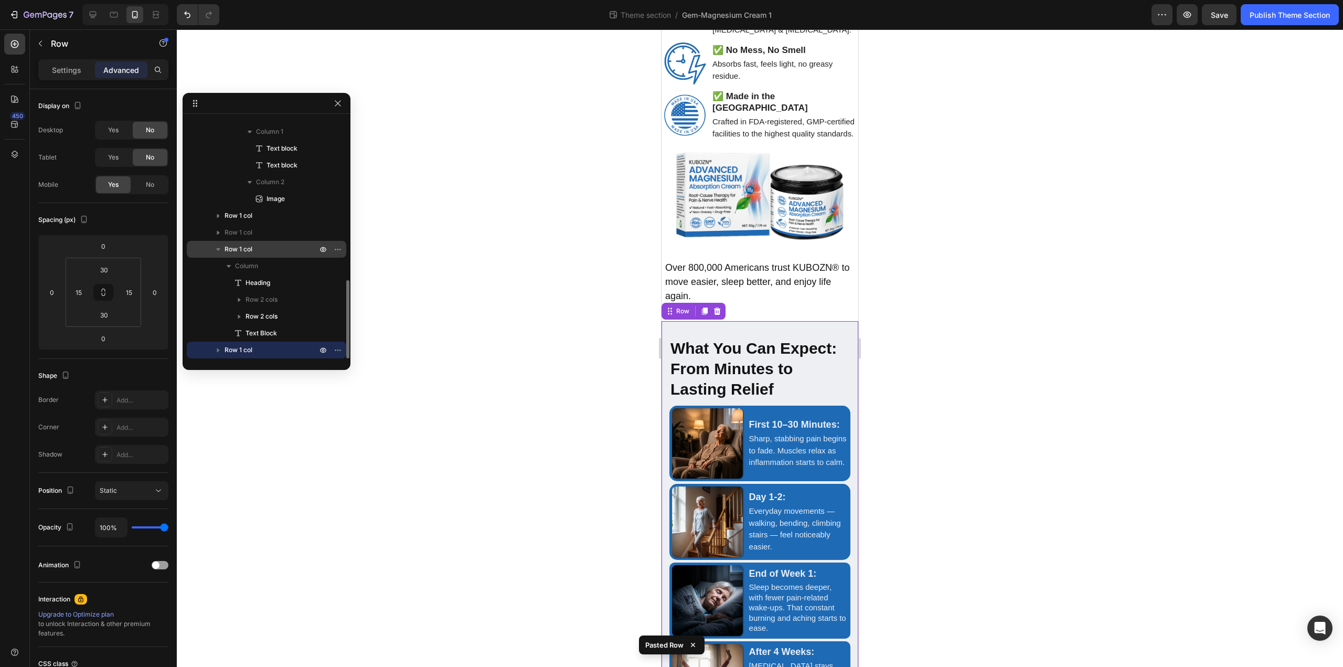
scroll to position [2207, 0]
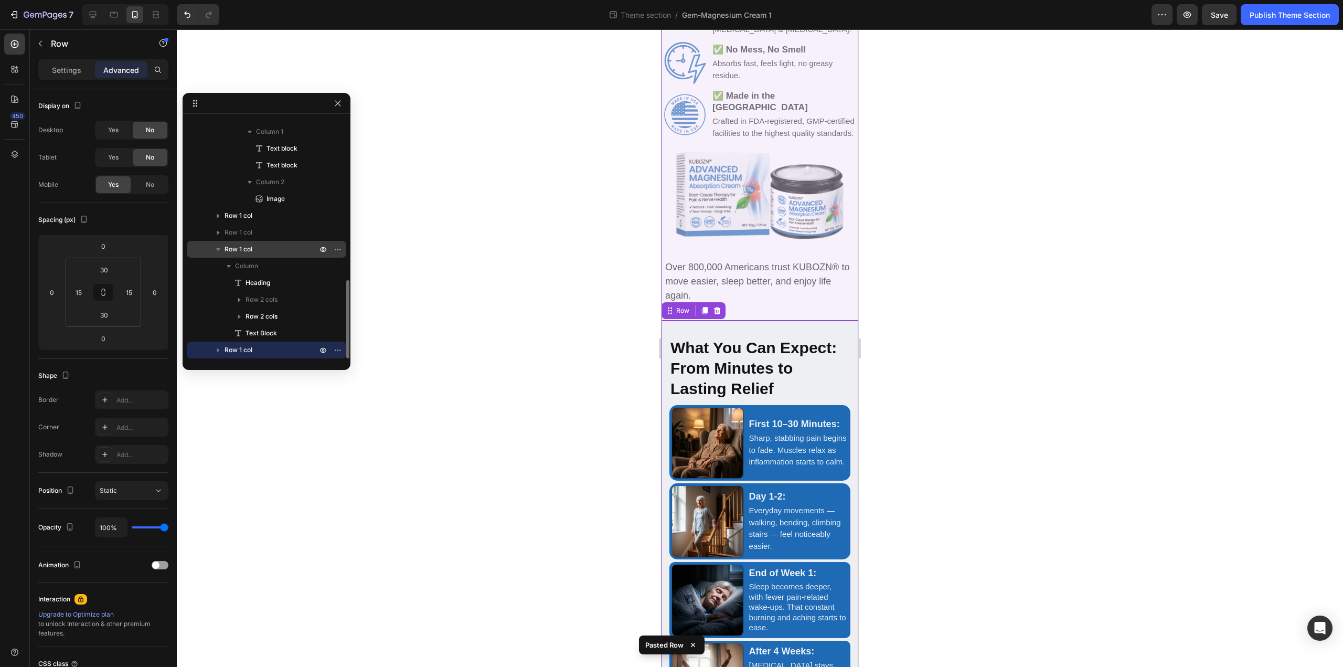
click at [238, 249] on span "Row 1 col" at bounding box center [239, 249] width 28 height 10
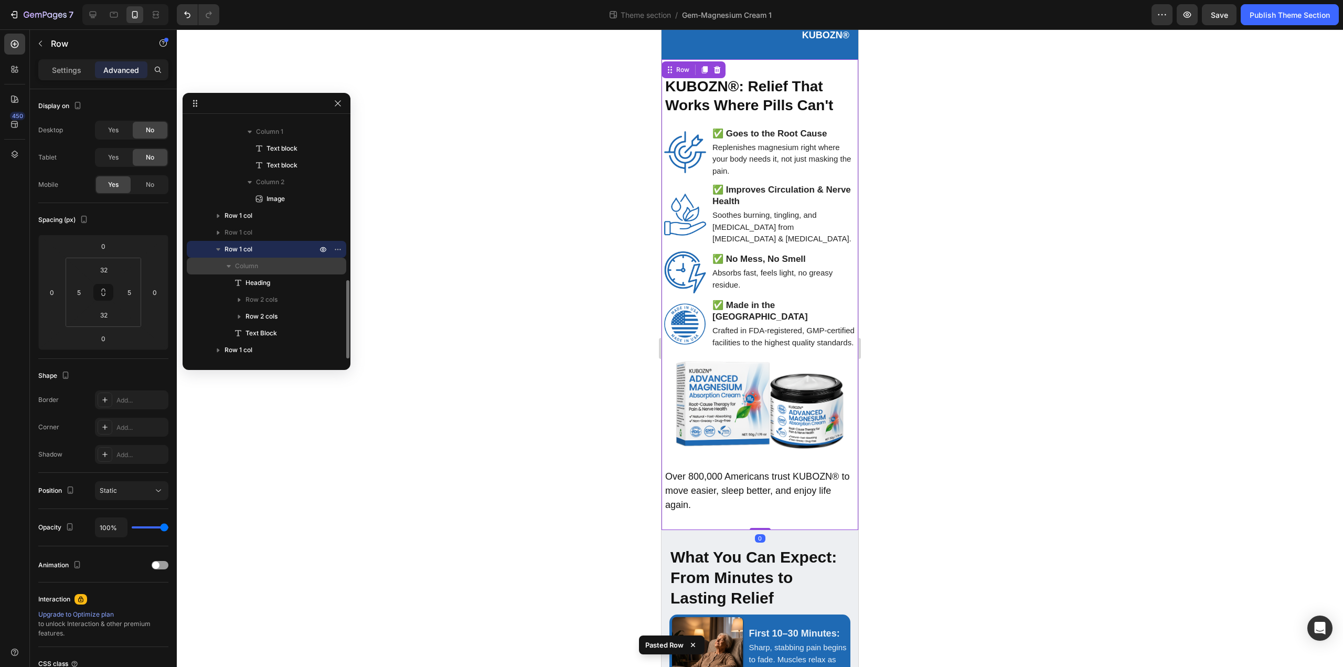
scroll to position [1978, 0]
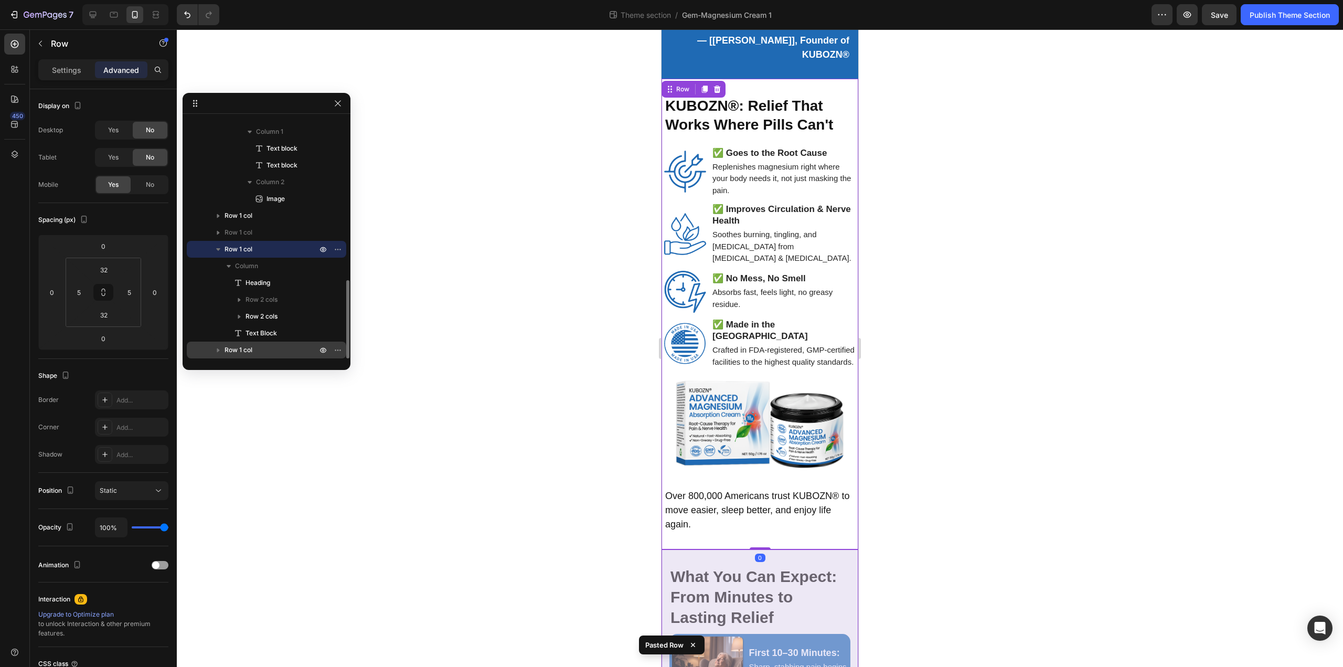
click at [230, 343] on div "Row 1 col" at bounding box center [266, 350] width 151 height 17
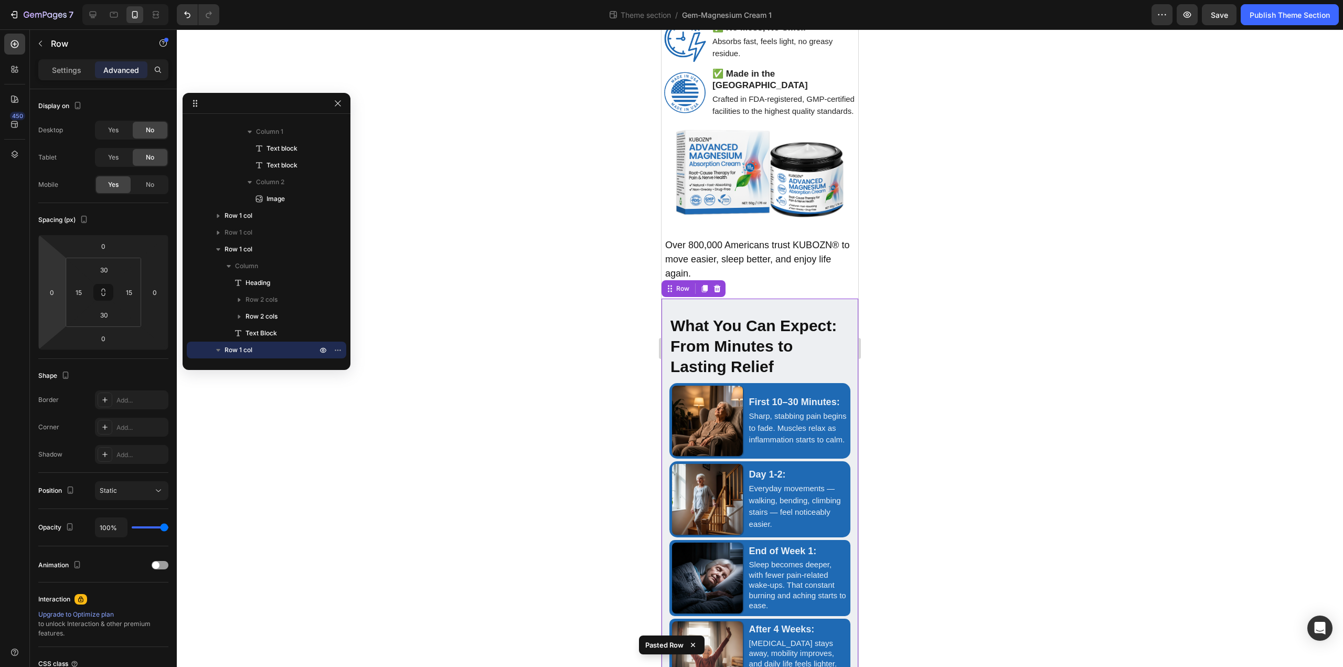
scroll to position [2230, 0]
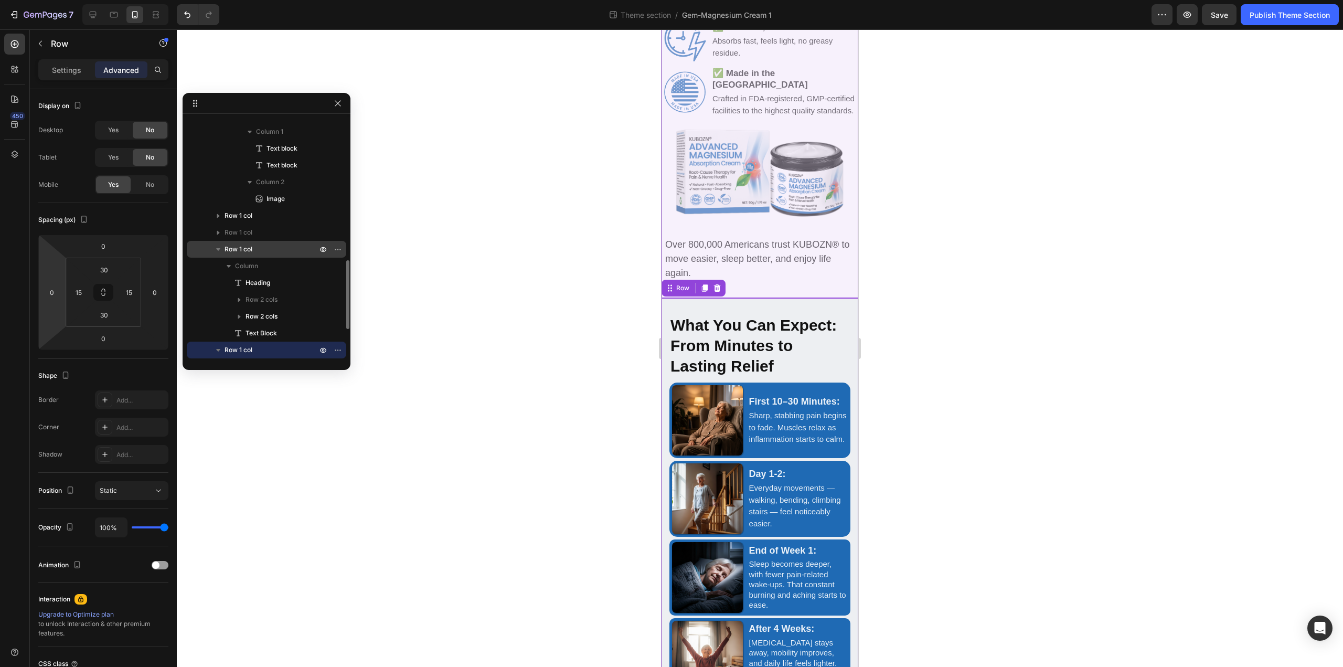
click at [218, 249] on icon "button" at bounding box center [218, 249] width 4 height 3
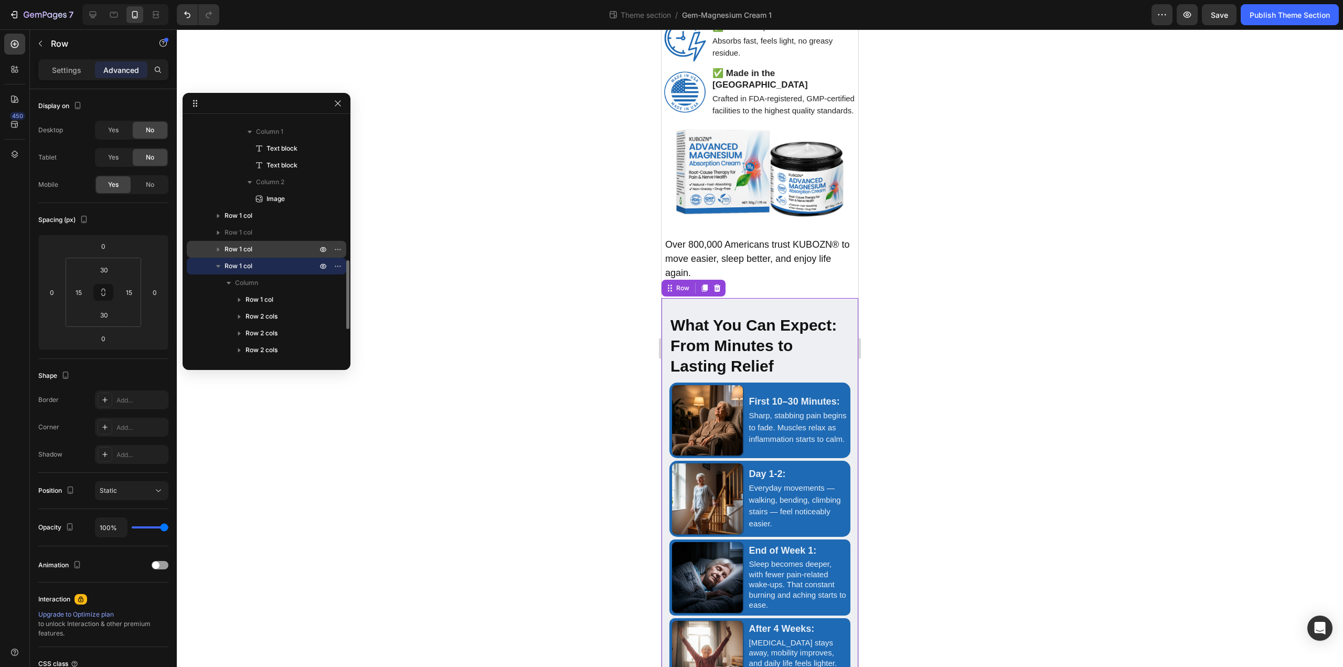
click at [217, 260] on button "button" at bounding box center [218, 266] width 13 height 13
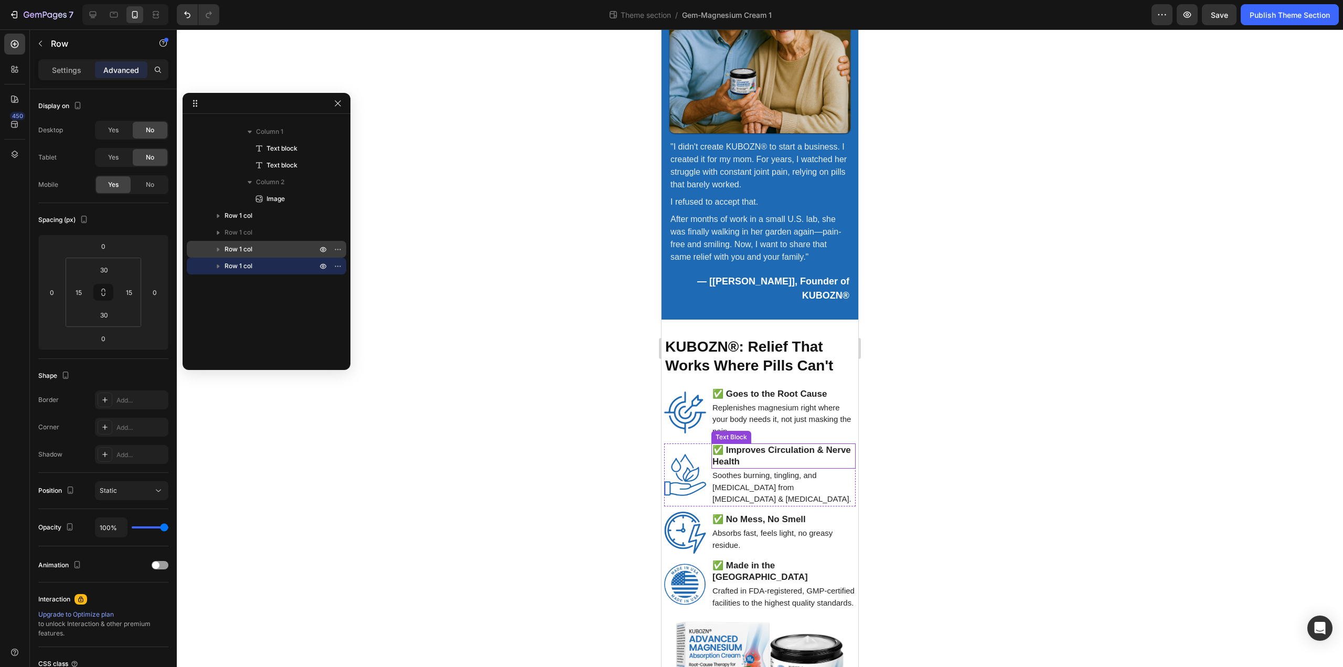
scroll to position [1653, 0]
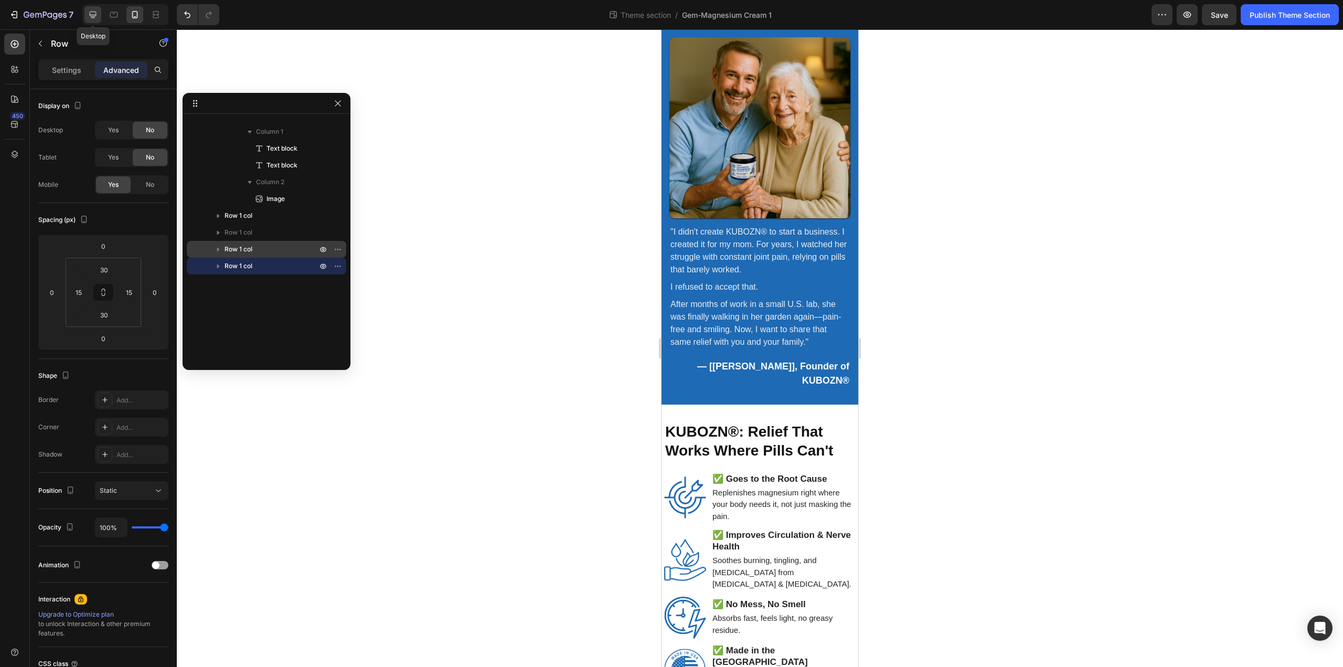
click at [91, 12] on icon at bounding box center [93, 15] width 7 height 7
type input "50"
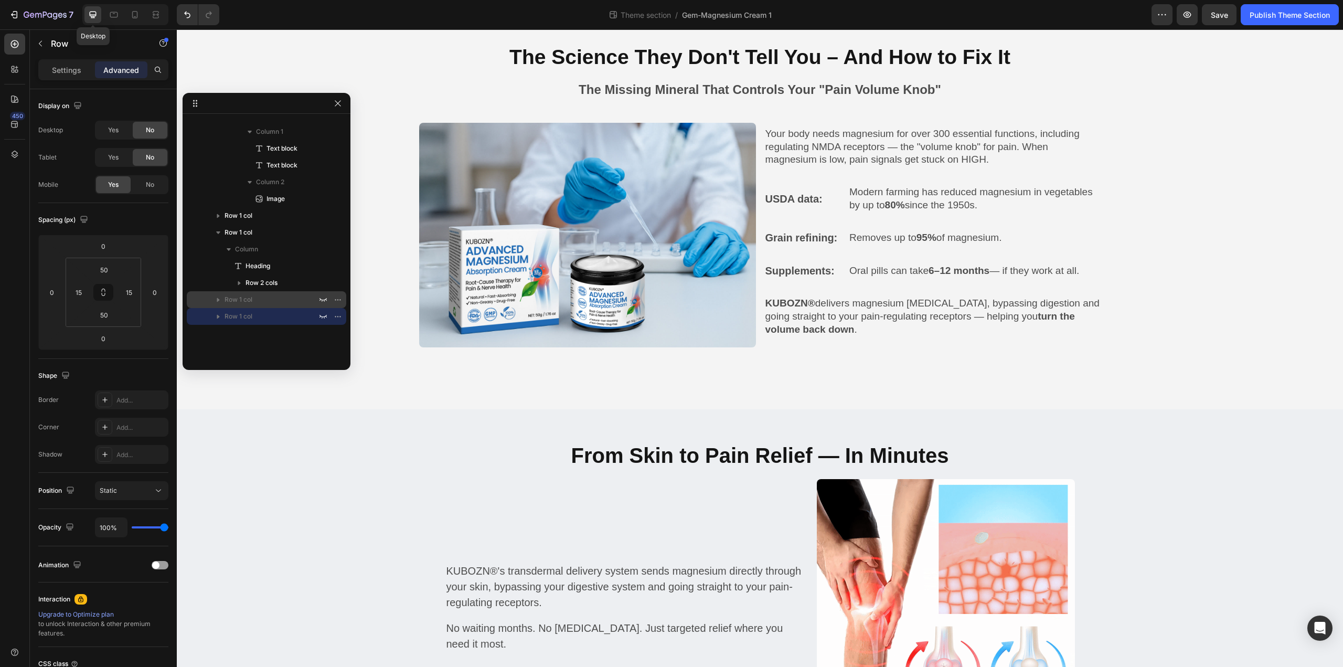
scroll to position [893, 0]
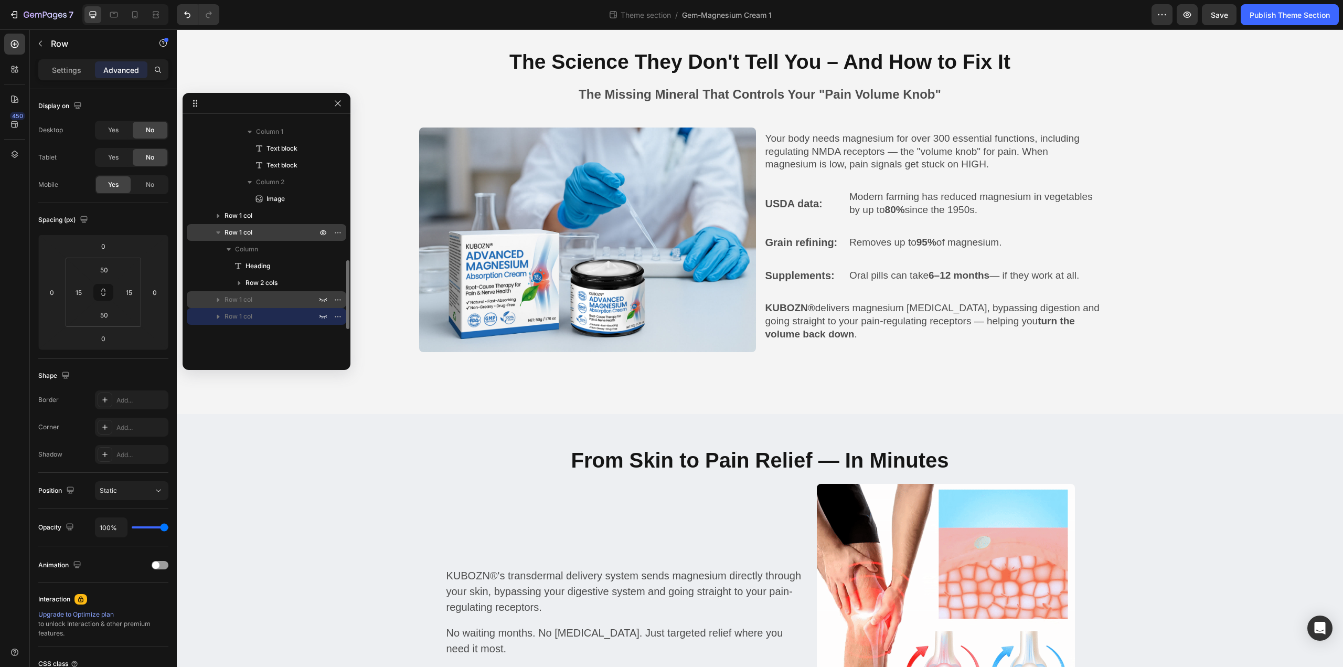
click at [263, 234] on p "Row 1 col" at bounding box center [272, 232] width 94 height 10
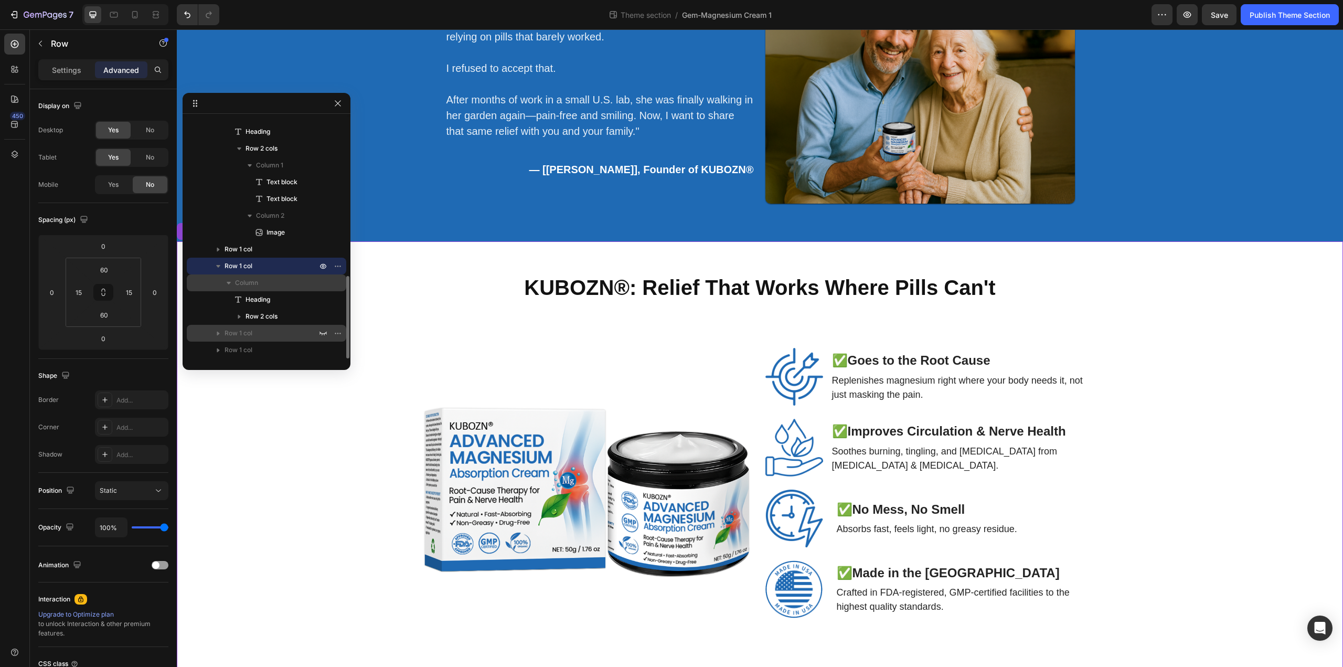
scroll to position [1783, 0]
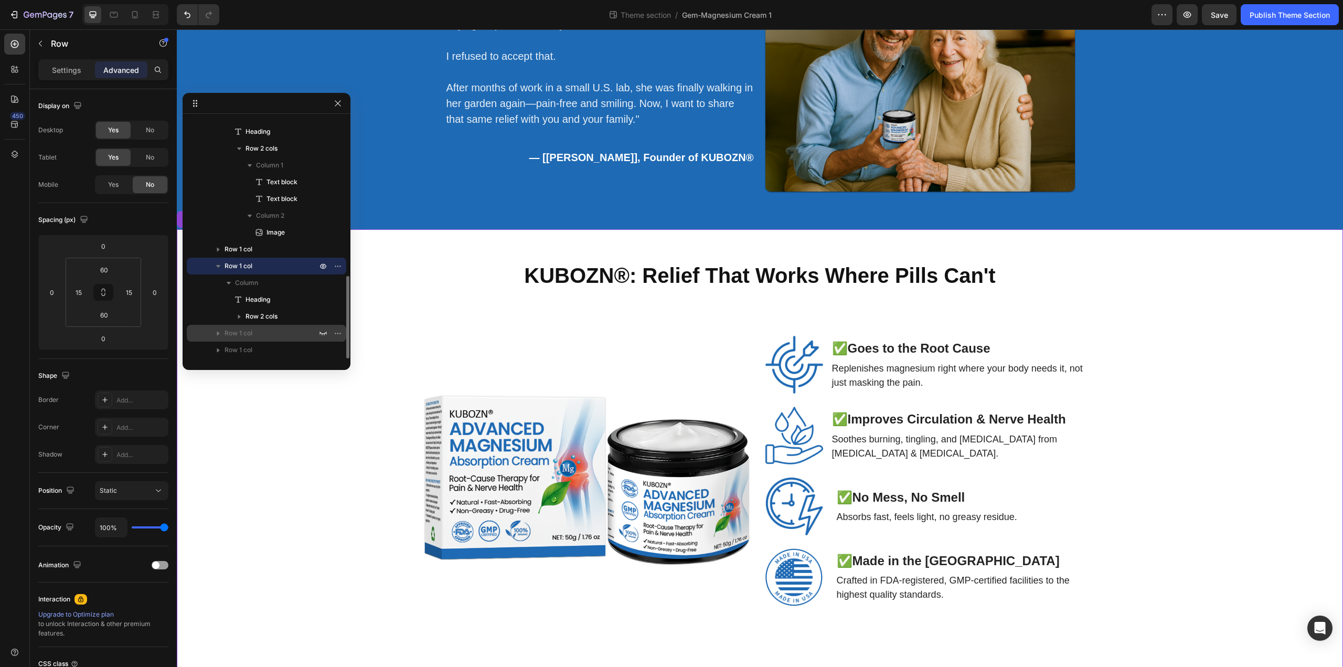
click at [215, 265] on icon "button" at bounding box center [218, 266] width 10 height 10
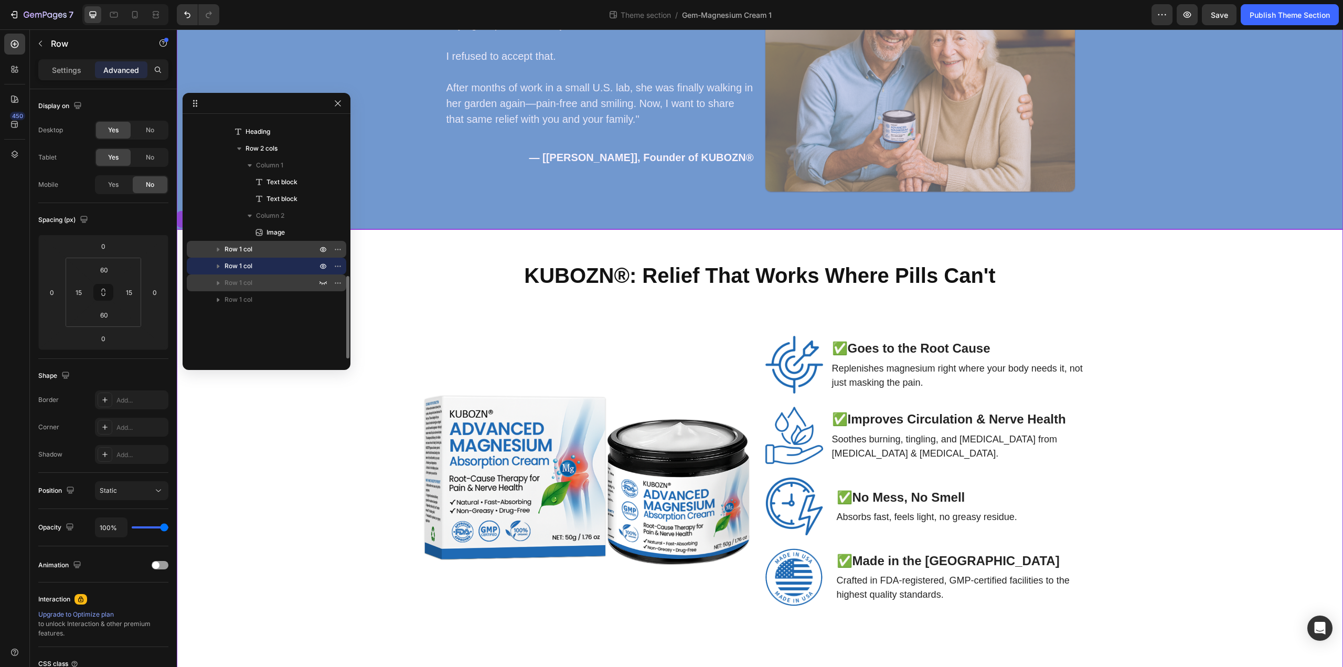
scroll to position [303, 0]
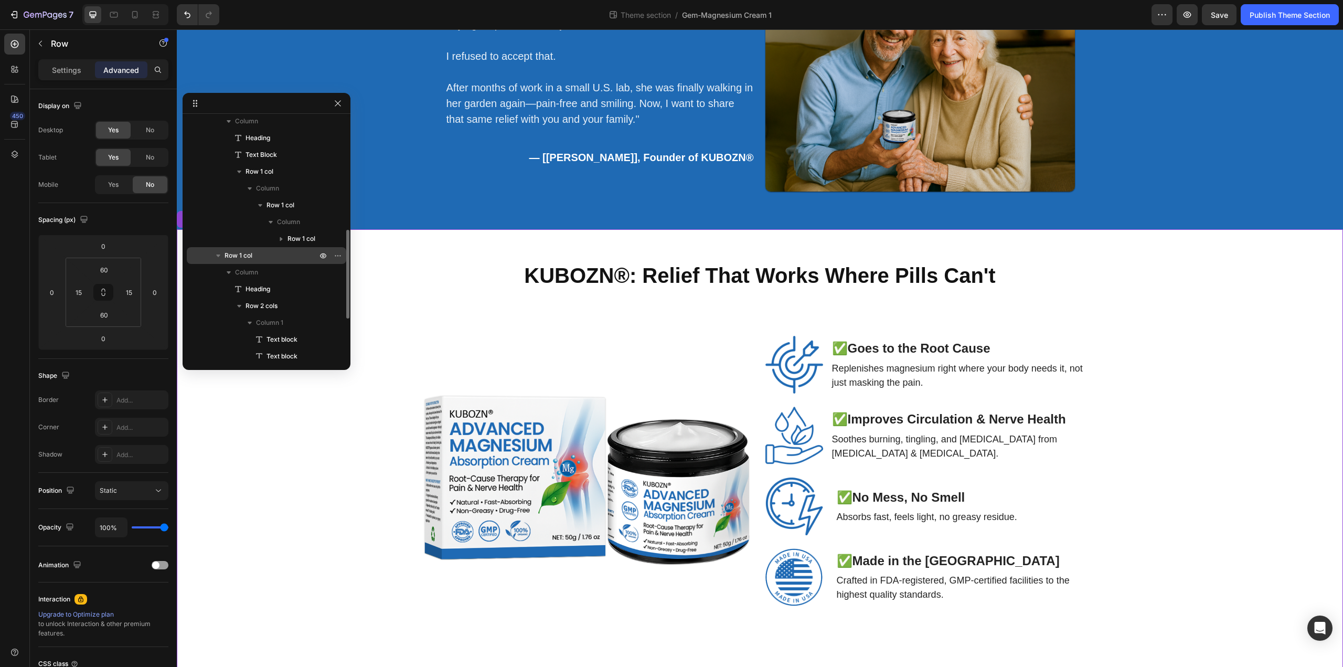
click at [215, 253] on icon "button" at bounding box center [218, 255] width 10 height 10
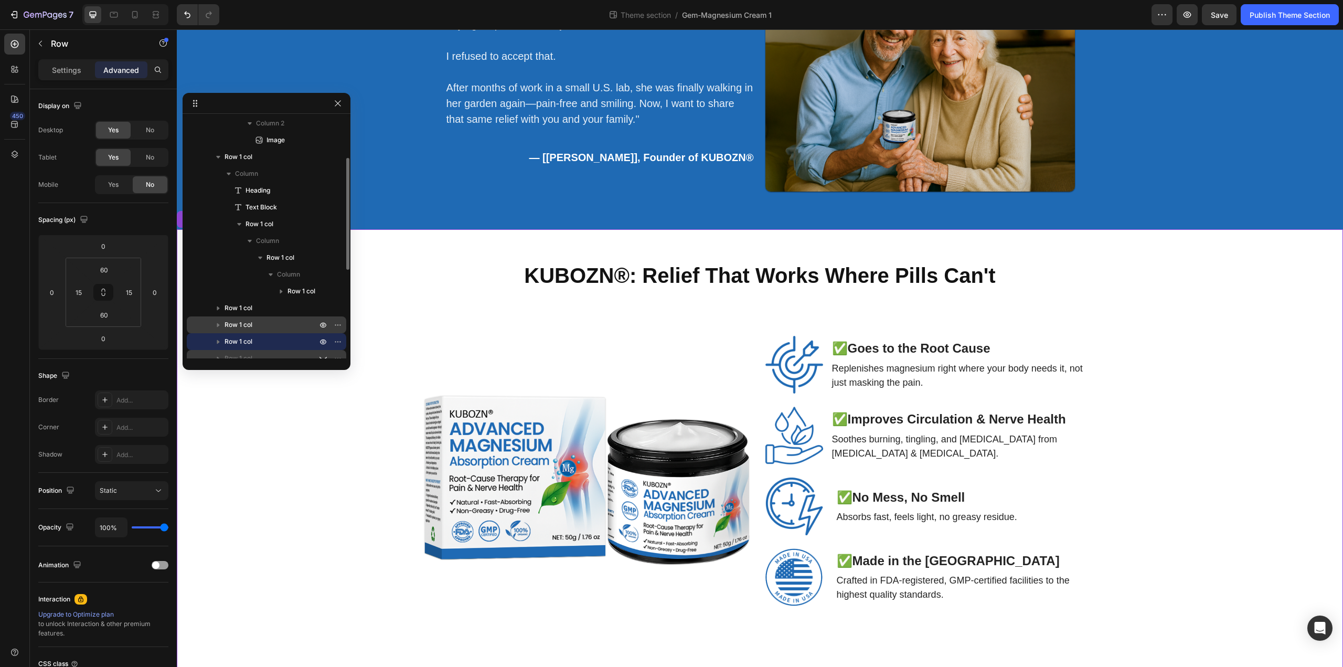
scroll to position [198, 0]
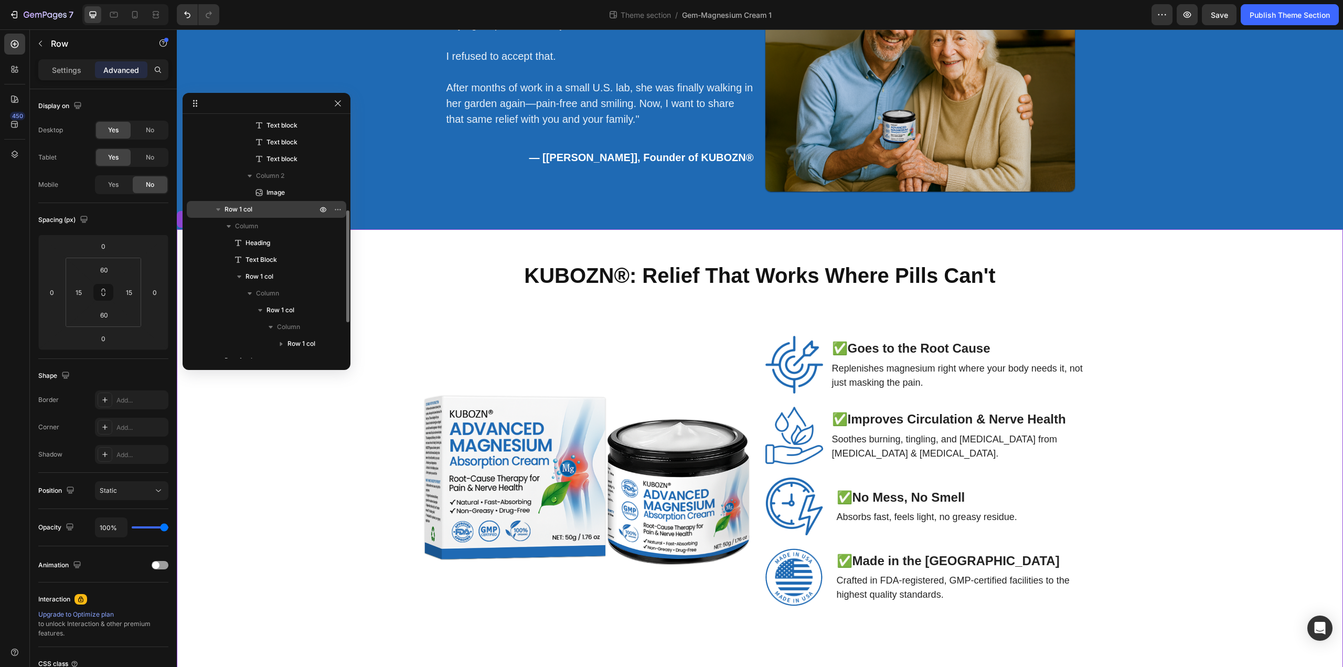
click at [217, 204] on button "button" at bounding box center [218, 209] width 13 height 13
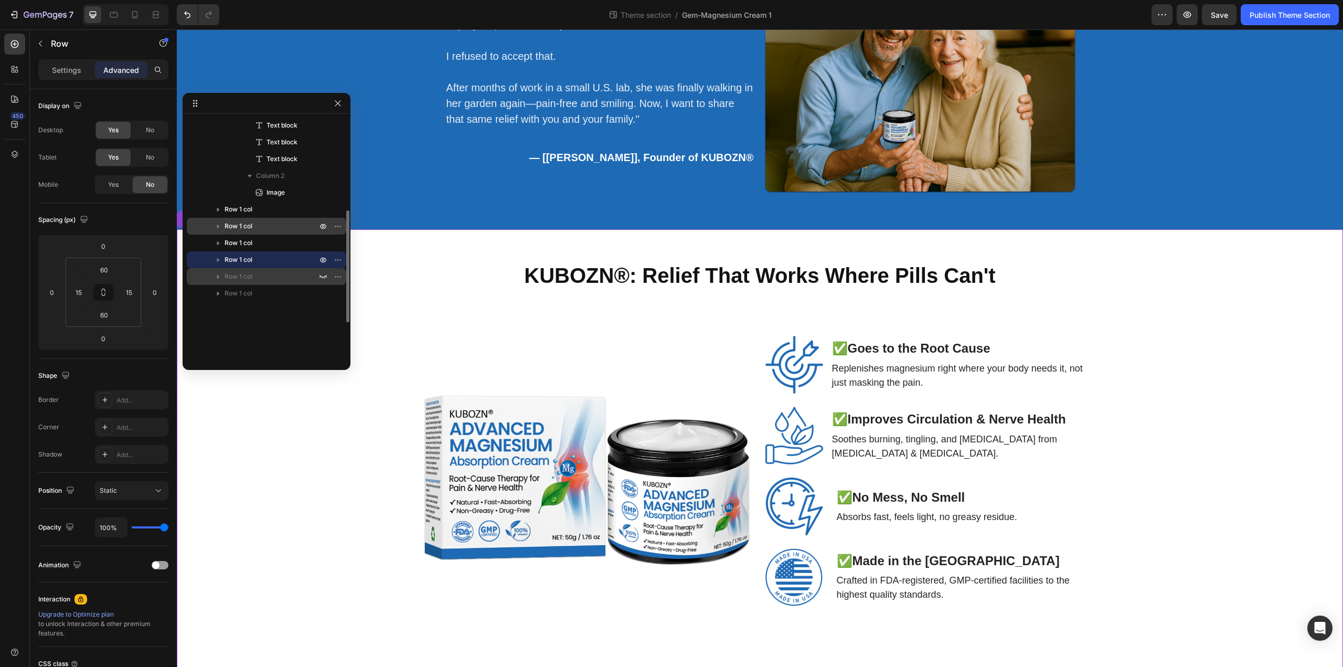
scroll to position [93, 0]
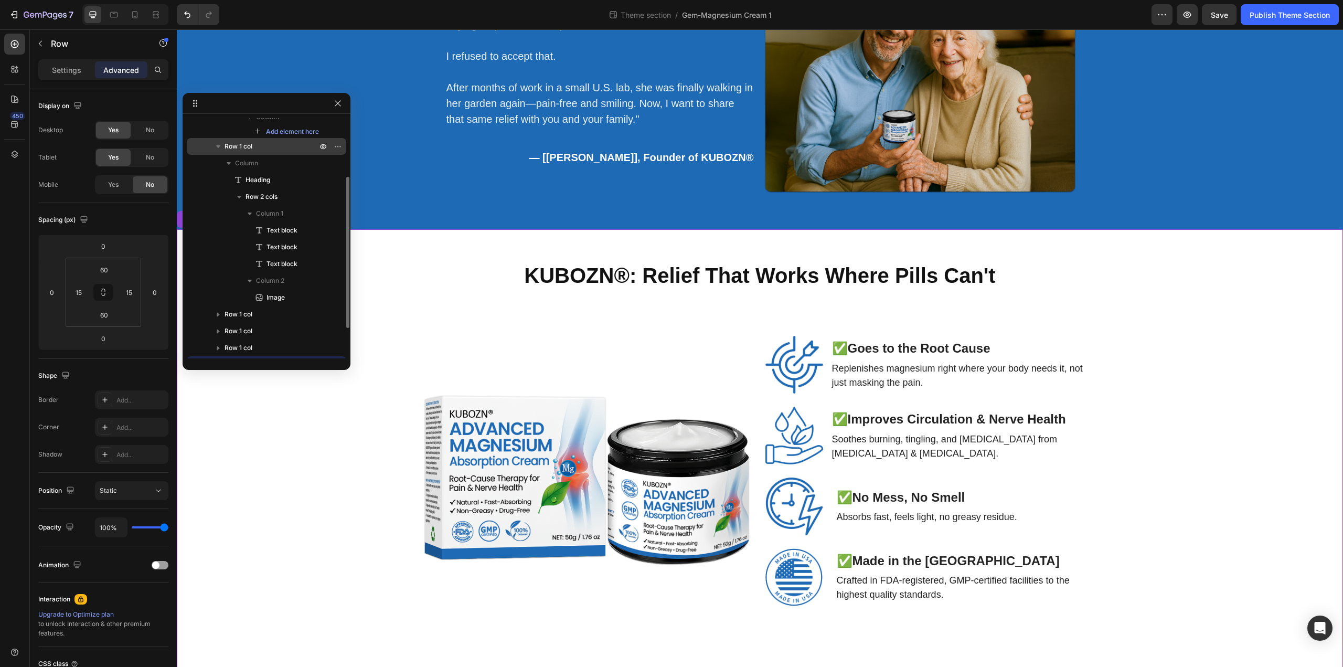
click at [222, 145] on icon "button" at bounding box center [218, 146] width 10 height 10
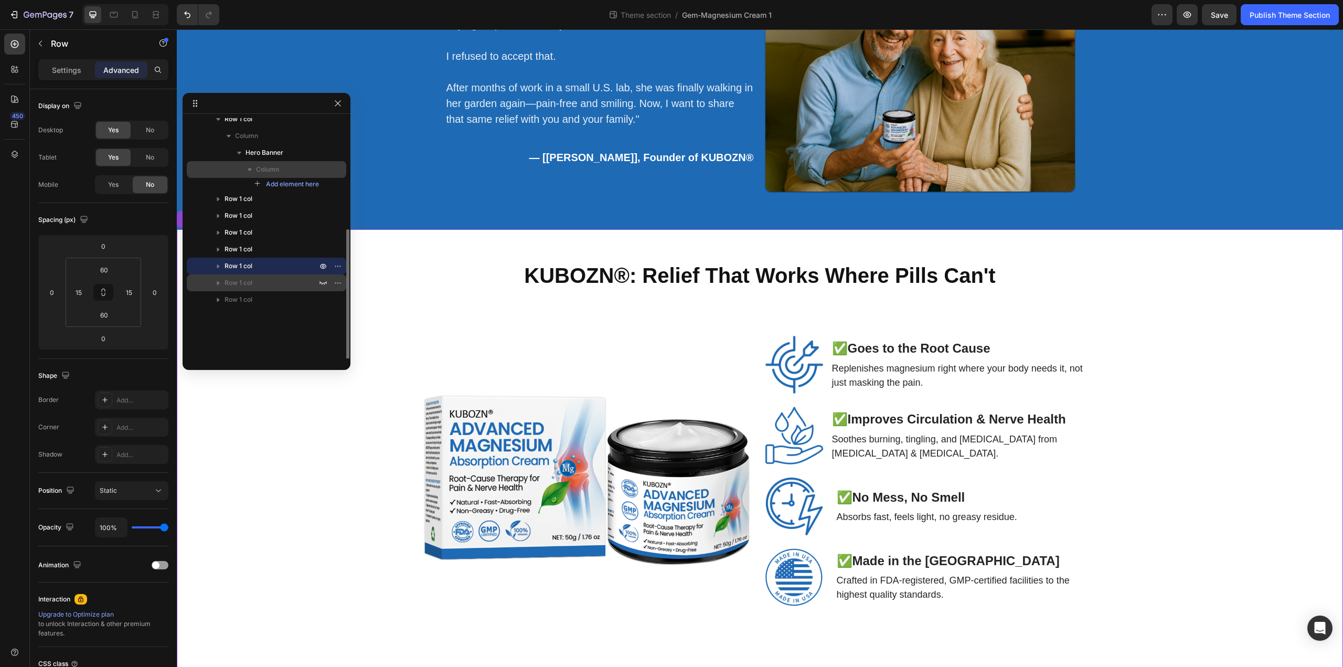
scroll to position [0, 0]
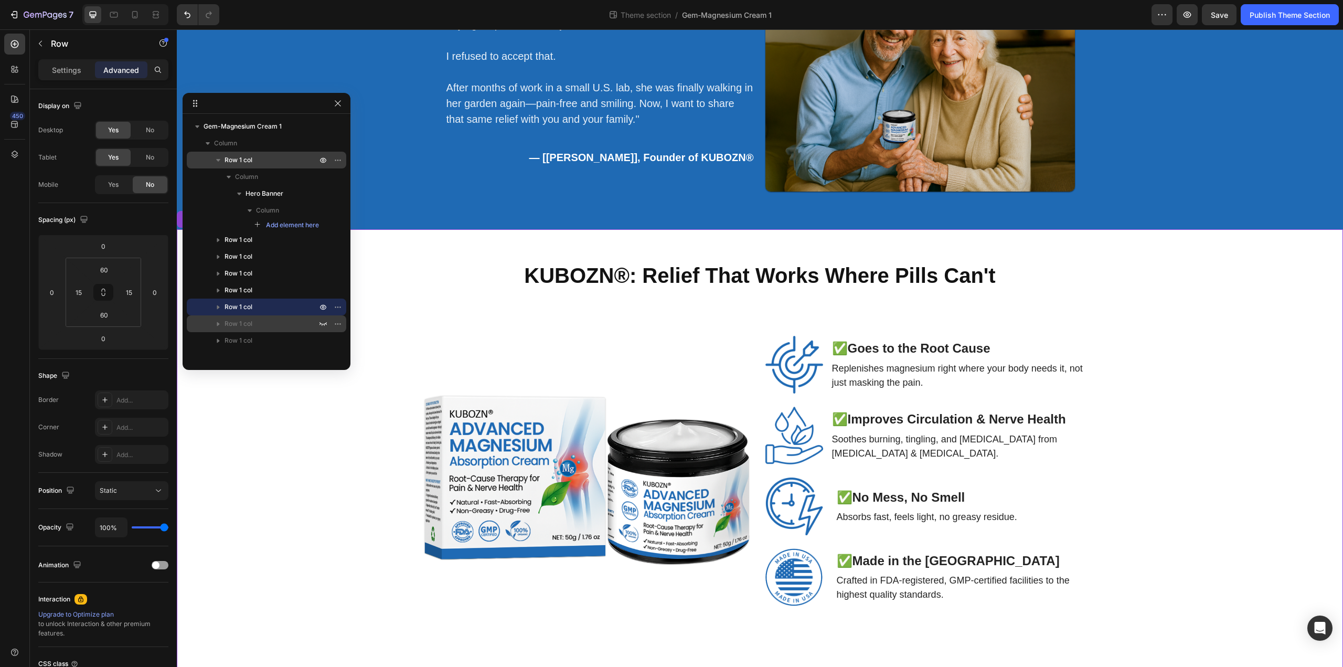
click at [219, 157] on icon "button" at bounding box center [218, 160] width 10 height 10
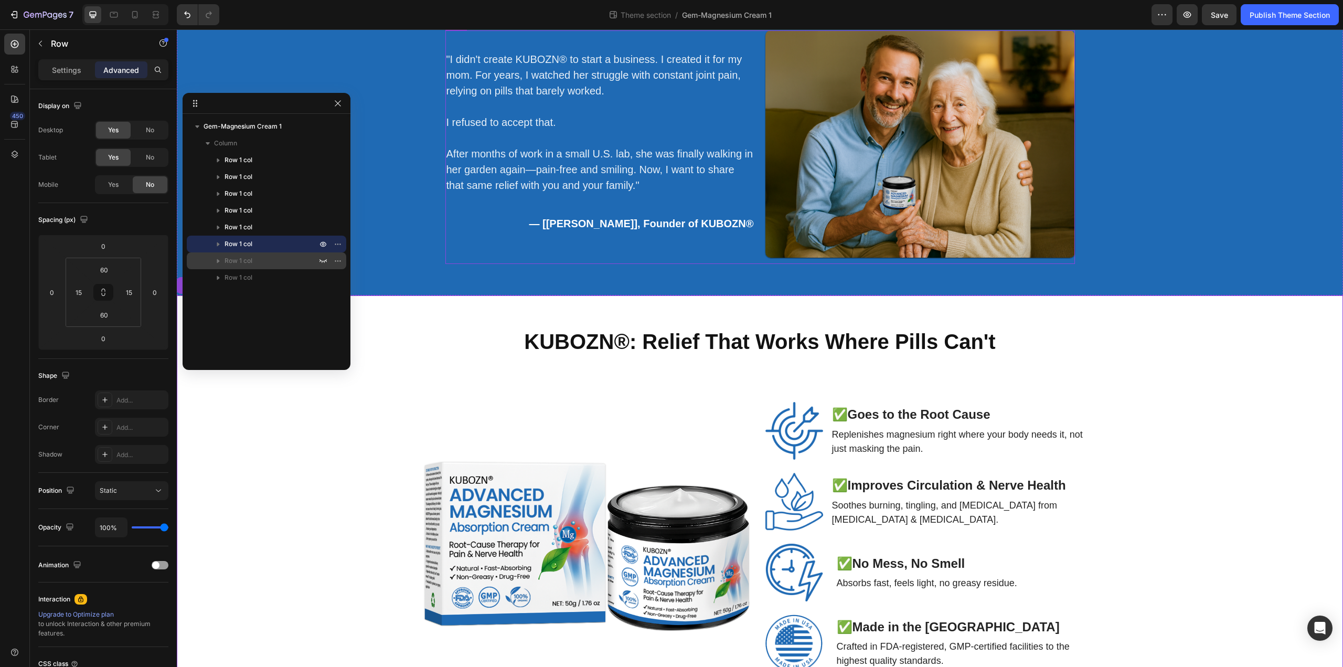
scroll to position [1796, 0]
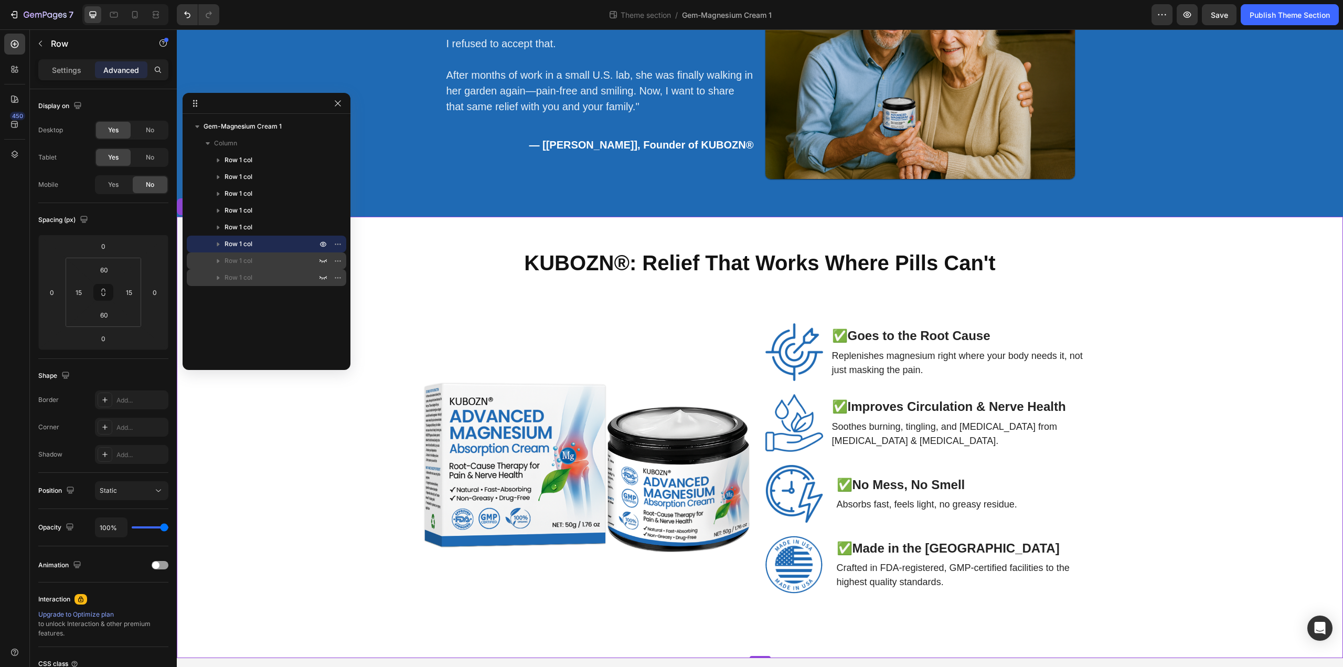
click at [276, 272] on div "Row 1 col" at bounding box center [266, 277] width 151 height 17
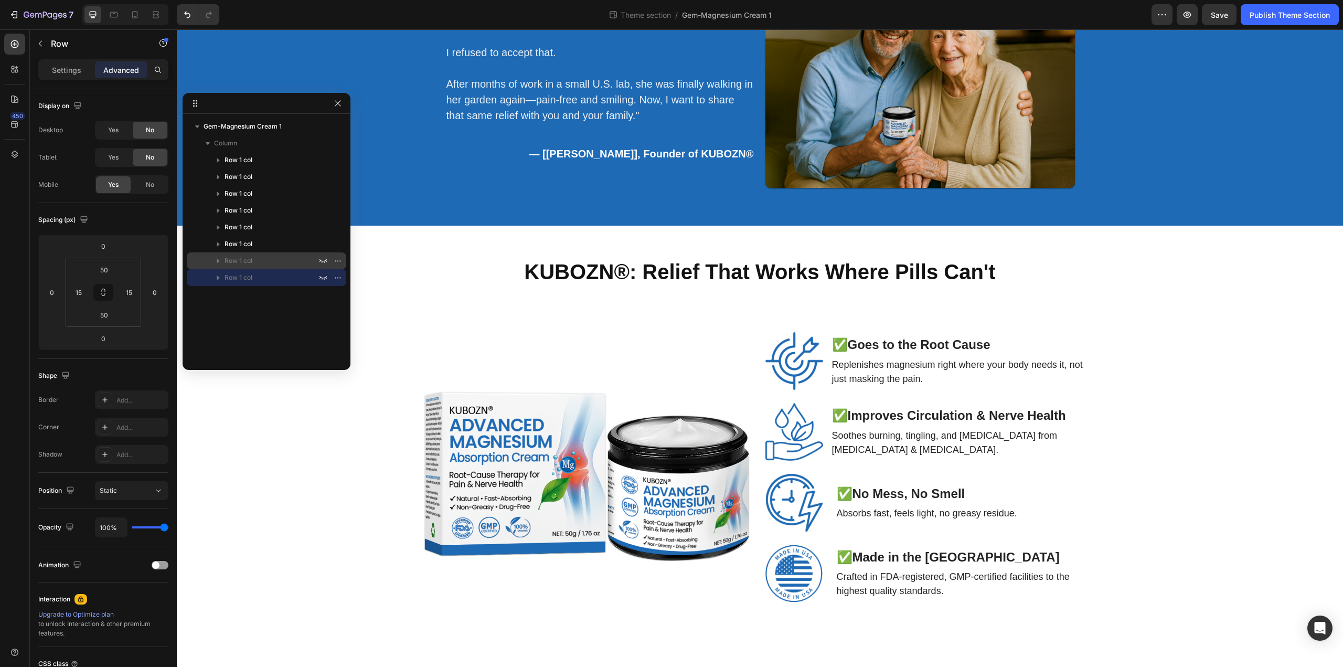
scroll to position [1783, 0]
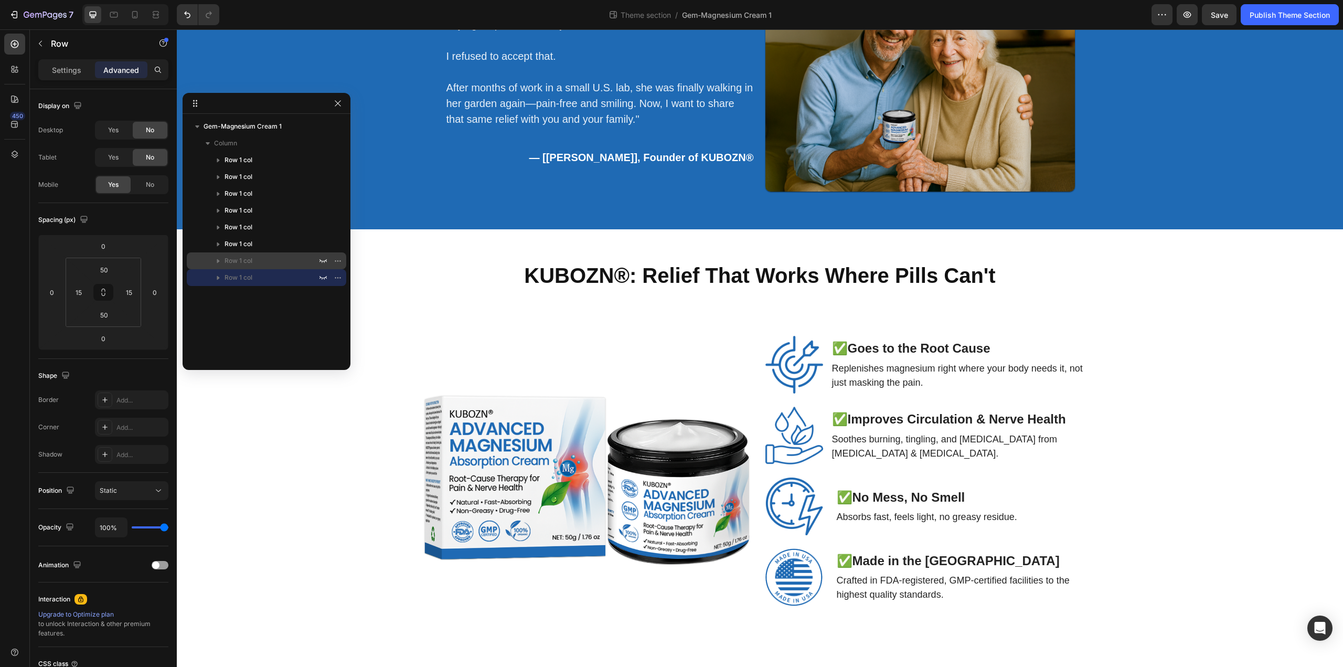
click at [307, 322] on div "Gem-Magnesium Cream 1 Column Row 1 col Row 1 col Row 1 col Row 1 col Row 1 col …" at bounding box center [267, 238] width 168 height 240
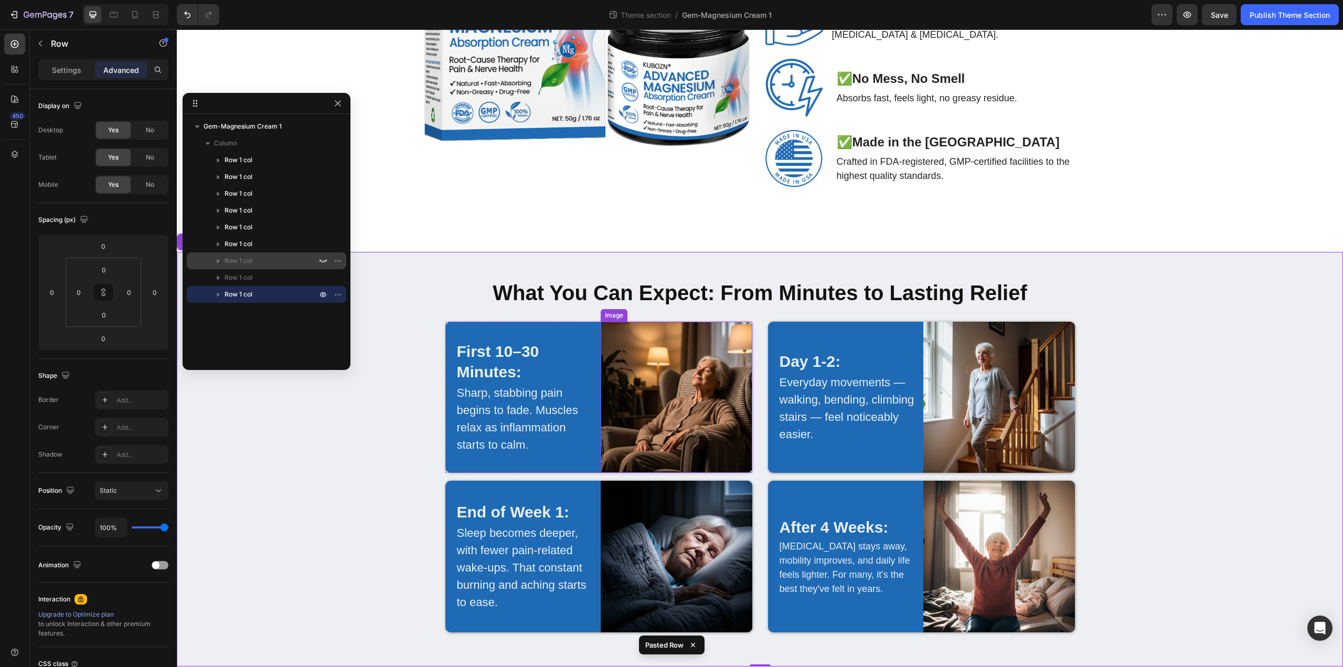
scroll to position [2210, 0]
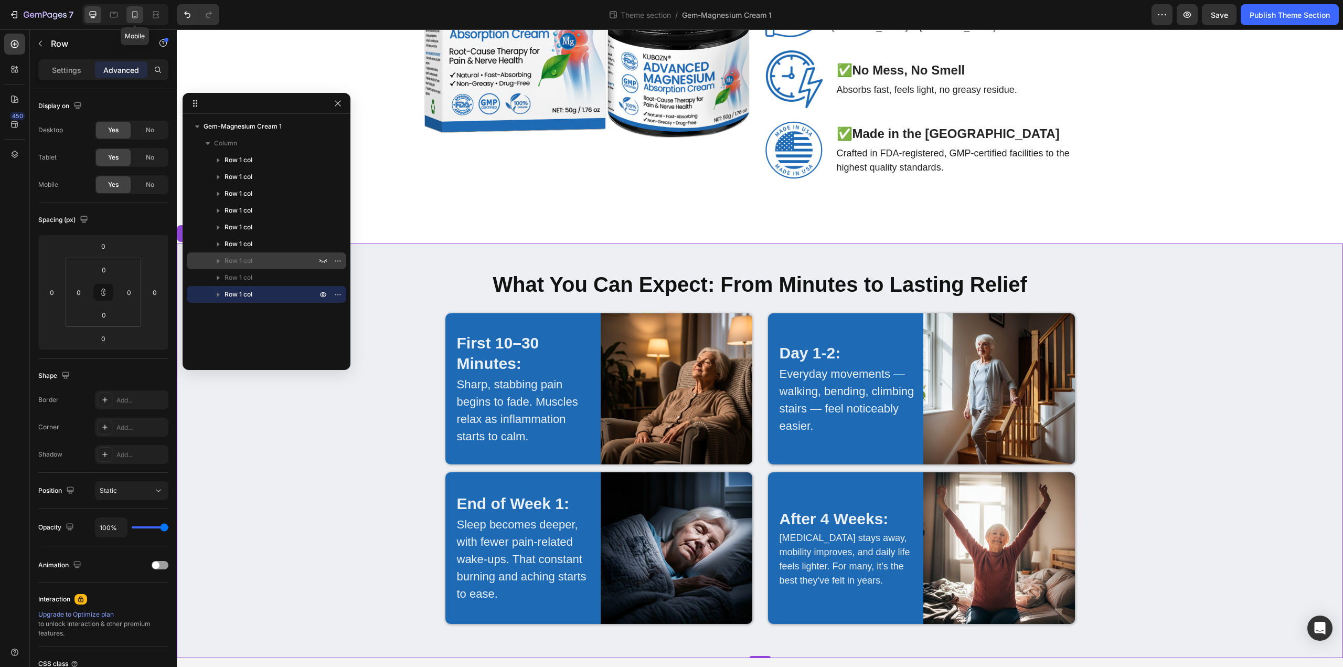
click at [136, 9] on div at bounding box center [134, 14] width 17 height 17
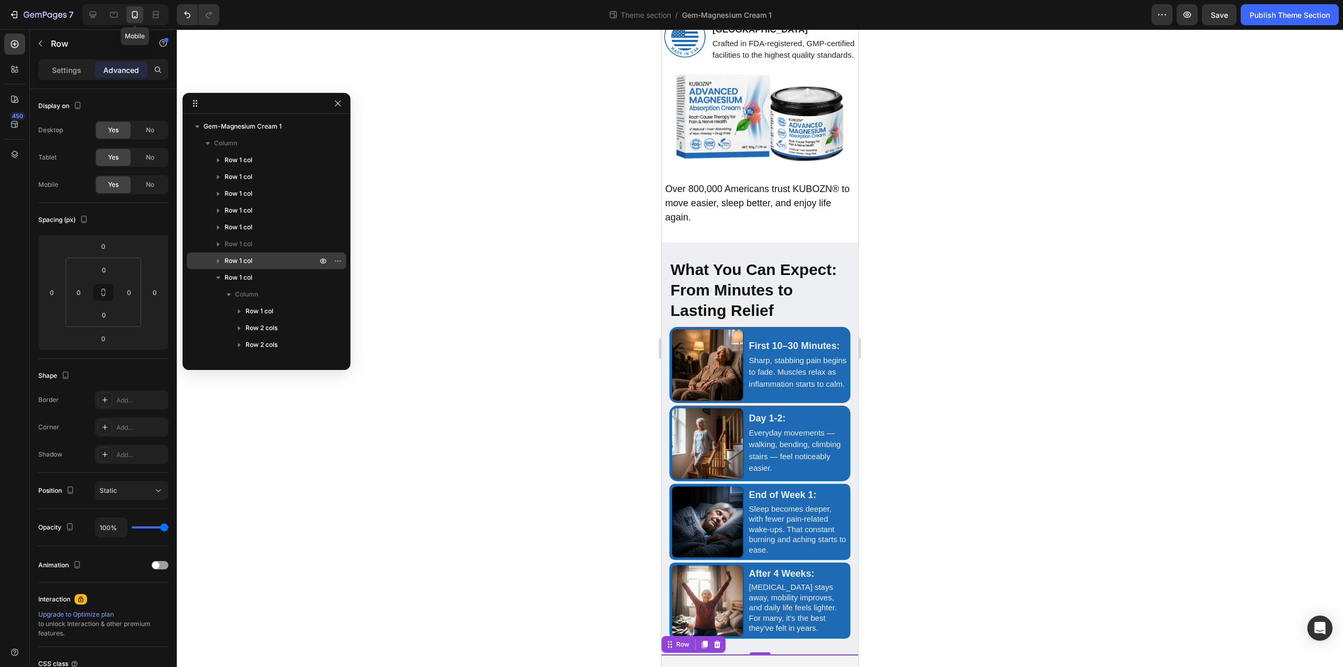
scroll to position [2242, 0]
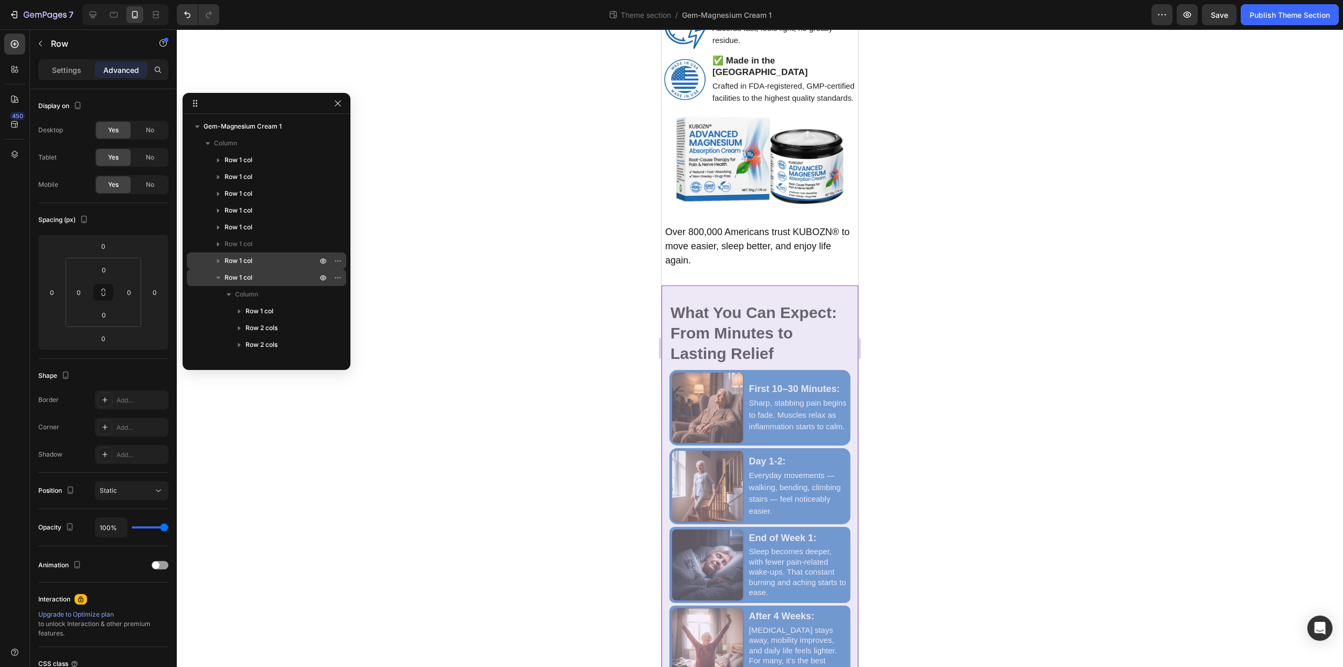
click at [238, 278] on span "Row 1 col" at bounding box center [239, 277] width 28 height 10
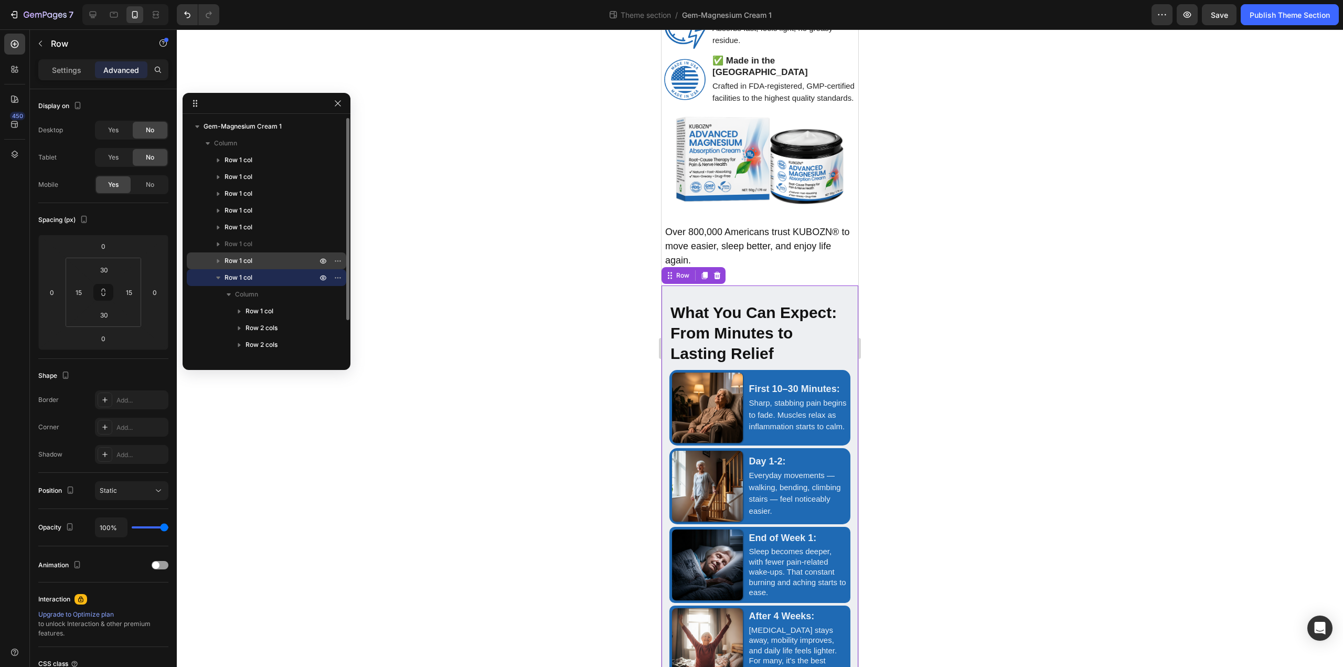
click at [219, 276] on icon "button" at bounding box center [218, 277] width 10 height 10
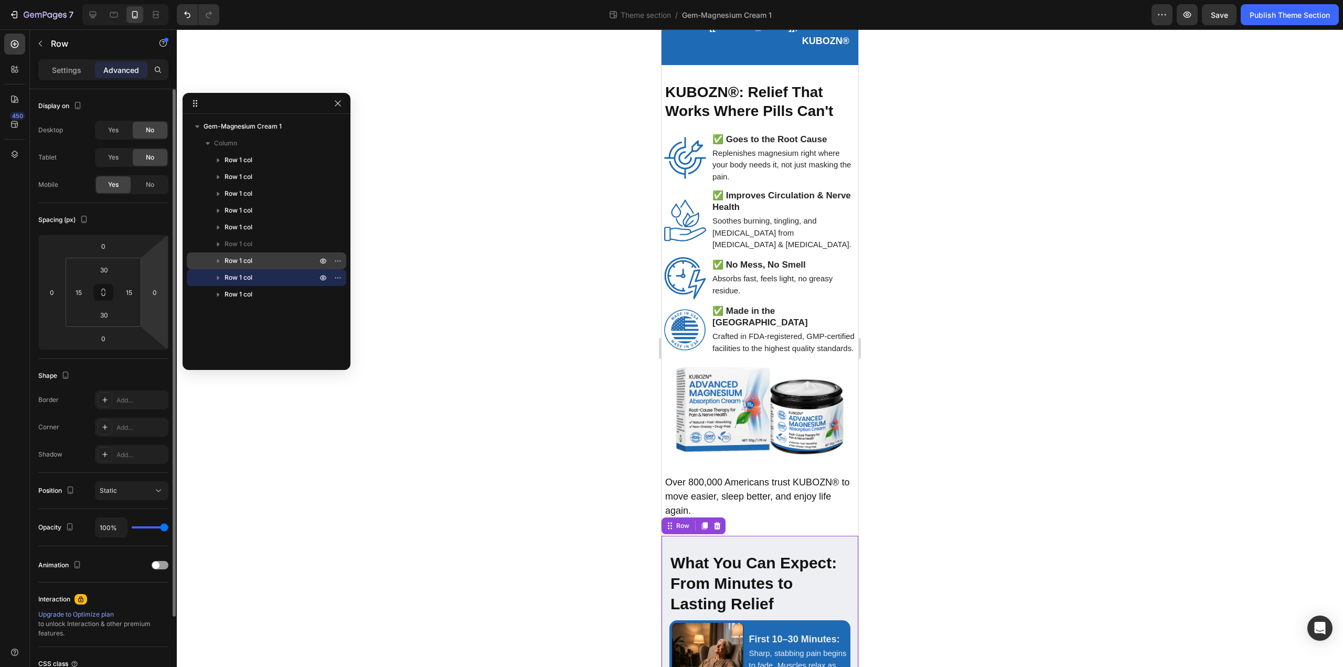
scroll to position [2046, 0]
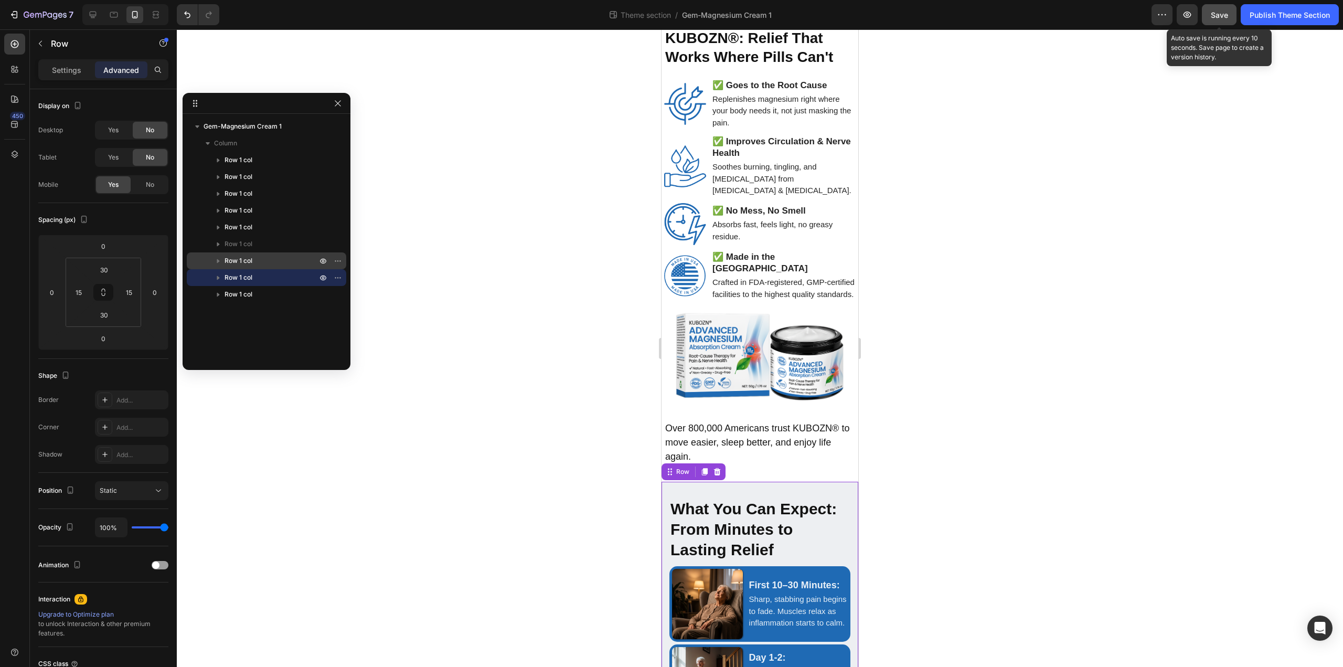
click at [1213, 14] on span "Save" at bounding box center [1219, 14] width 17 height 9
click at [1219, 20] on div "Save" at bounding box center [1219, 14] width 17 height 11
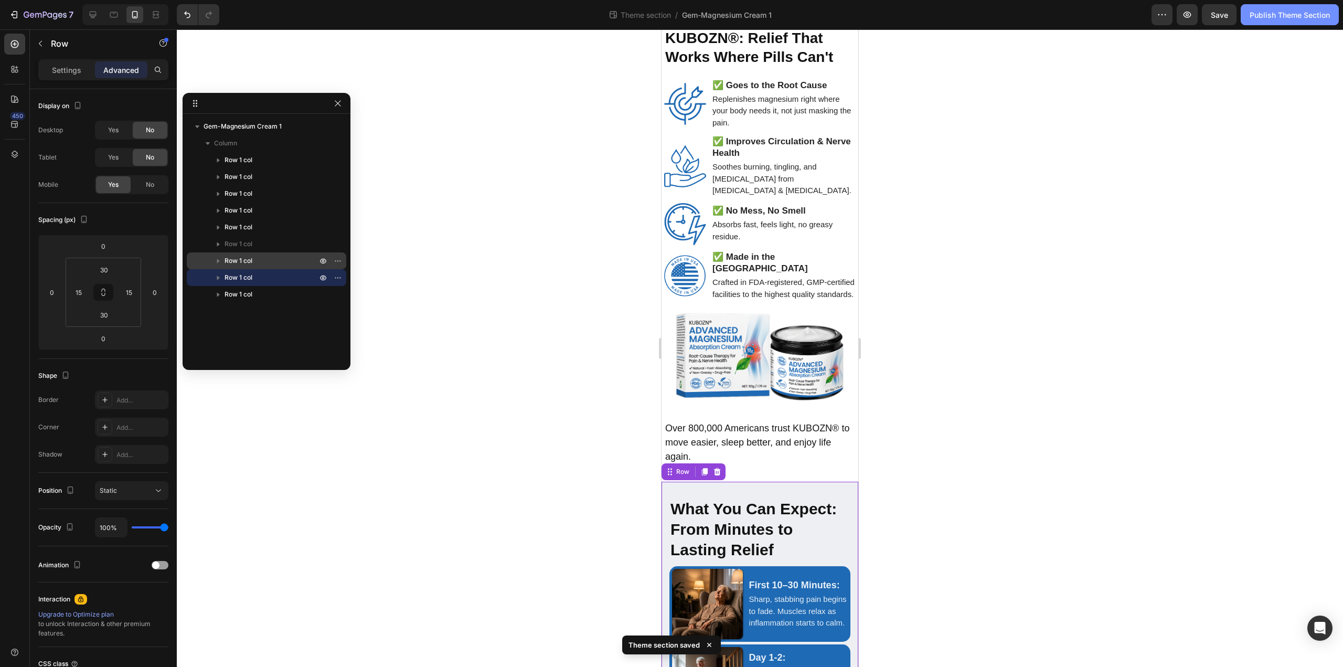
click at [1282, 10] on div "Publish Theme Section" at bounding box center [1290, 14] width 80 height 11
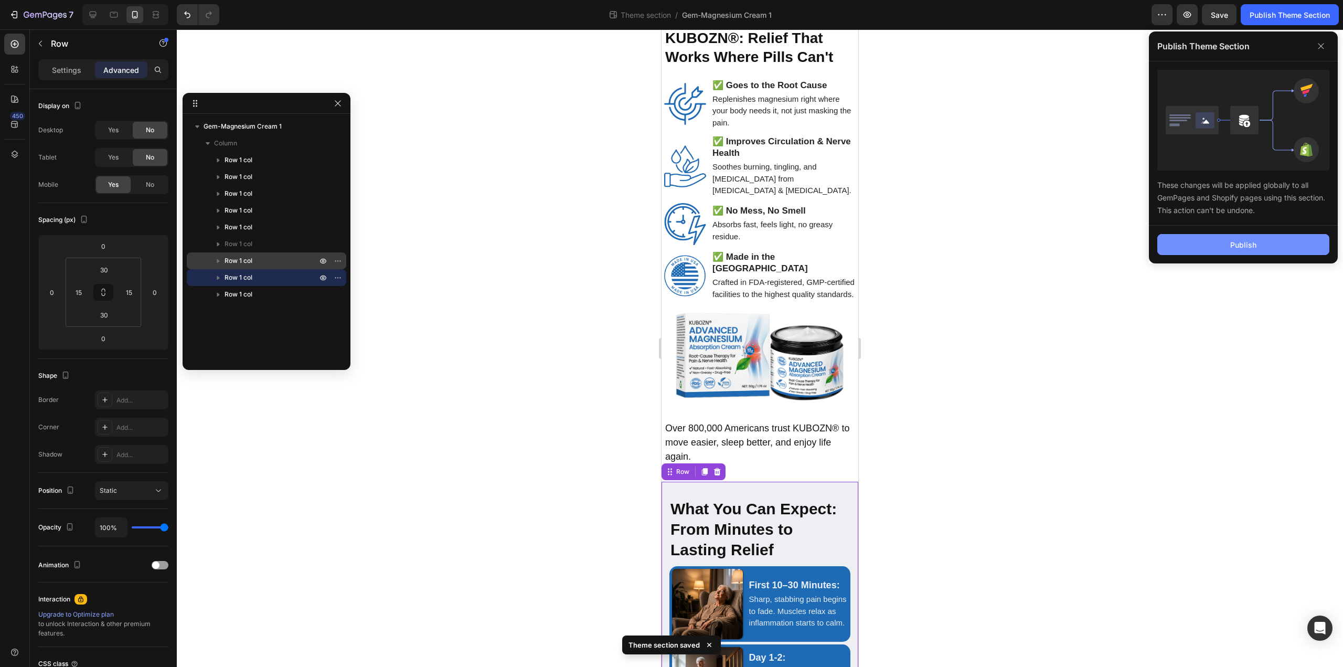
click at [0, 0] on button "Publish" at bounding box center [0, 0] width 0 height 0
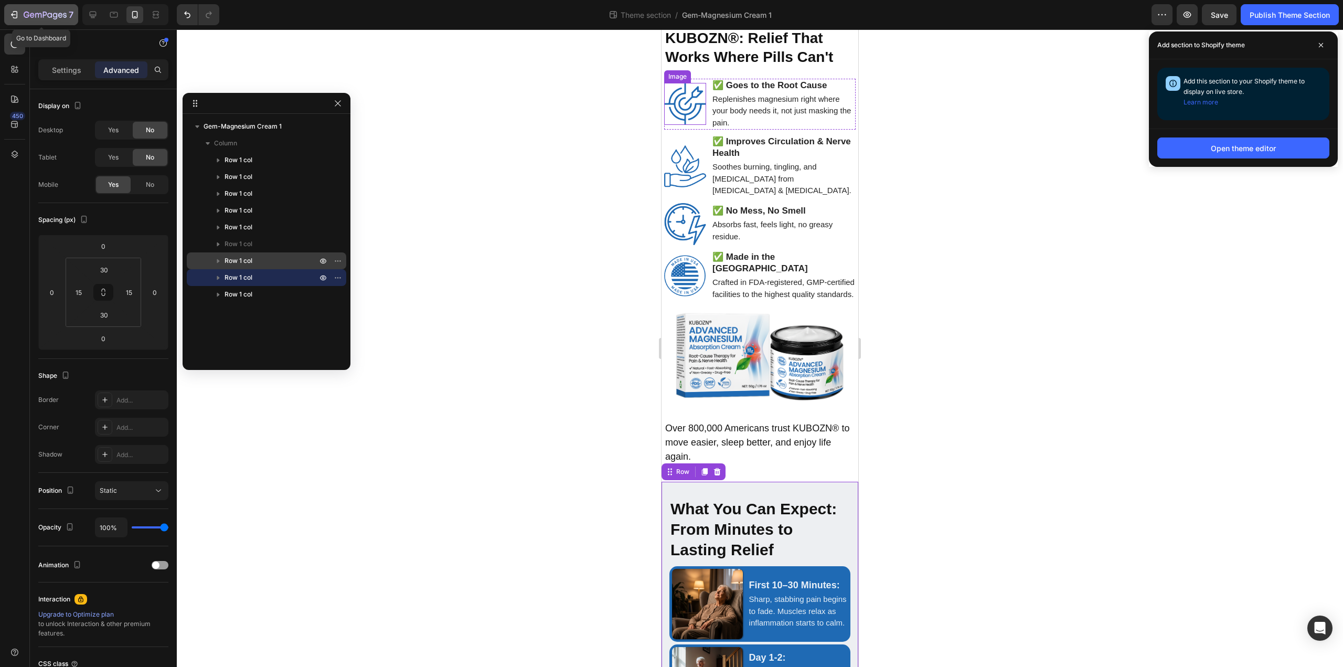
click at [8, 15] on button "7" at bounding box center [41, 14] width 74 height 21
